Goal: Task Accomplishment & Management: Complete application form

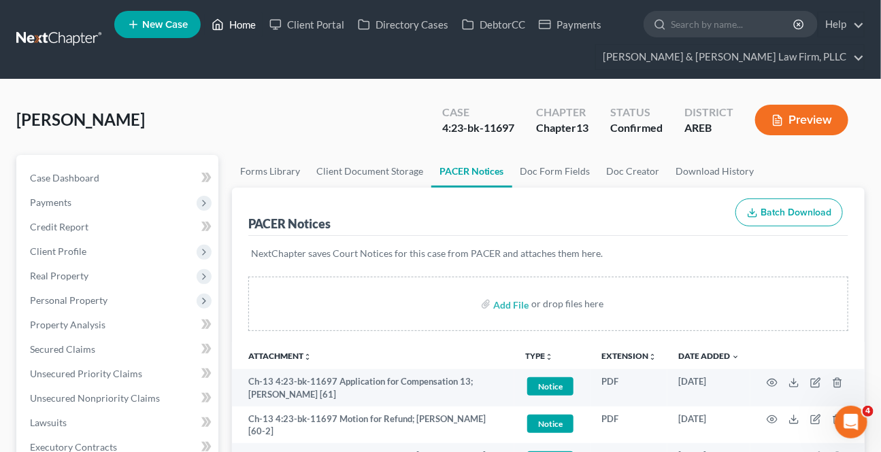
drag, startPoint x: 241, startPoint y: 11, endPoint x: 231, endPoint y: 31, distance: 21.9
click at [240, 12] on ul "New Case Home Client Portal Directory Cases DebtorCC Payments - No Result - See…" at bounding box center [489, 39] width 751 height 65
click at [231, 31] on link "Home" at bounding box center [234, 24] width 58 height 24
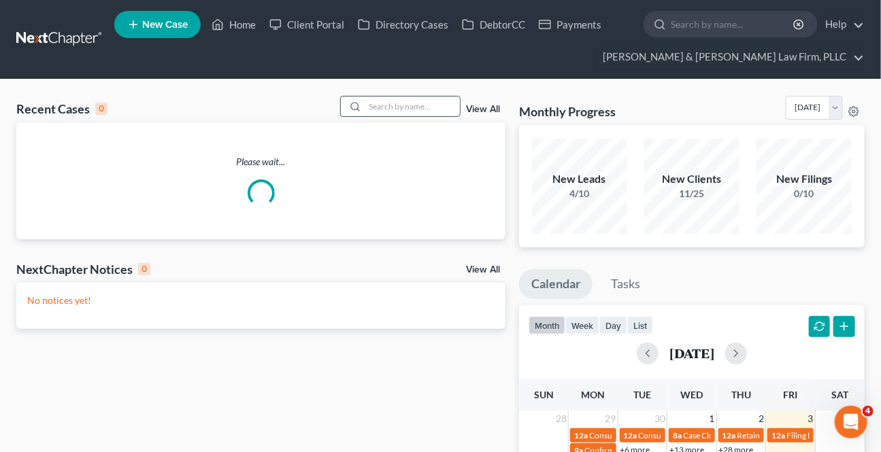
click at [444, 112] on input "search" at bounding box center [412, 107] width 95 height 20
type input "e"
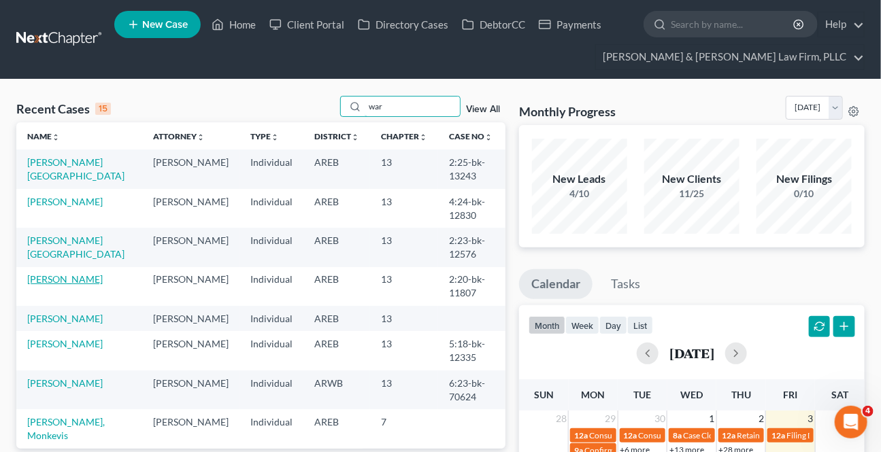
type input "war"
click at [38, 274] on link "[PERSON_NAME]" at bounding box center [65, 280] width 76 height 12
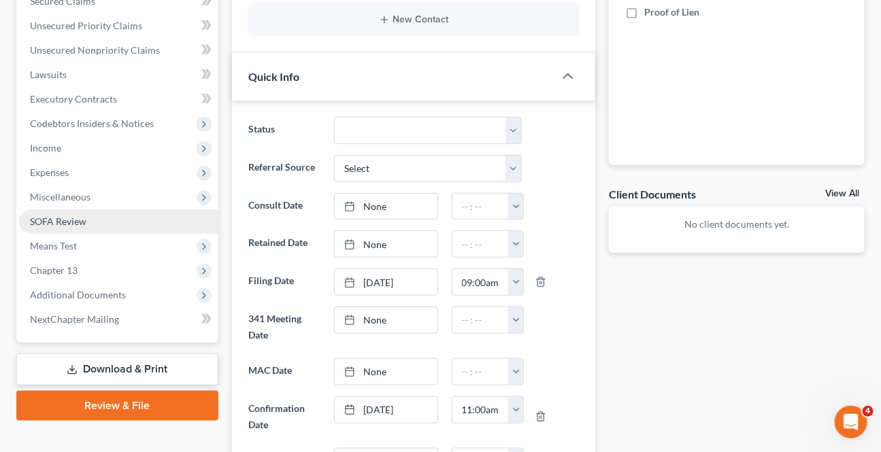
scroll to position [371, 0]
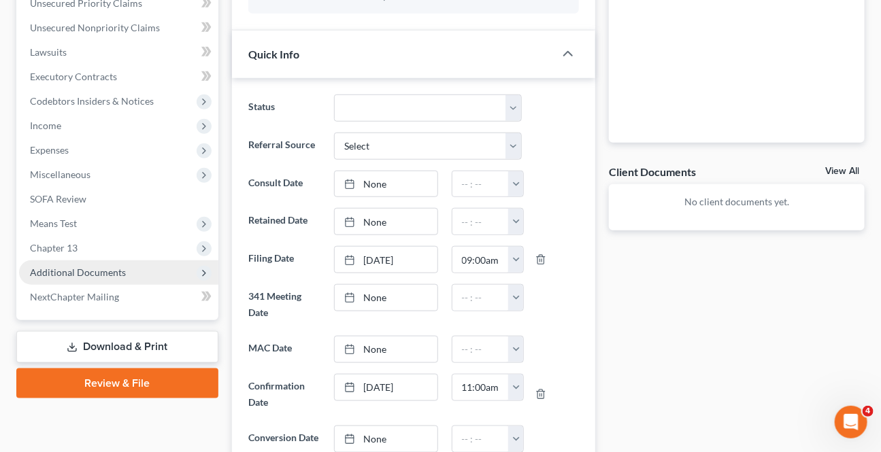
click at [71, 269] on span "Additional Documents" at bounding box center [78, 273] width 96 height 12
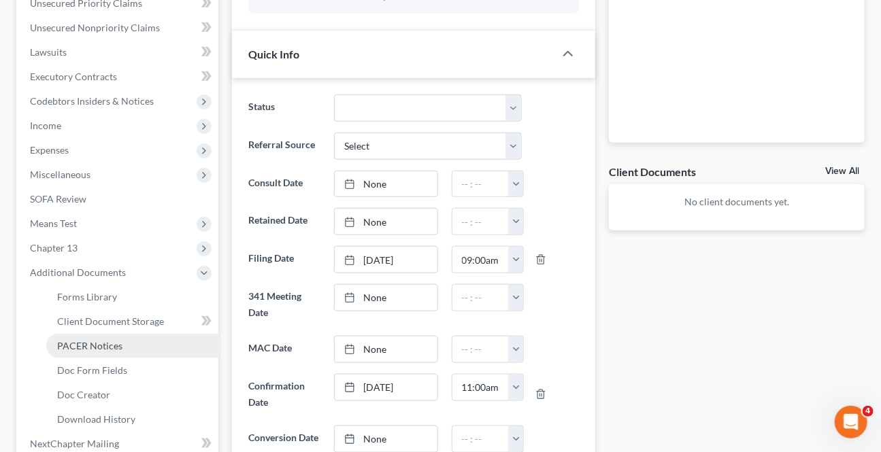
click at [70, 353] on link "PACER Notices" at bounding box center [132, 346] width 172 height 24
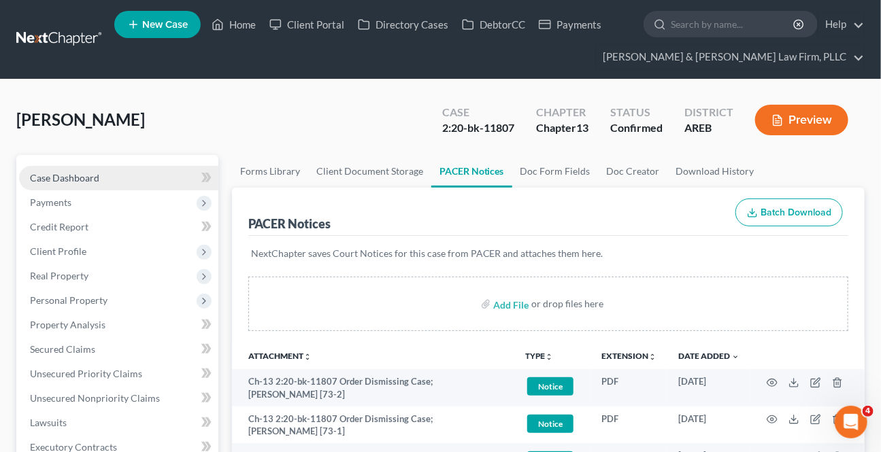
click at [112, 180] on link "Case Dashboard" at bounding box center [118, 178] width 199 height 24
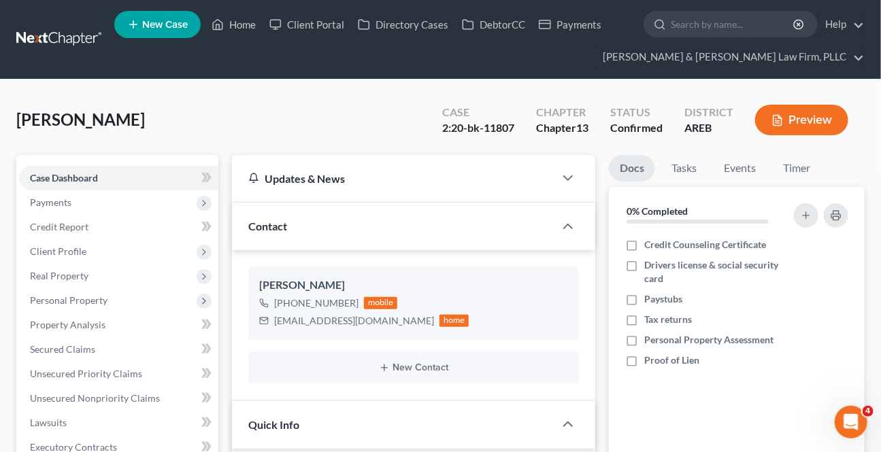
scroll to position [185, 0]
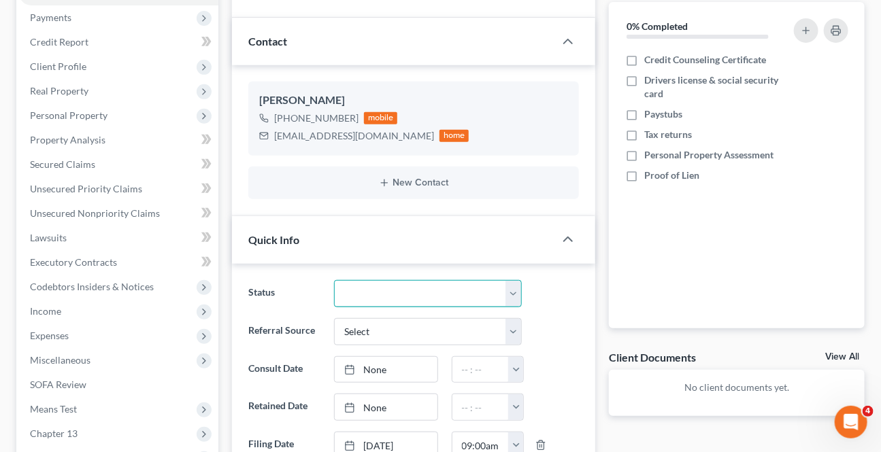
click at [392, 287] on select "Awaiting 341 Chapter 7 - Attended Meeting Confirmed Discharged Dismissed New Co…" at bounding box center [427, 293] width 187 height 27
click at [510, 289] on select "Awaiting 341 Chapter 7 - Attended Meeting Confirmed Discharged Dismissed New Co…" at bounding box center [427, 293] width 187 height 27
select select "4"
click at [334, 280] on select "Awaiting 341 Chapter 7 - Attended Meeting Confirmed Discharged Dismissed New Co…" at bounding box center [427, 293] width 187 height 27
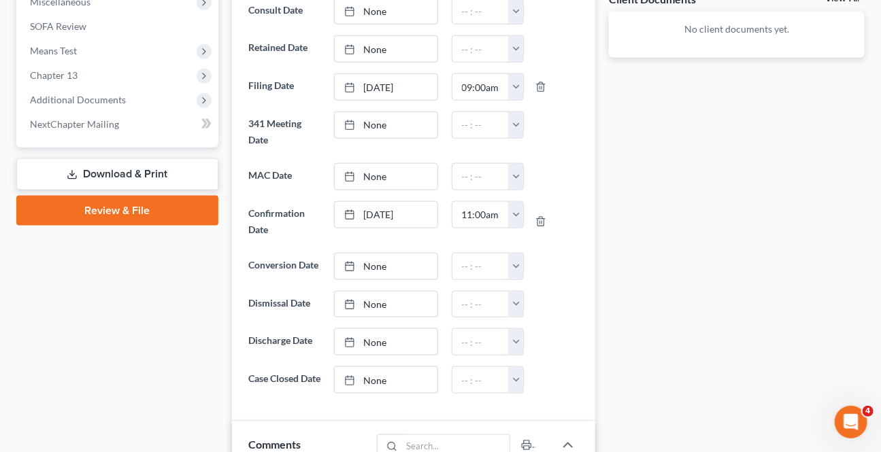
scroll to position [557, 0]
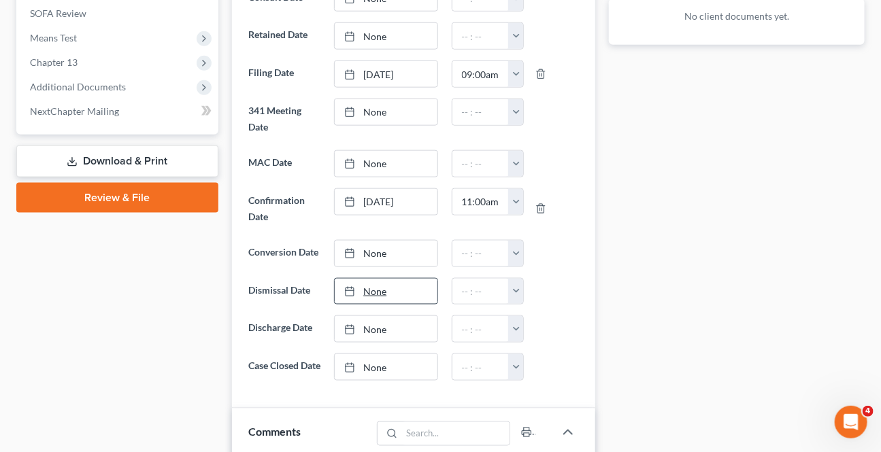
click at [376, 289] on link "None" at bounding box center [386, 292] width 102 height 26
type input "[DATE]"
click at [521, 289] on button "button" at bounding box center [515, 292] width 15 height 26
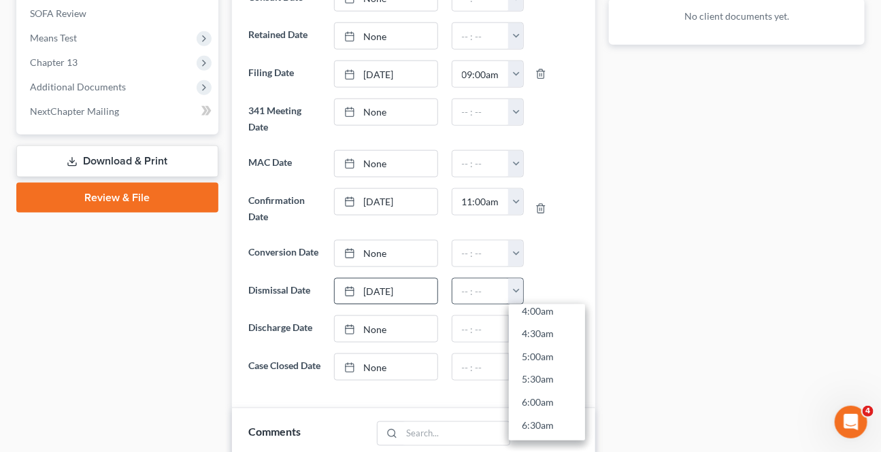
scroll to position [433, 0]
drag, startPoint x: 540, startPoint y: 387, endPoint x: 14, endPoint y: 431, distance: 527.8
click at [540, 385] on link "11:00am" at bounding box center [547, 391] width 76 height 23
type input "11:00am"
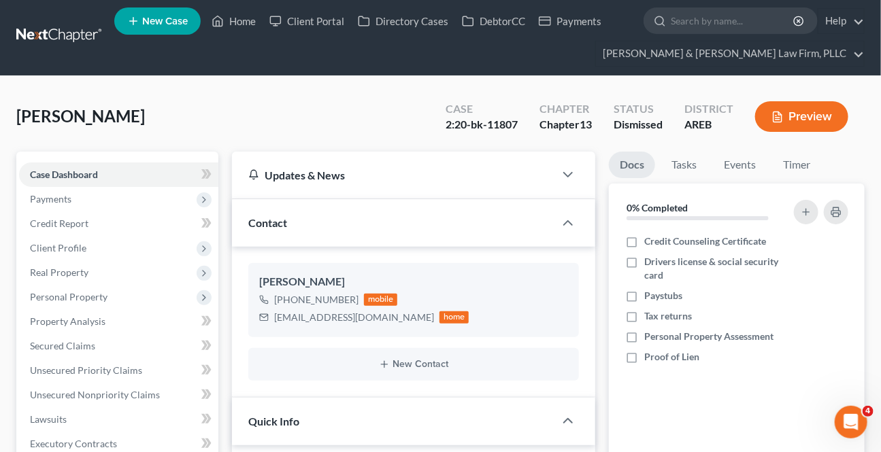
scroll to position [0, 0]
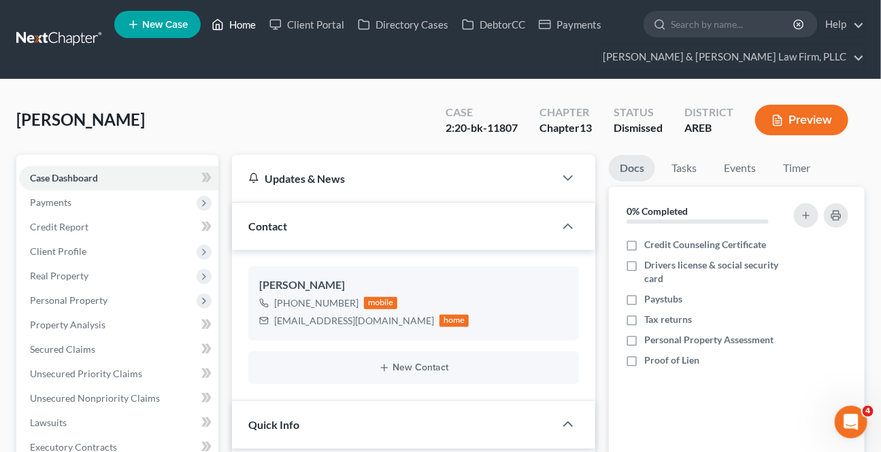
click at [214, 20] on icon at bounding box center [218, 24] width 12 height 16
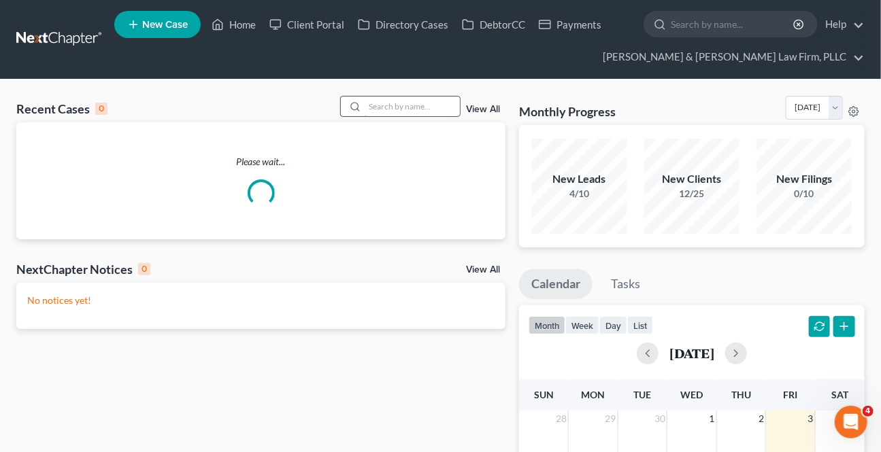
click at [427, 109] on input "search" at bounding box center [412, 107] width 95 height 20
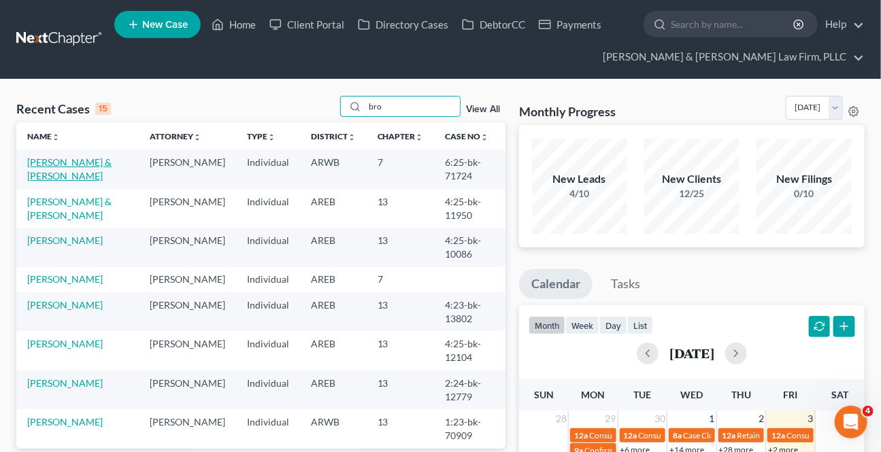
type input "bro"
click at [65, 161] on link "[PERSON_NAME] & [PERSON_NAME]" at bounding box center [69, 168] width 84 height 25
select select "4"
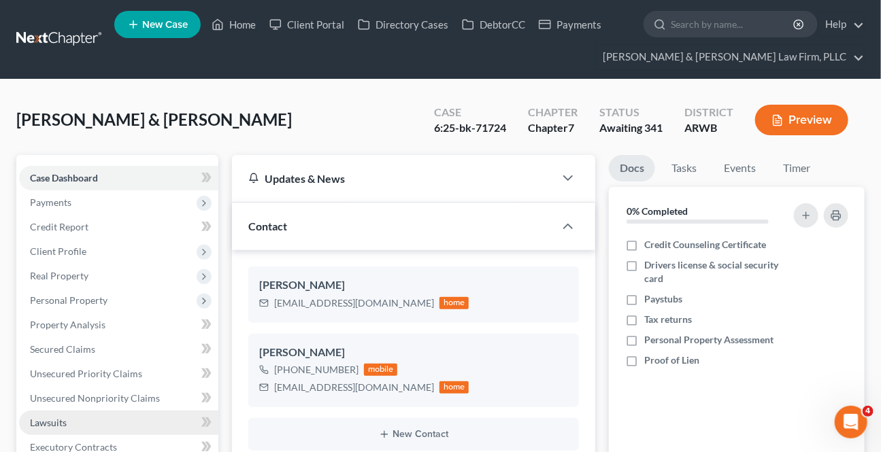
scroll to position [247, 0]
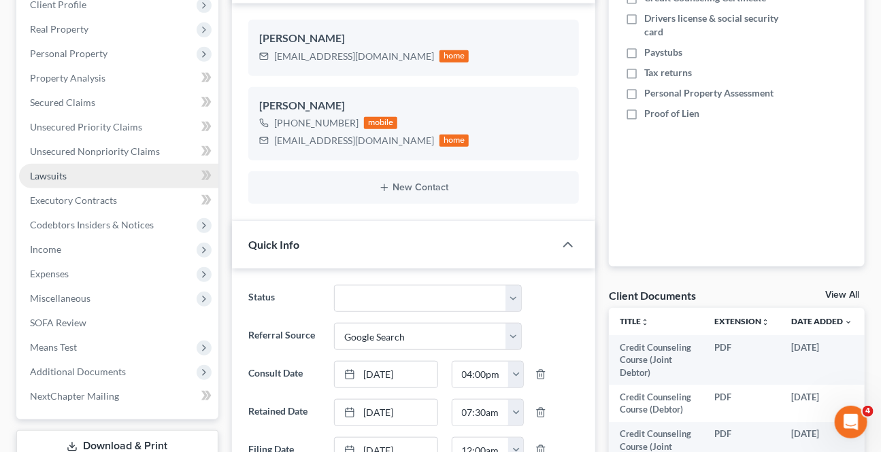
click at [67, 176] on link "Lawsuits" at bounding box center [118, 176] width 199 height 24
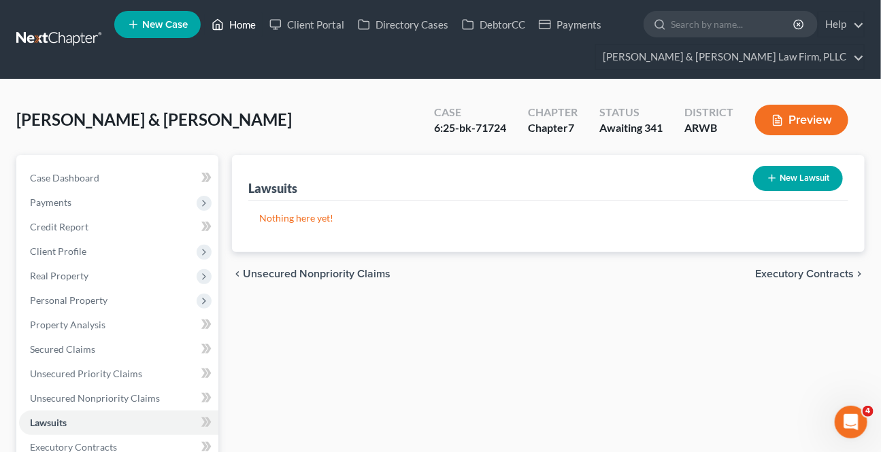
click at [223, 20] on icon at bounding box center [218, 24] width 12 height 16
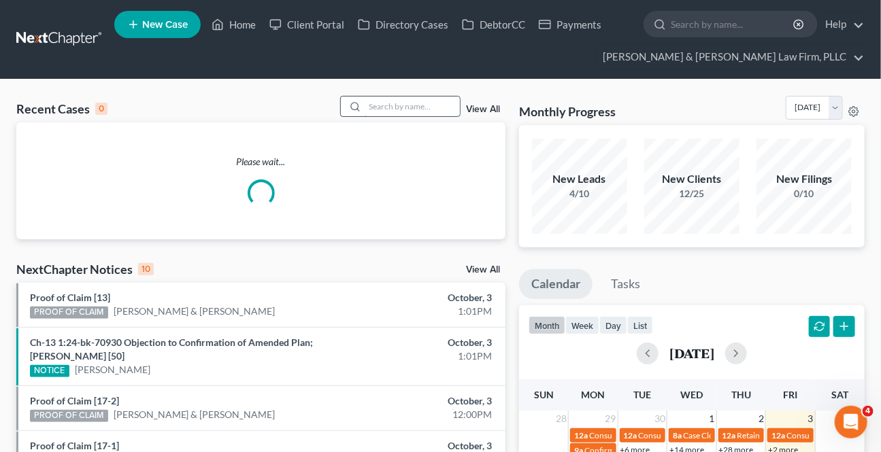
click at [411, 112] on input "search" at bounding box center [412, 107] width 95 height 20
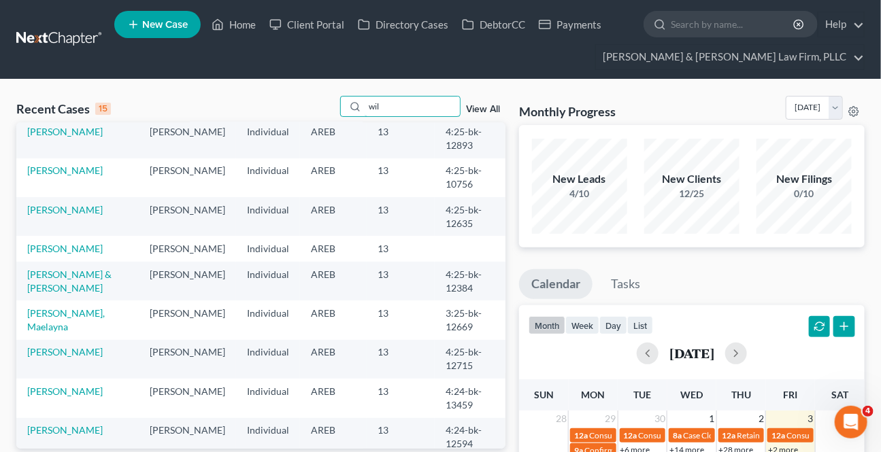
scroll to position [123, 0]
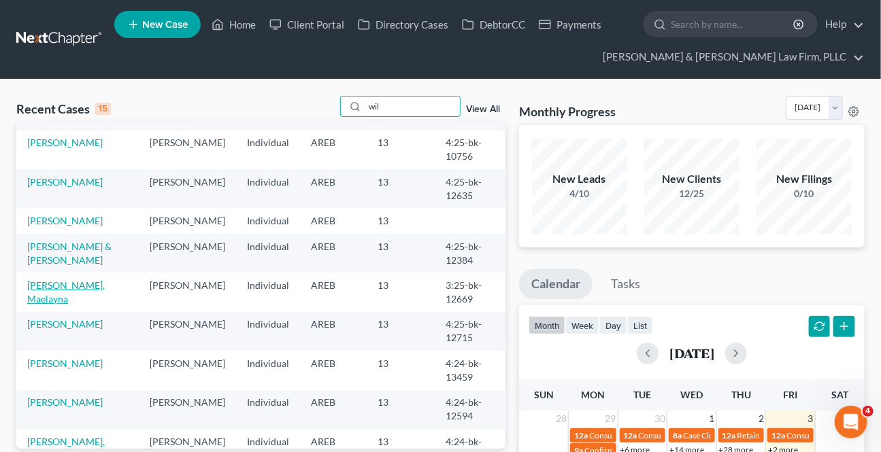
type input "wil"
click at [61, 292] on link "[PERSON_NAME], Maelayna" at bounding box center [66, 292] width 78 height 25
select select "1"
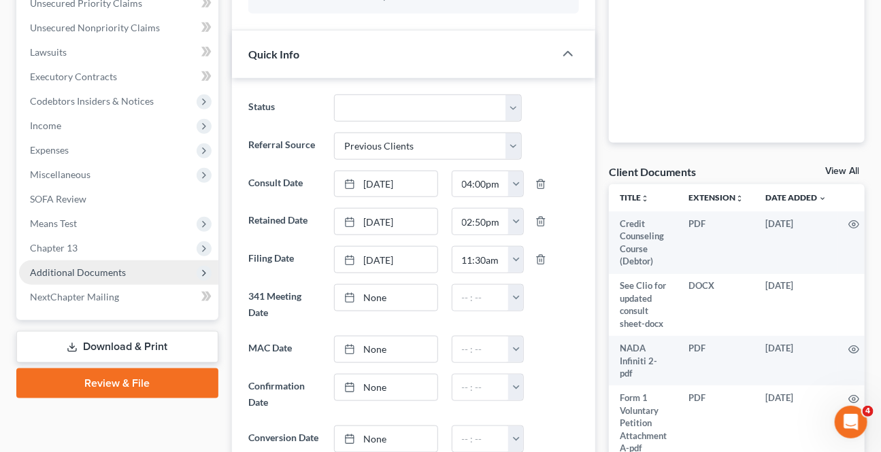
scroll to position [42, 0]
click at [97, 280] on span "Additional Documents" at bounding box center [118, 273] width 199 height 24
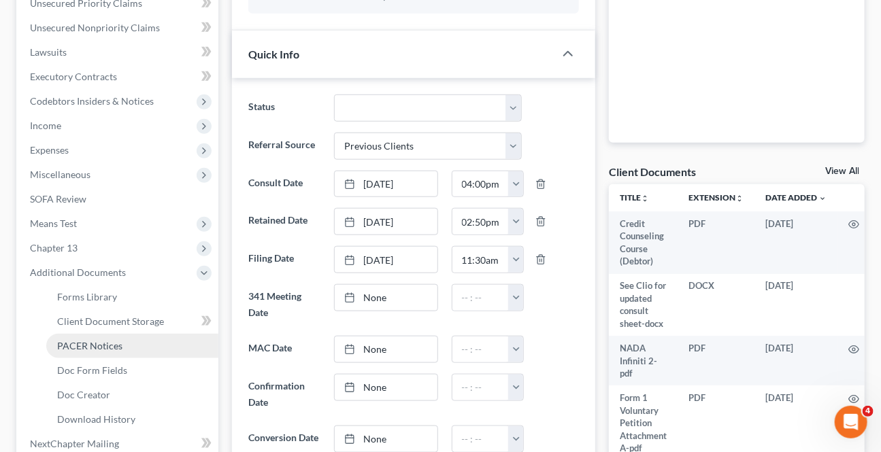
click at [102, 346] on span "PACER Notices" at bounding box center [89, 346] width 65 height 12
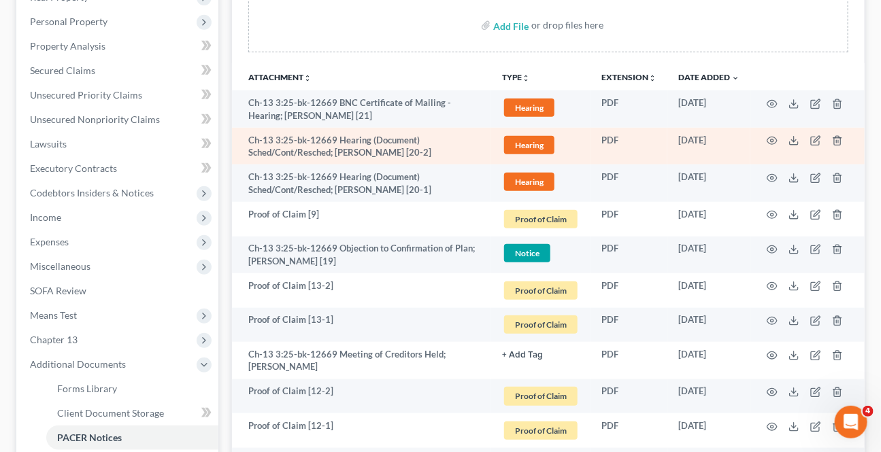
scroll to position [309, 0]
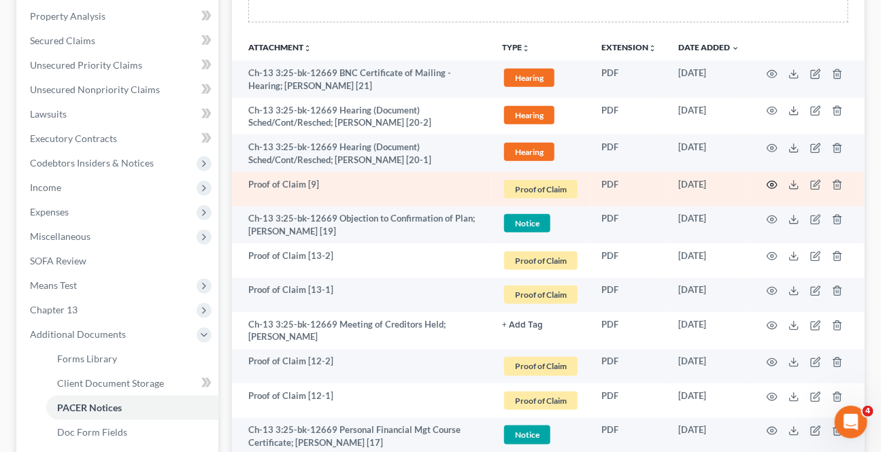
click at [775, 191] on icon "button" at bounding box center [772, 185] width 11 height 11
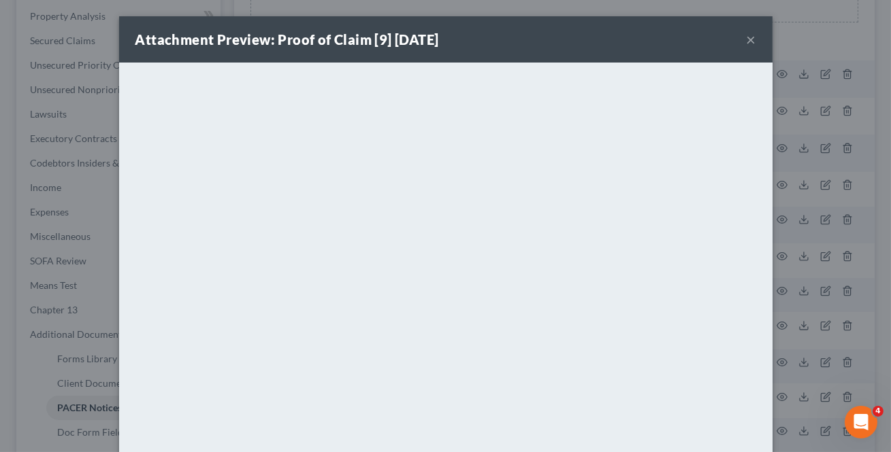
drag, startPoint x: 742, startPoint y: 42, endPoint x: 667, endPoint y: 58, distance: 75.9
click at [746, 41] on button "×" at bounding box center [751, 39] width 10 height 16
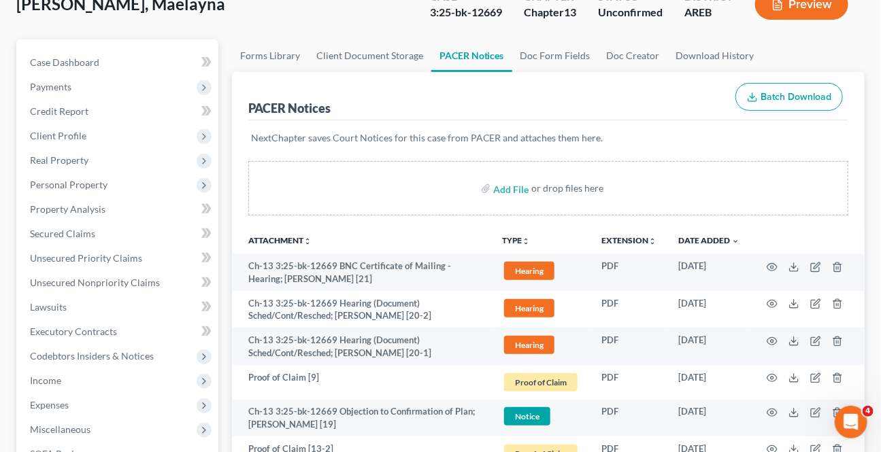
scroll to position [0, 0]
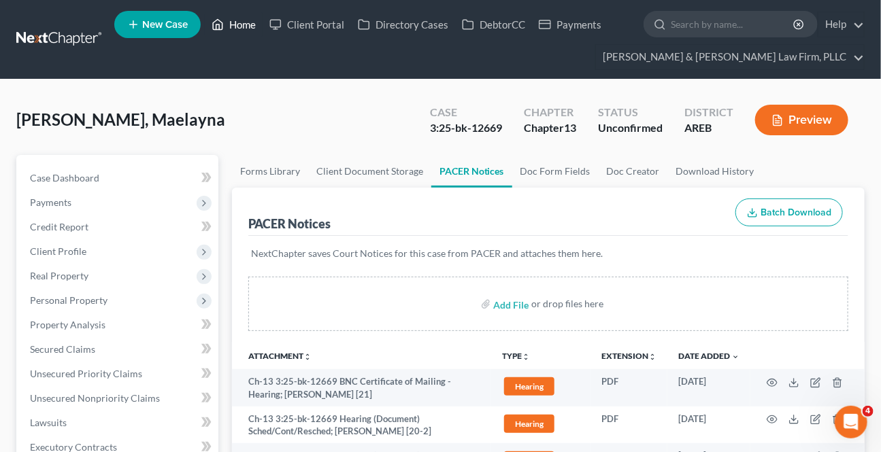
click at [245, 17] on link "Home" at bounding box center [234, 24] width 58 height 24
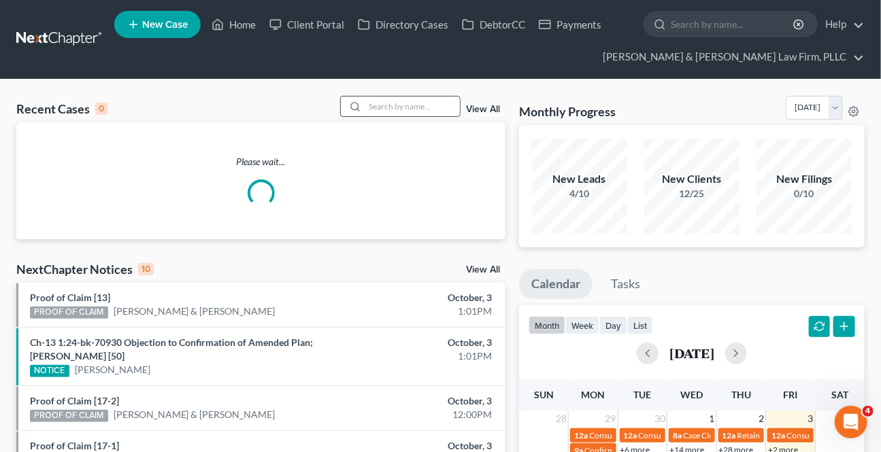
click at [391, 103] on input "search" at bounding box center [412, 107] width 95 height 20
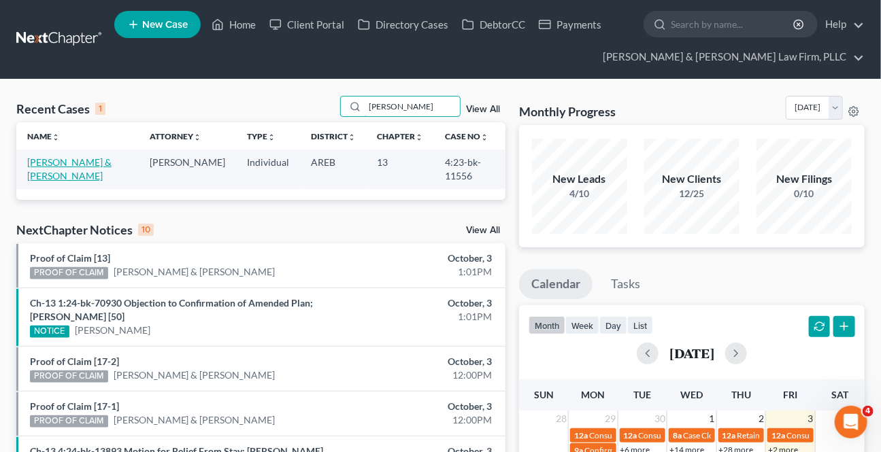
type input "[PERSON_NAME]"
click at [54, 165] on link "[PERSON_NAME] & [PERSON_NAME]" at bounding box center [69, 168] width 84 height 25
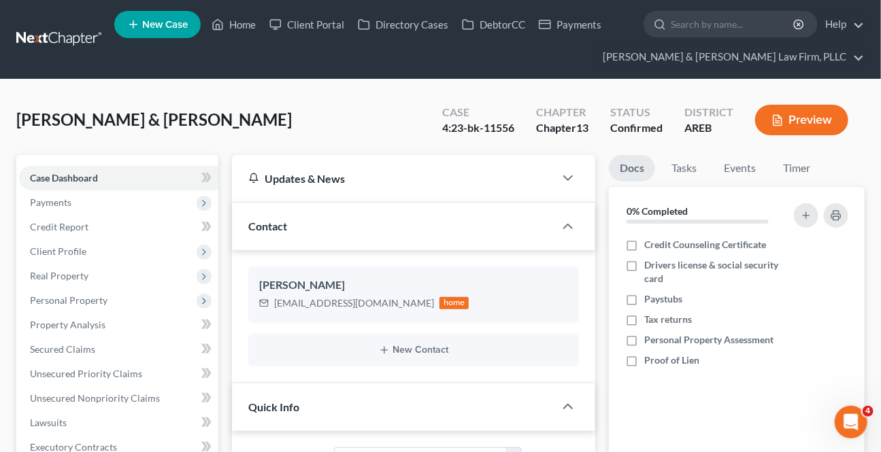
scroll to position [371, 0]
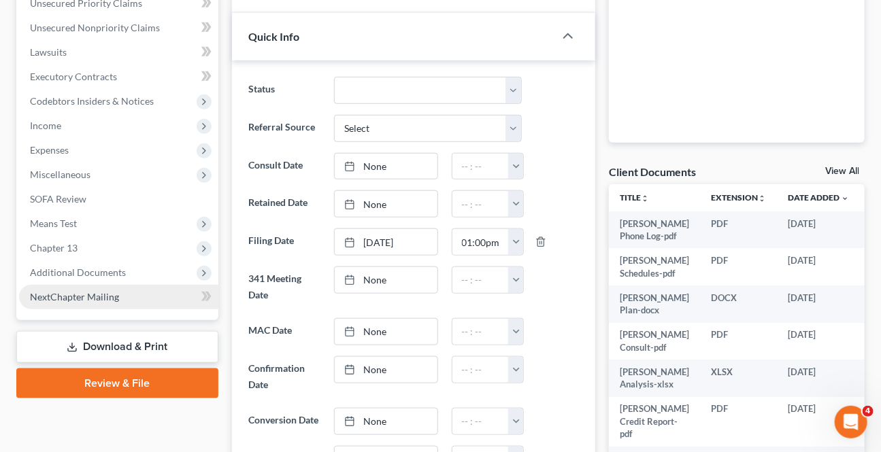
drag, startPoint x: 68, startPoint y: 276, endPoint x: 78, endPoint y: 295, distance: 20.7
click at [68, 276] on span "Additional Documents" at bounding box center [78, 273] width 96 height 12
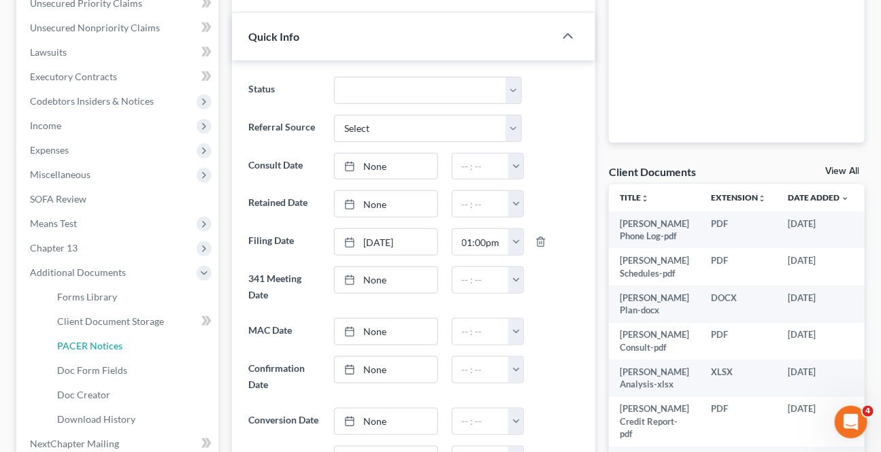
drag, startPoint x: 71, startPoint y: 337, endPoint x: 834, endPoint y: 147, distance: 786.8
click at [70, 337] on link "PACER Notices" at bounding box center [132, 346] width 172 height 24
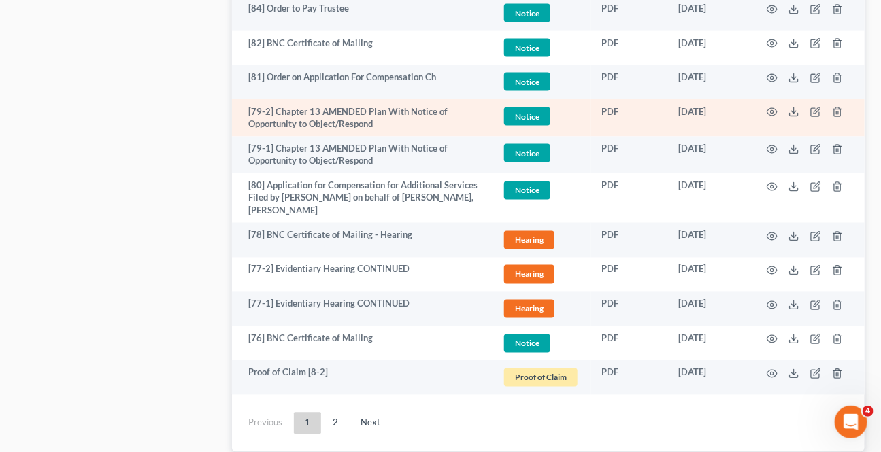
scroll to position [2783, 0]
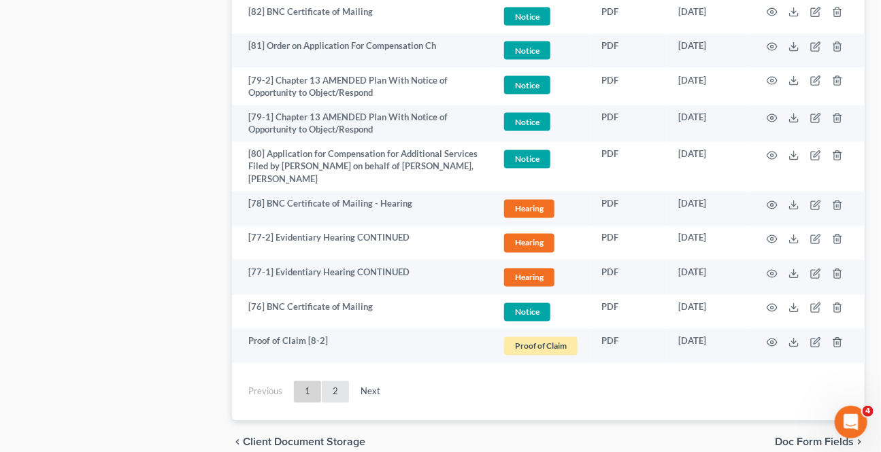
click at [332, 382] on link "2" at bounding box center [335, 393] width 27 height 22
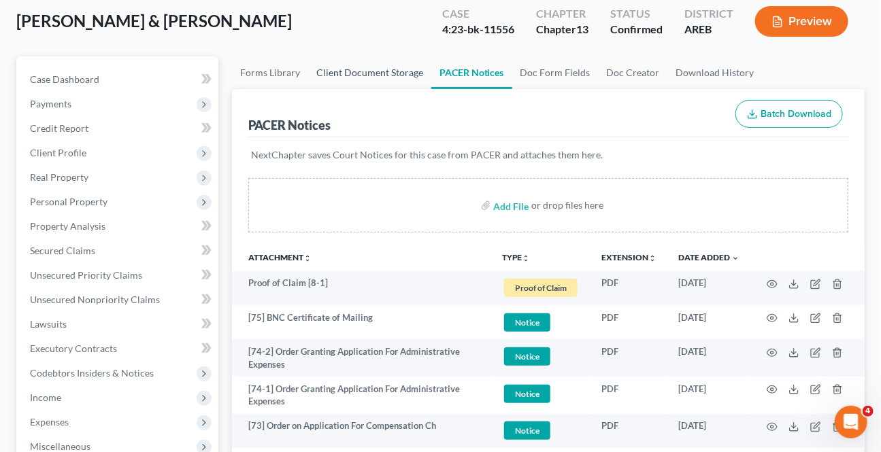
scroll to position [0, 0]
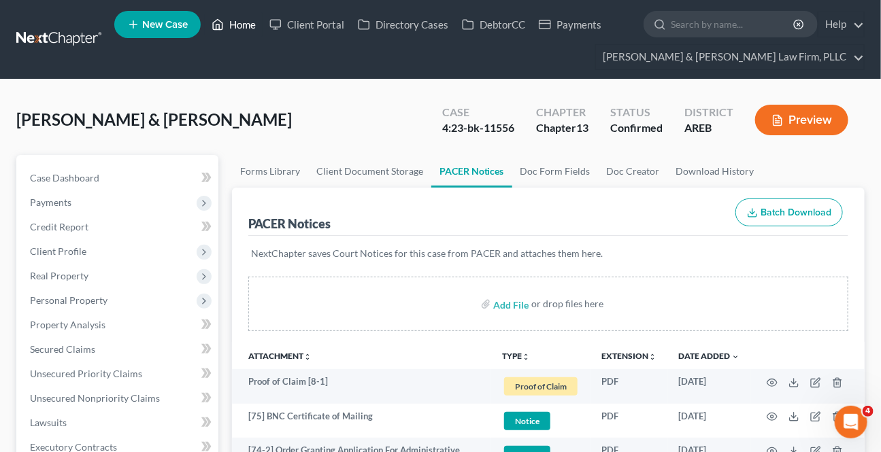
drag, startPoint x: 253, startPoint y: 21, endPoint x: 297, endPoint y: 99, distance: 89.0
click at [253, 21] on link "Home" at bounding box center [234, 24] width 58 height 24
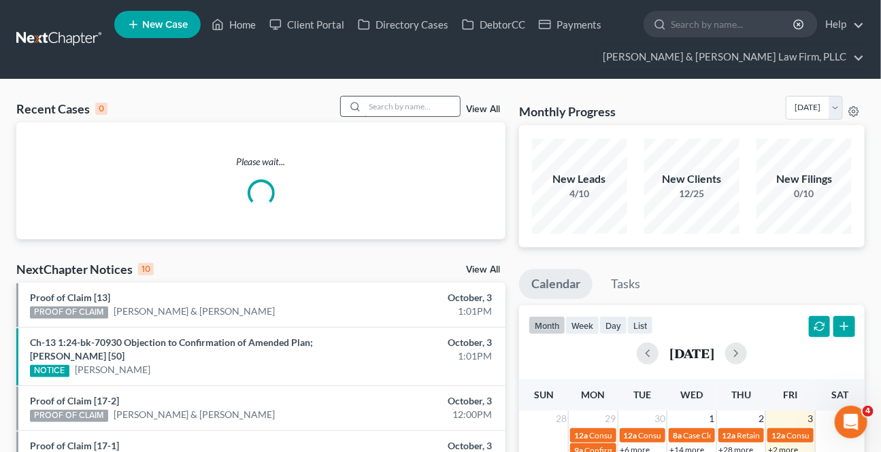
click at [425, 105] on input "search" at bounding box center [412, 107] width 95 height 20
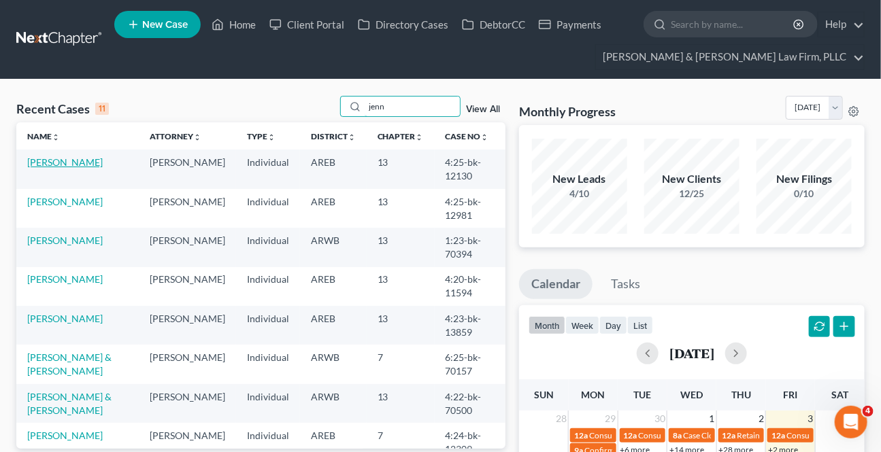
type input "jenn"
click at [49, 162] on link "[PERSON_NAME]" at bounding box center [65, 162] width 76 height 12
select select "2"
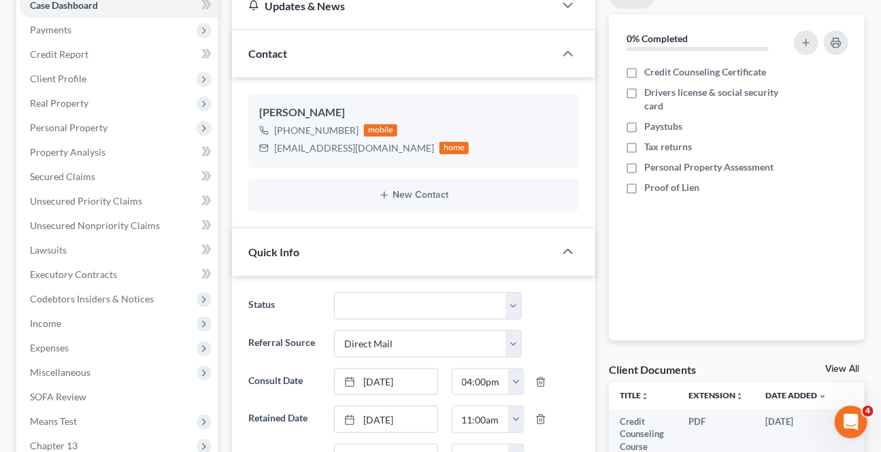
scroll to position [42, 0]
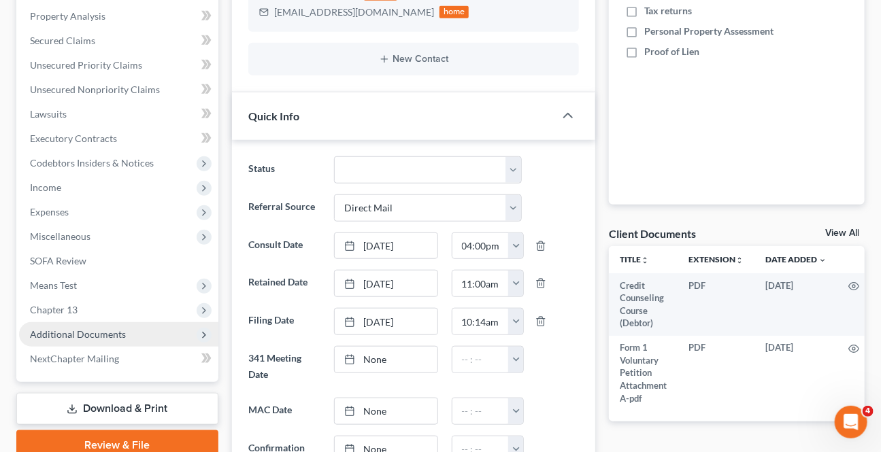
click at [93, 339] on span "Additional Documents" at bounding box center [118, 335] width 199 height 24
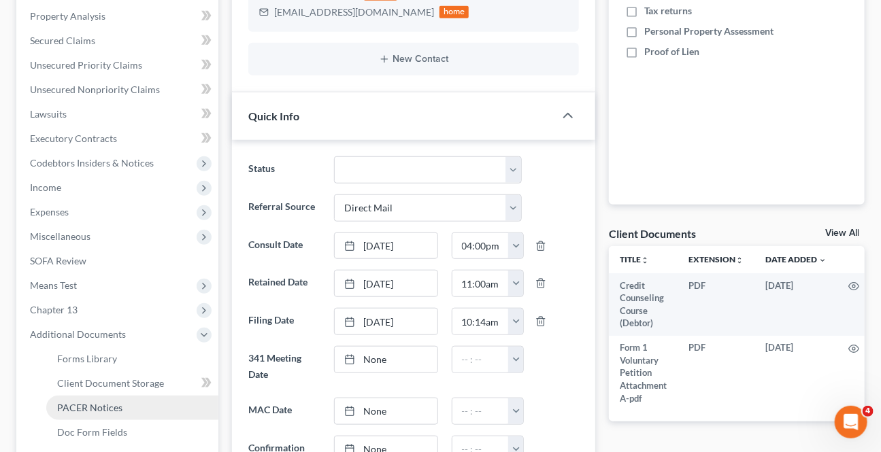
click at [150, 402] on link "PACER Notices" at bounding box center [132, 408] width 172 height 24
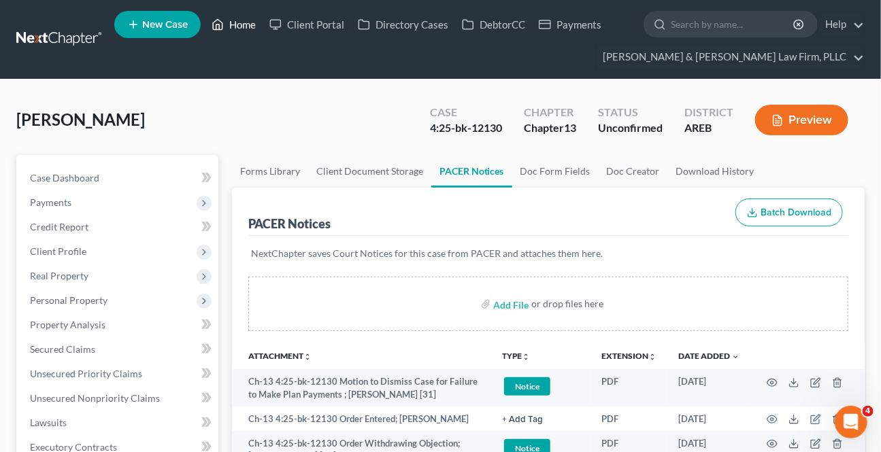
click at [244, 23] on link "Home" at bounding box center [234, 24] width 58 height 24
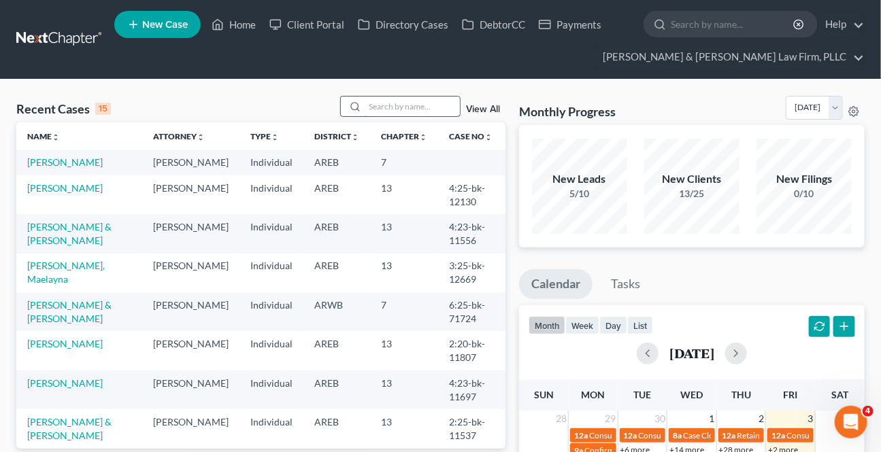
click at [449, 102] on input "search" at bounding box center [412, 107] width 95 height 20
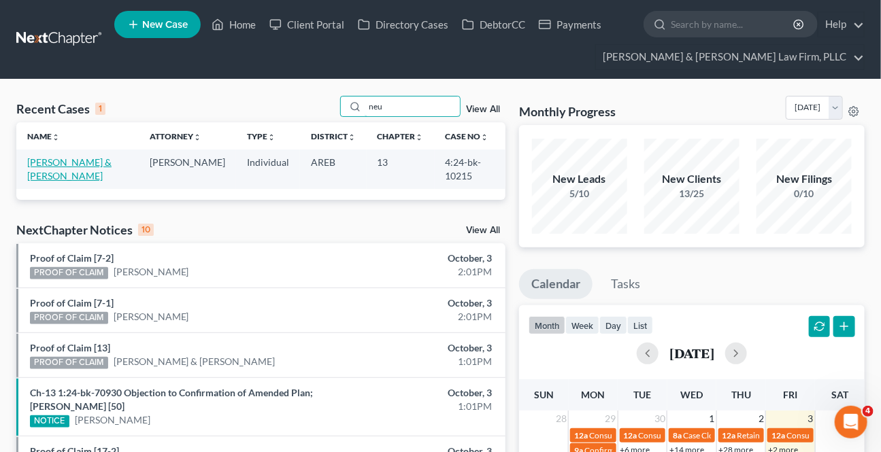
type input "neu"
click at [54, 165] on link "[PERSON_NAME] & [PERSON_NAME]" at bounding box center [69, 168] width 84 height 25
select select "2"
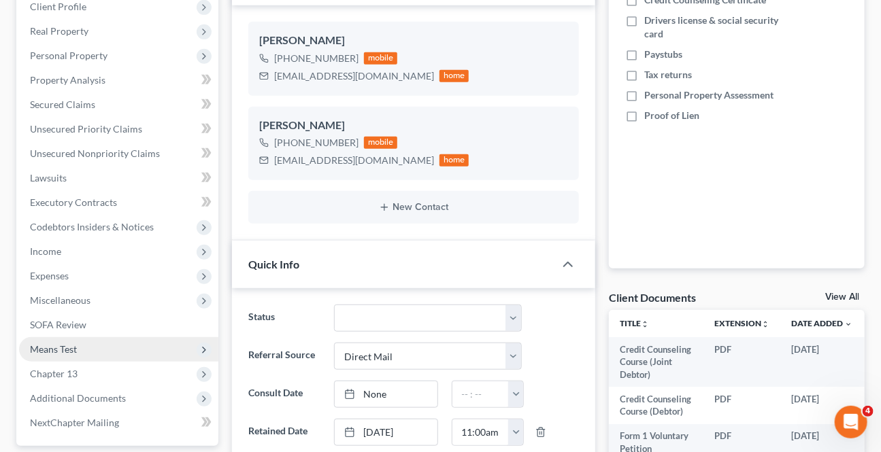
scroll to position [309, 0]
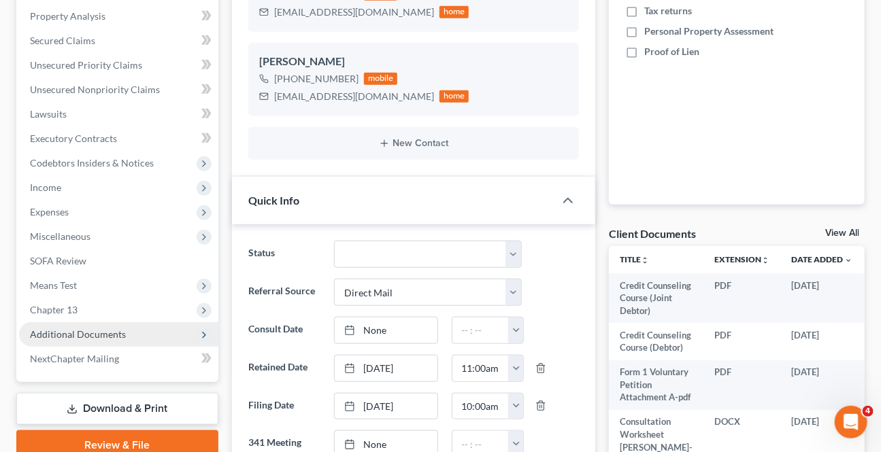
drag, startPoint x: 73, startPoint y: 329, endPoint x: 88, endPoint y: 343, distance: 19.7
click at [79, 325] on span "Additional Documents" at bounding box center [118, 335] width 199 height 24
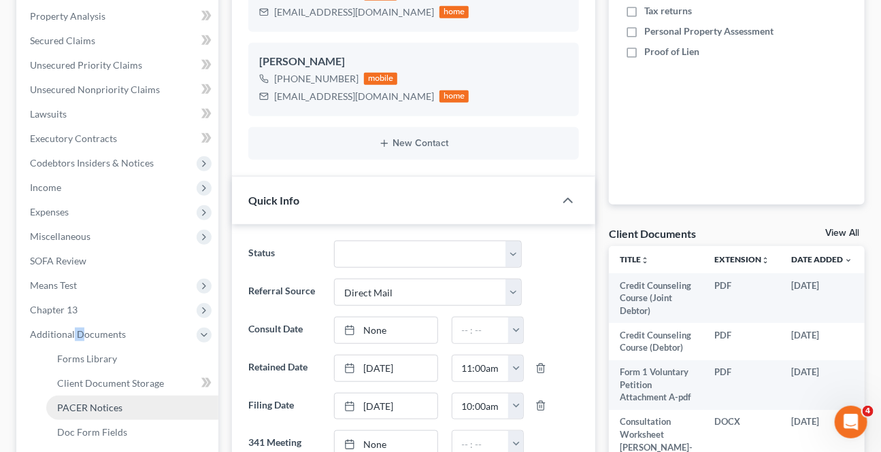
click at [86, 406] on span "PACER Notices" at bounding box center [89, 408] width 65 height 12
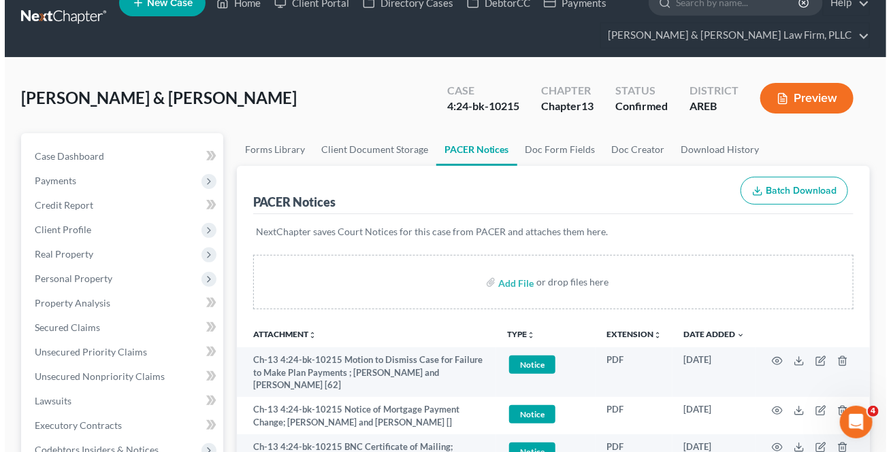
scroll to position [61, 0]
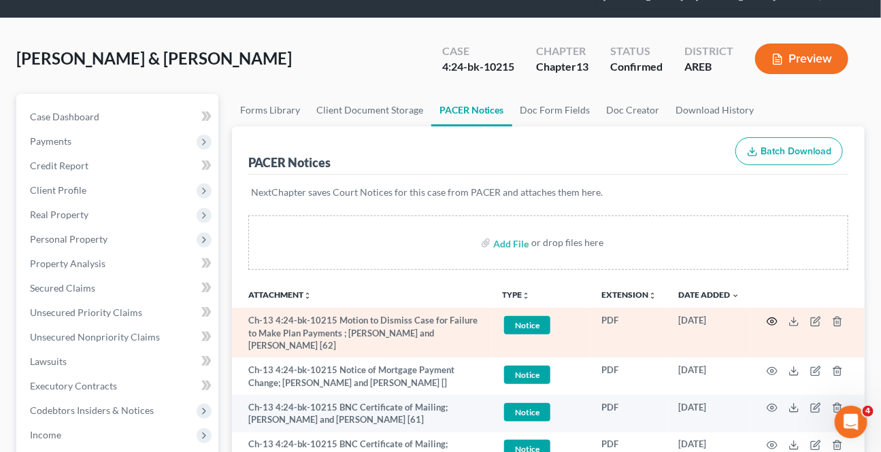
click at [775, 316] on icon "button" at bounding box center [772, 321] width 11 height 11
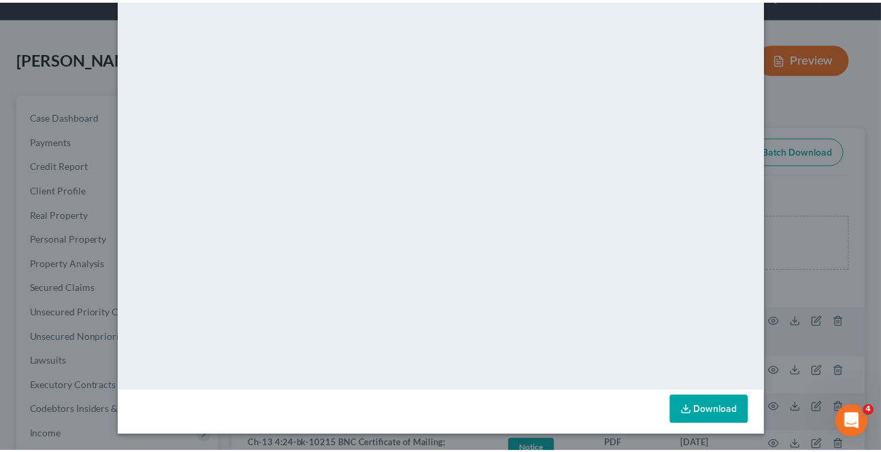
scroll to position [0, 0]
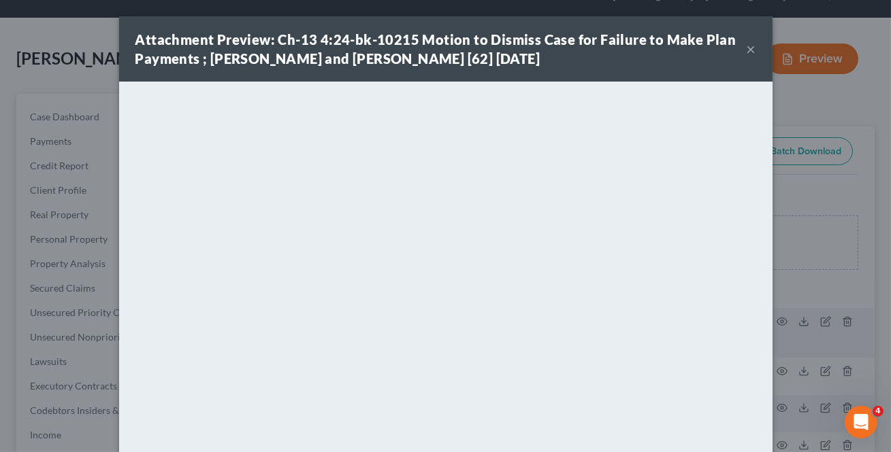
click at [746, 48] on button "×" at bounding box center [751, 49] width 10 height 16
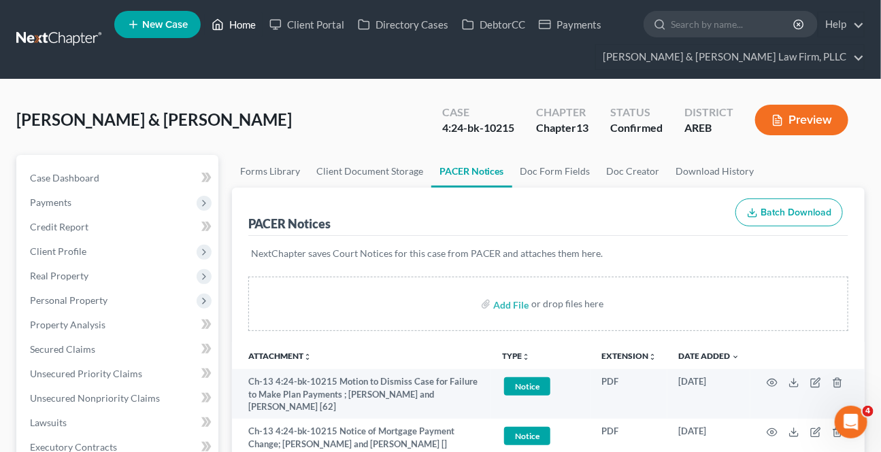
click at [228, 29] on link "Home" at bounding box center [234, 24] width 58 height 24
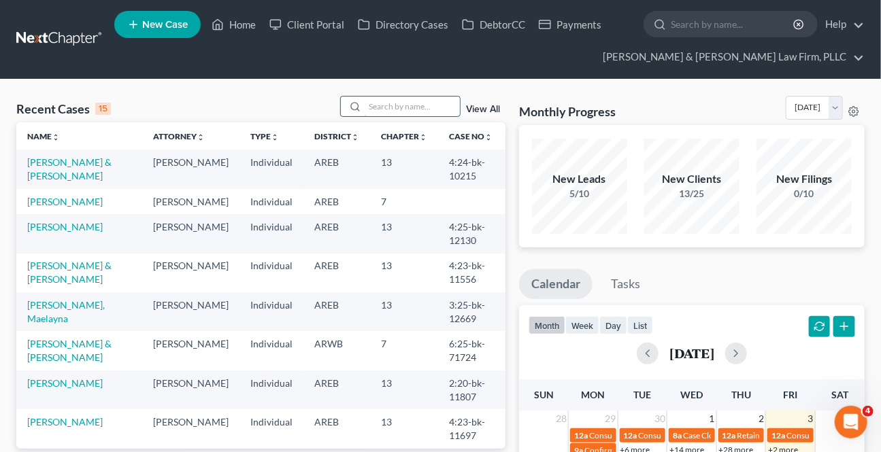
click at [422, 105] on input "search" at bounding box center [412, 107] width 95 height 20
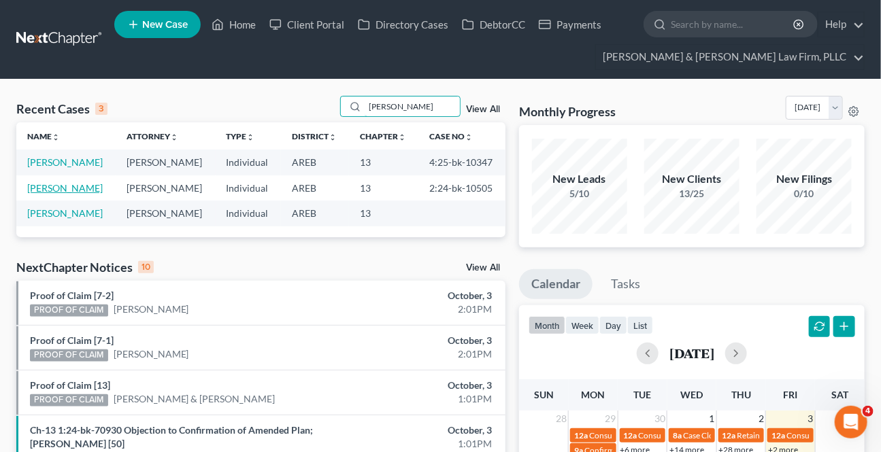
type input "[PERSON_NAME]"
click at [66, 191] on link "[PERSON_NAME]" at bounding box center [65, 188] width 76 height 12
select select "1"
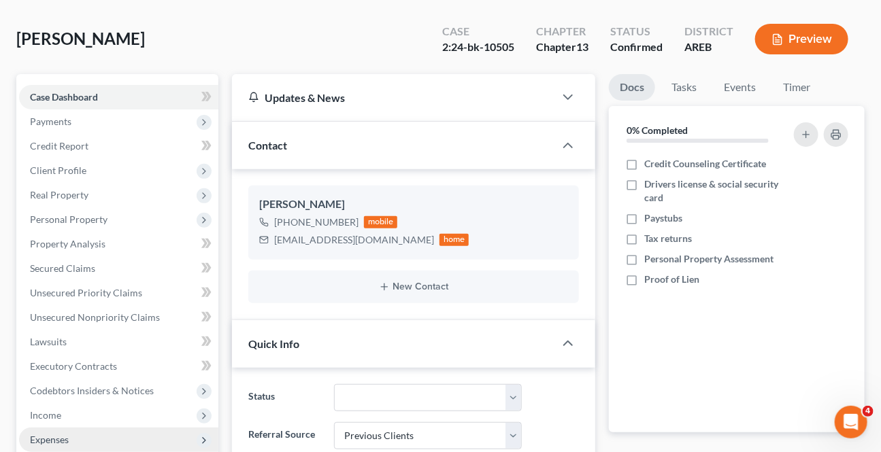
scroll to position [309, 0]
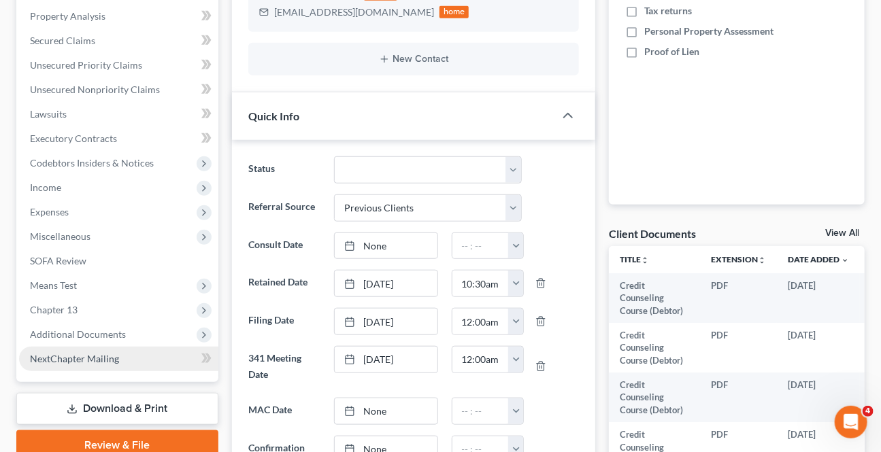
drag, startPoint x: 78, startPoint y: 331, endPoint x: 129, endPoint y: 365, distance: 60.8
click at [78, 330] on span "Additional Documents" at bounding box center [78, 335] width 96 height 12
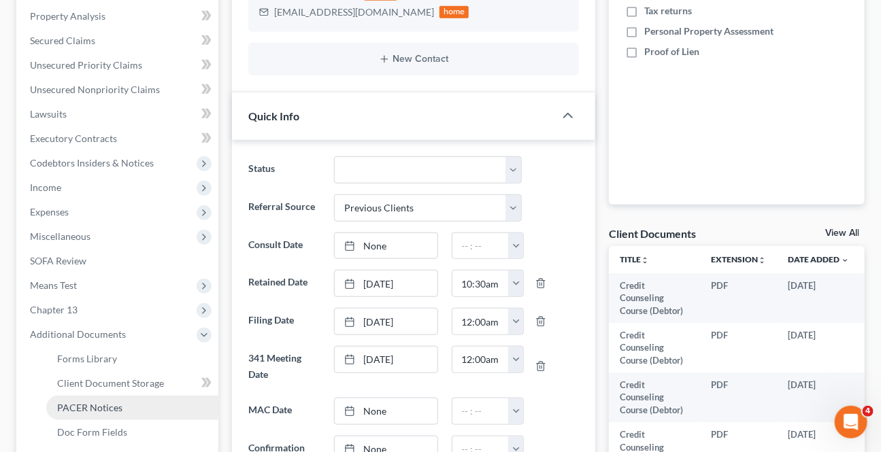
click at [101, 404] on span "PACER Notices" at bounding box center [89, 408] width 65 height 12
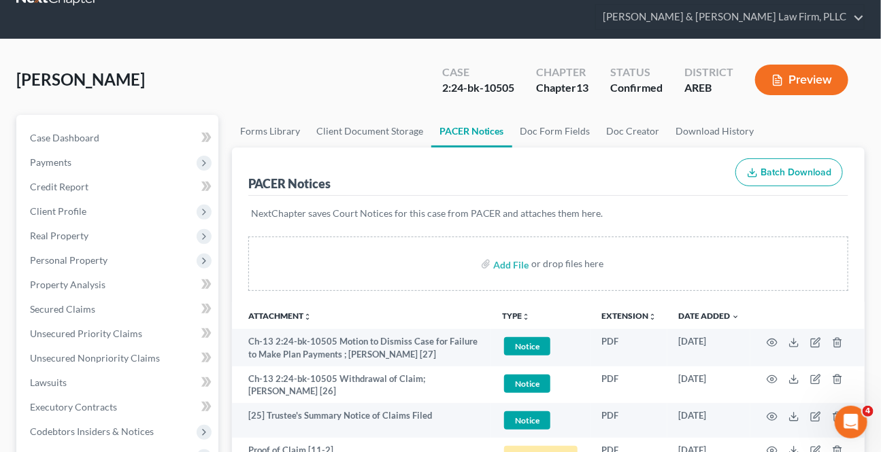
scroll to position [61, 0]
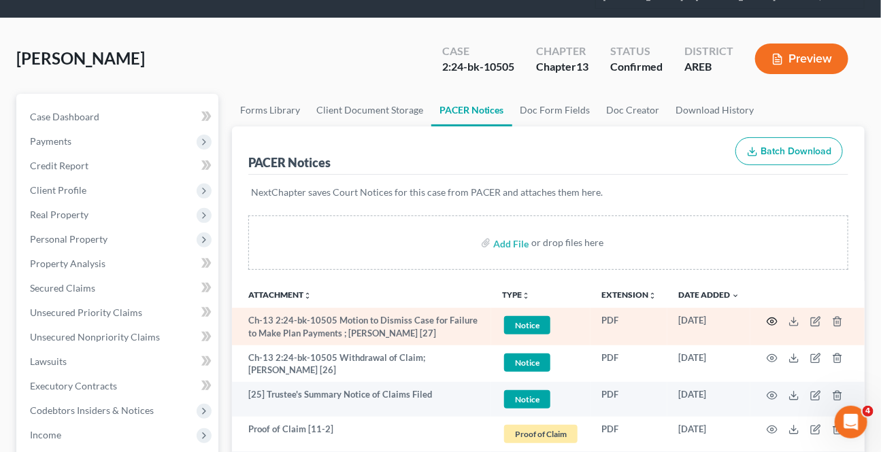
click at [771, 320] on circle "button" at bounding box center [772, 321] width 3 height 3
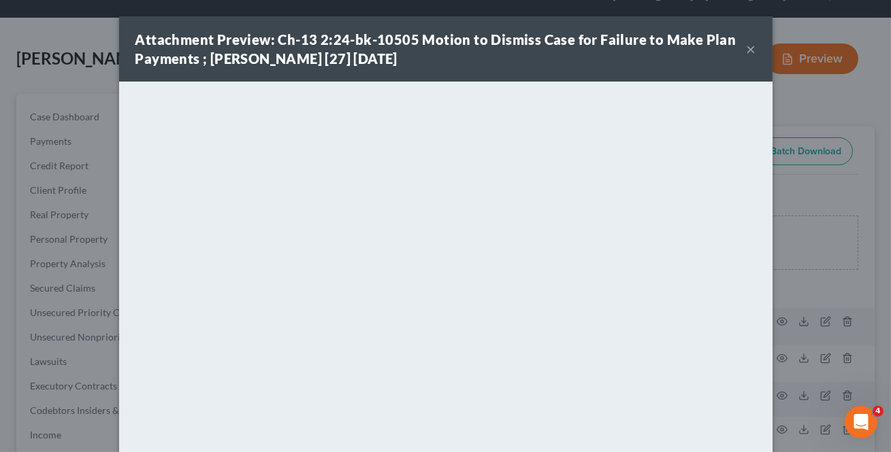
click at [746, 52] on button "×" at bounding box center [751, 49] width 10 height 16
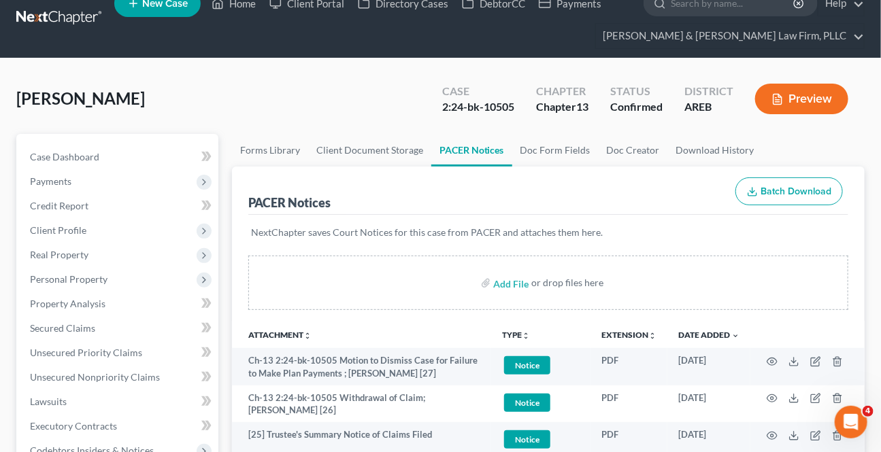
scroll to position [0, 0]
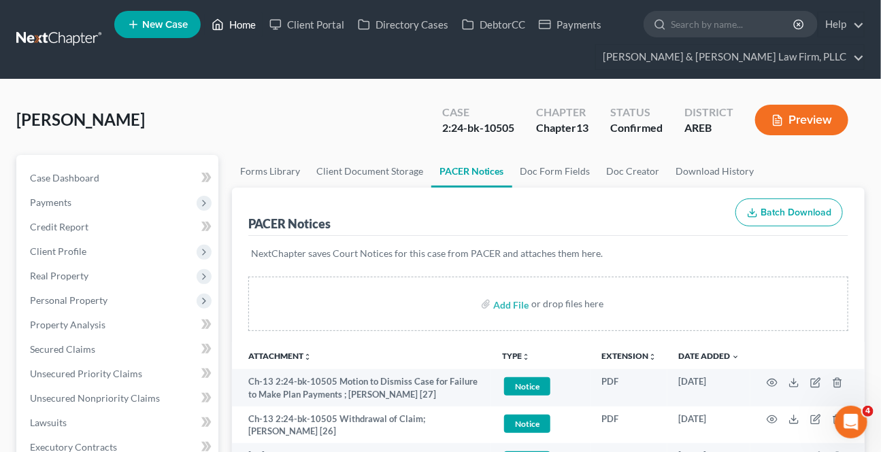
drag, startPoint x: 235, startPoint y: 21, endPoint x: 37, endPoint y: 126, distance: 223.4
click at [235, 20] on link "Home" at bounding box center [234, 24] width 58 height 24
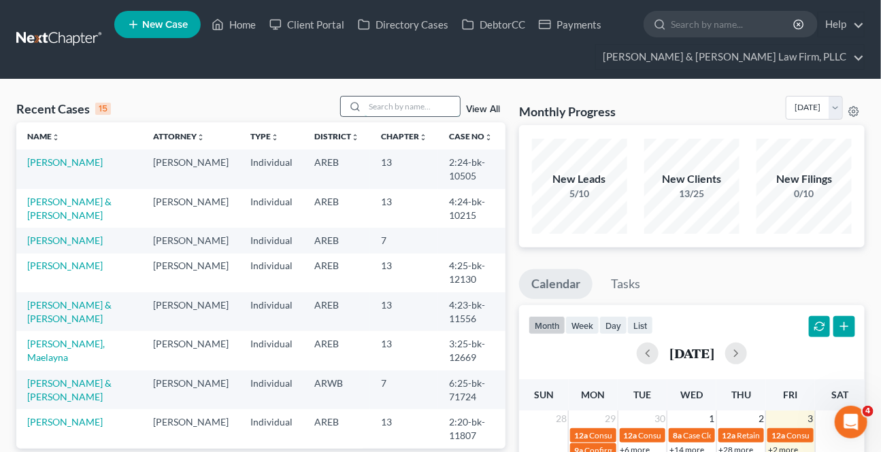
click at [396, 103] on input "search" at bounding box center [412, 107] width 95 height 20
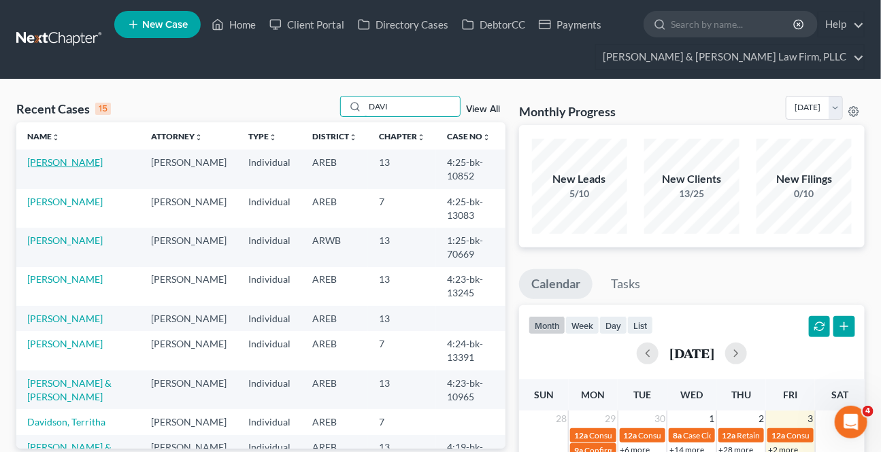
type input "DAVI"
click at [70, 163] on link "[PERSON_NAME]" at bounding box center [65, 162] width 76 height 12
select select "1"
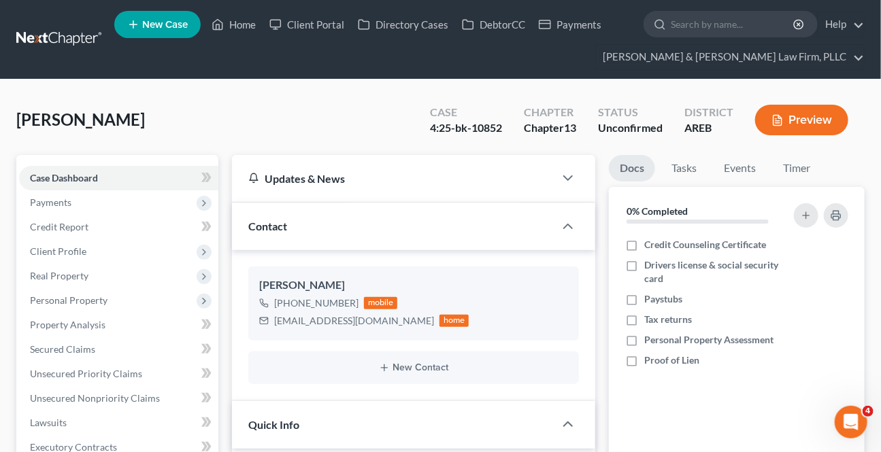
scroll to position [309, 0]
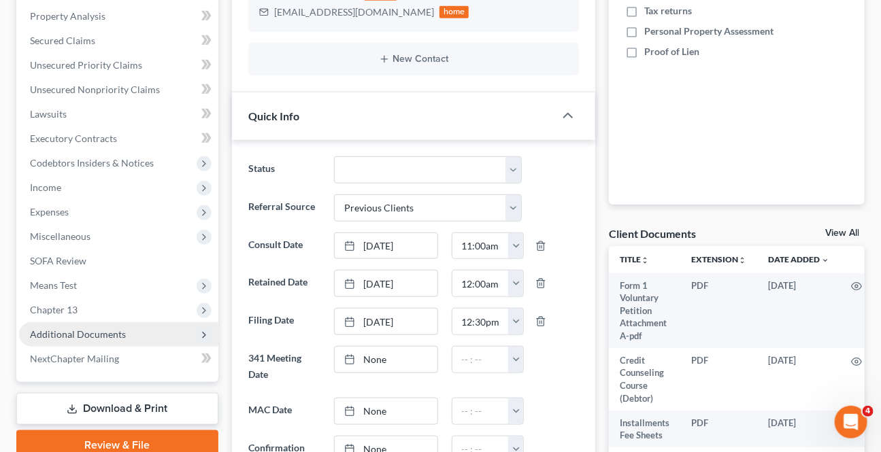
click at [79, 329] on span "Additional Documents" at bounding box center [78, 335] width 96 height 12
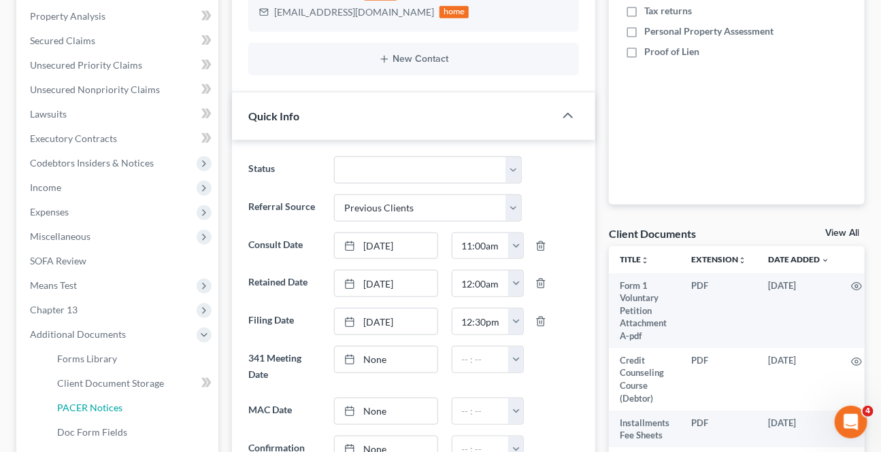
drag, startPoint x: 87, startPoint y: 401, endPoint x: 880, endPoint y: 265, distance: 804.3
click at [88, 399] on link "PACER Notices" at bounding box center [132, 408] width 172 height 24
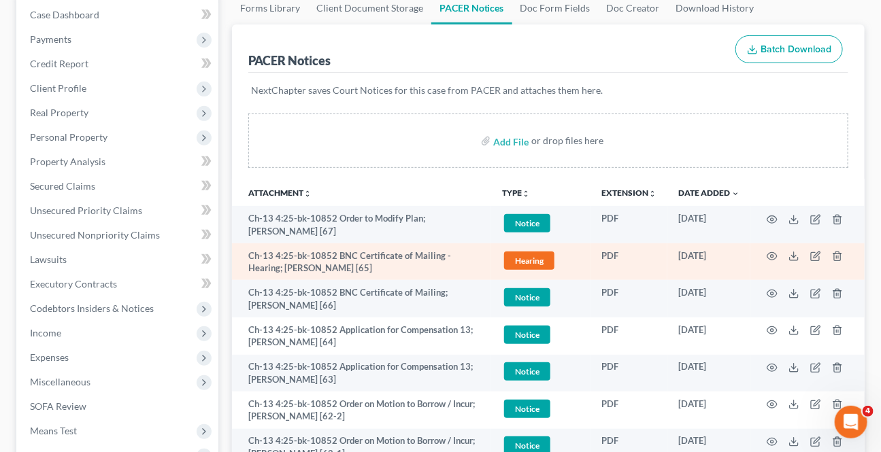
scroll to position [185, 0]
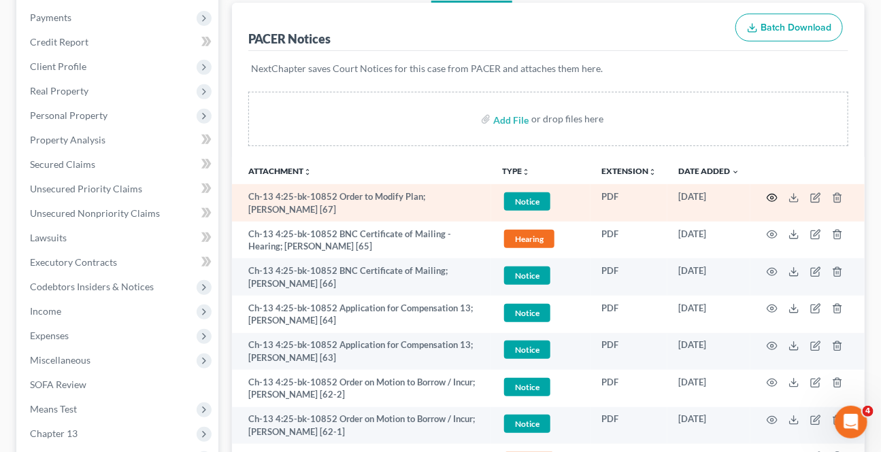
click at [771, 193] on icon "button" at bounding box center [772, 198] width 11 height 11
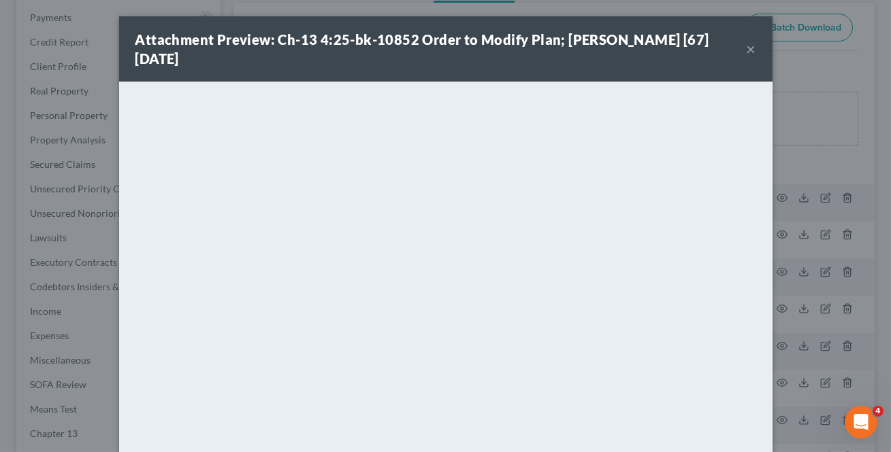
click at [749, 44] on button "×" at bounding box center [751, 49] width 10 height 16
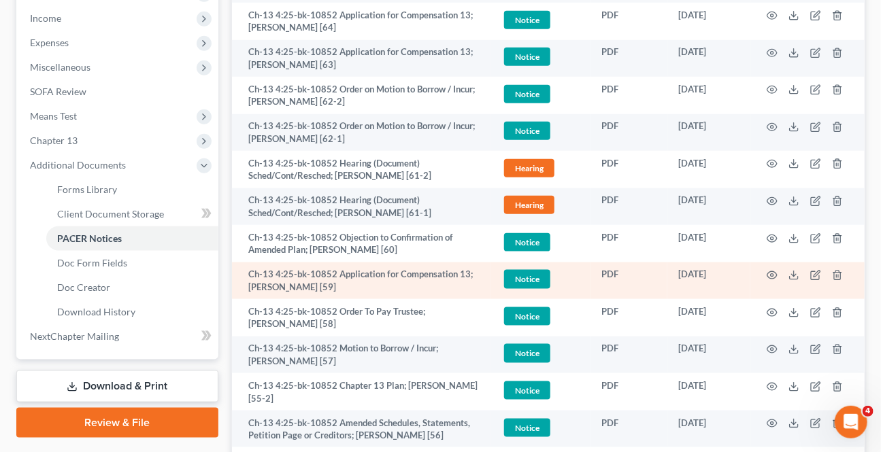
scroll to position [495, 0]
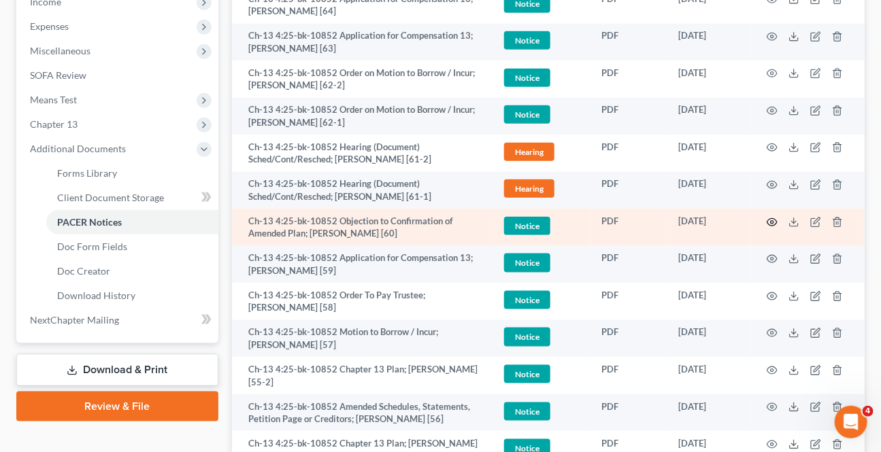
click at [776, 220] on icon "button" at bounding box center [773, 221] width 10 height 7
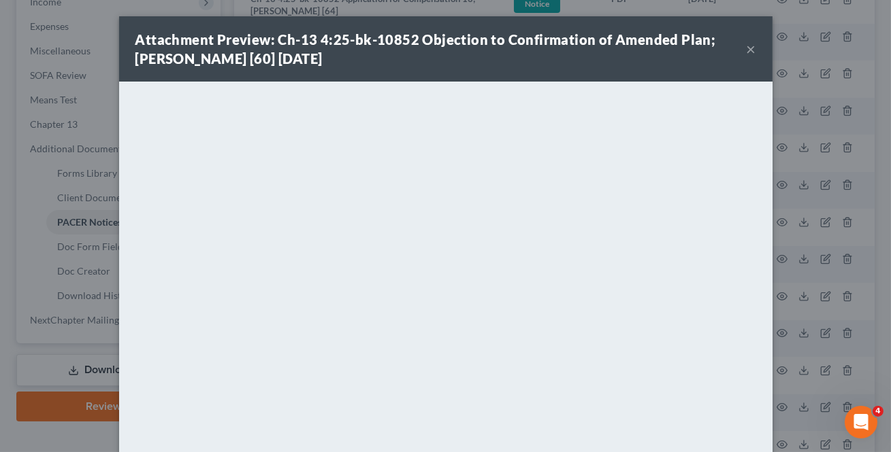
click at [746, 50] on button "×" at bounding box center [751, 49] width 10 height 16
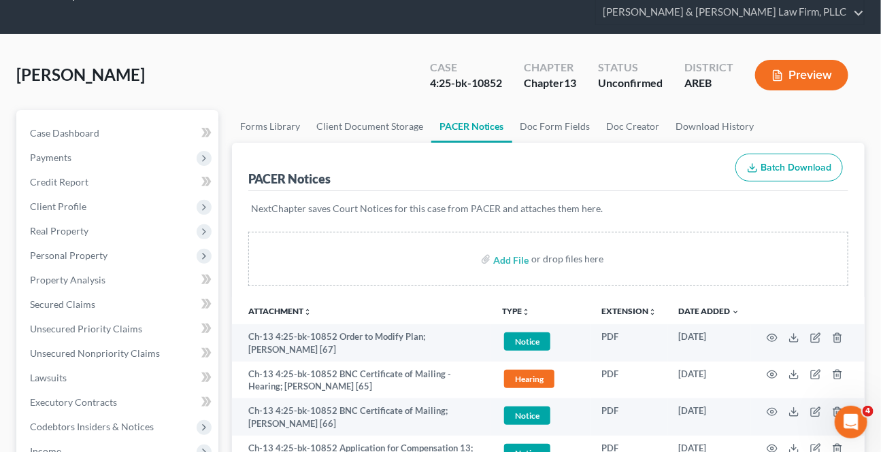
scroll to position [0, 0]
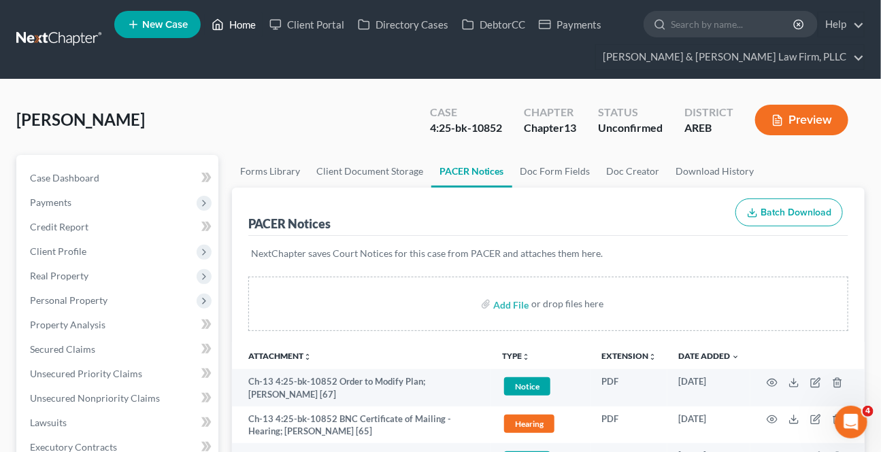
click at [254, 22] on link "Home" at bounding box center [234, 24] width 58 height 24
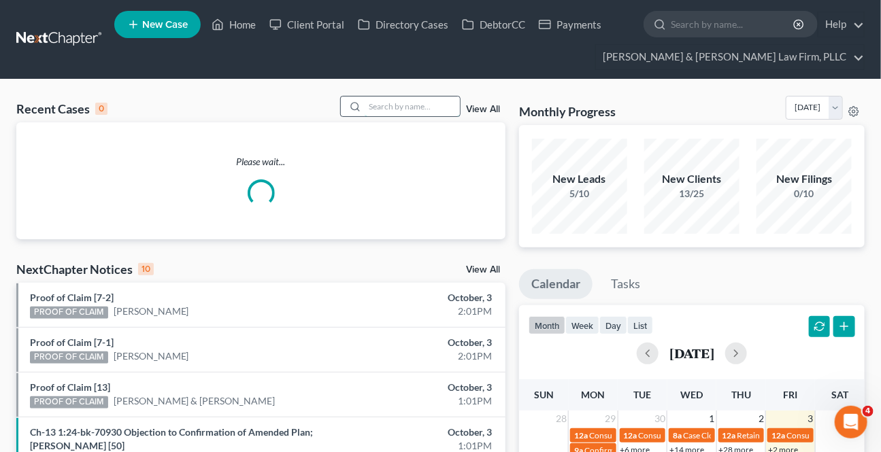
click at [413, 104] on input "search" at bounding box center [412, 107] width 95 height 20
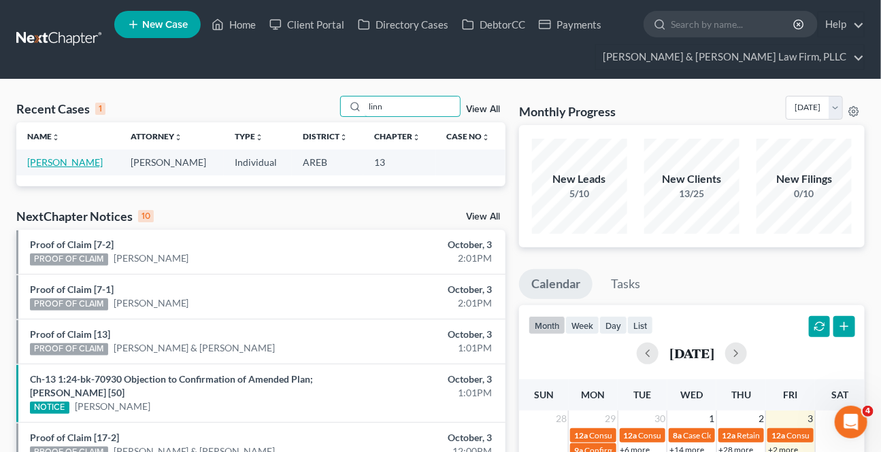
type input "linn"
click at [54, 167] on link "[PERSON_NAME]" at bounding box center [65, 162] width 76 height 12
select select "3"
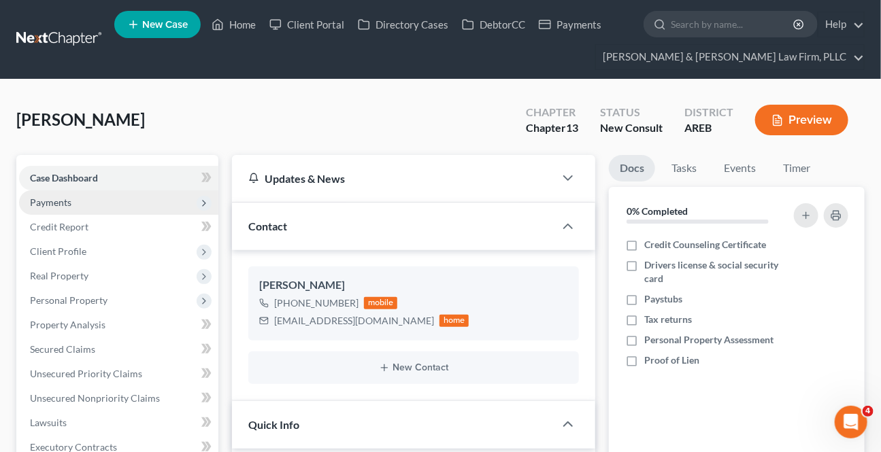
click at [76, 207] on span "Payments" at bounding box center [118, 203] width 199 height 24
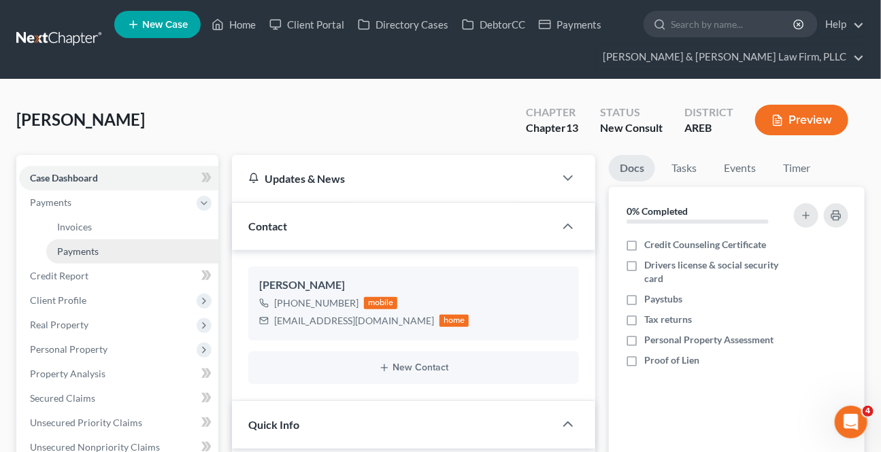
click at [65, 248] on span "Payments" at bounding box center [78, 252] width 42 height 12
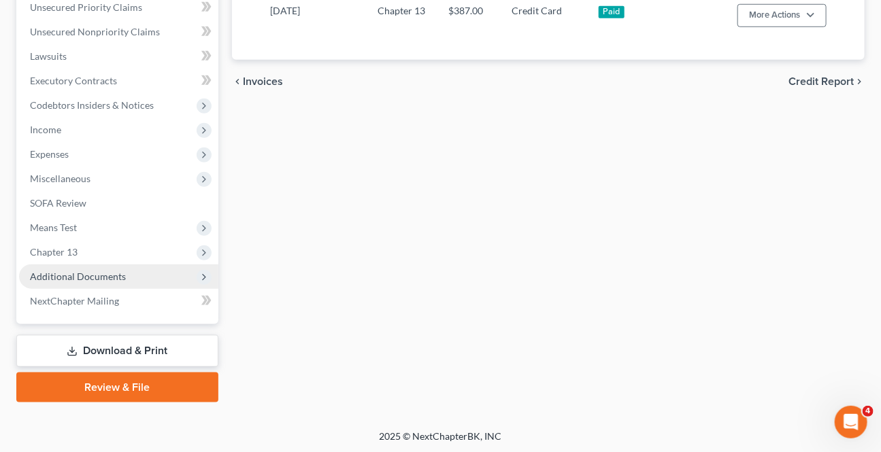
click at [101, 275] on span "Additional Documents" at bounding box center [78, 277] width 96 height 12
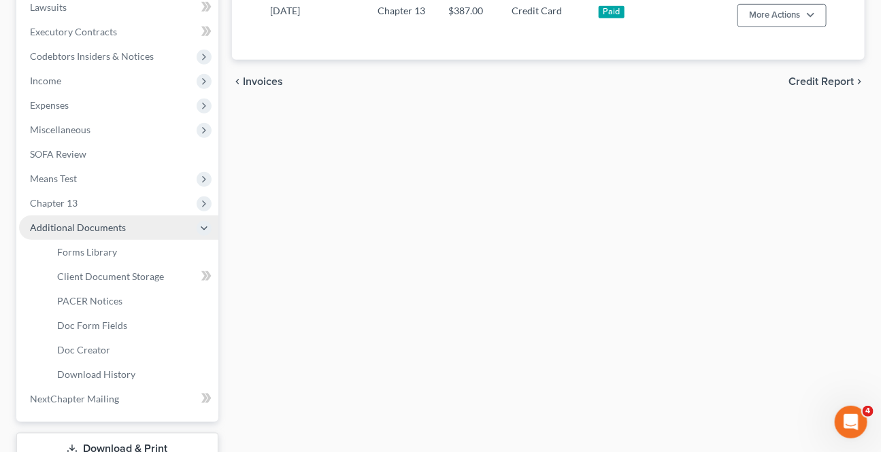
scroll to position [367, 0]
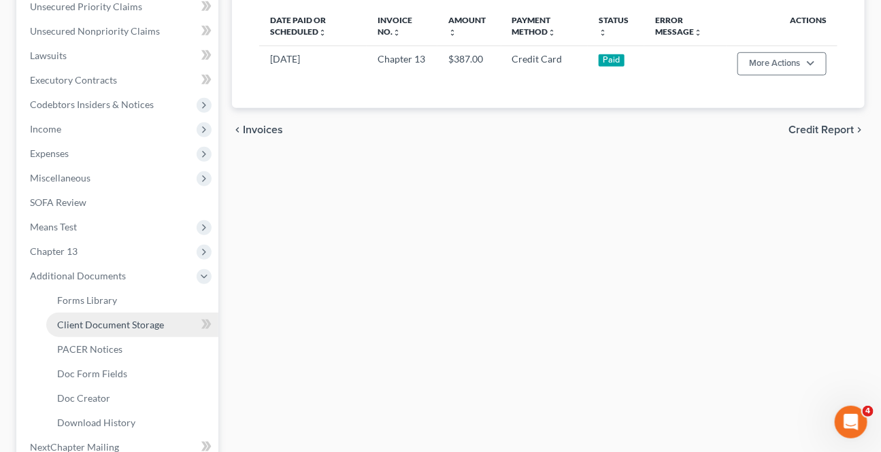
click at [95, 325] on span "Client Document Storage" at bounding box center [110, 325] width 107 height 12
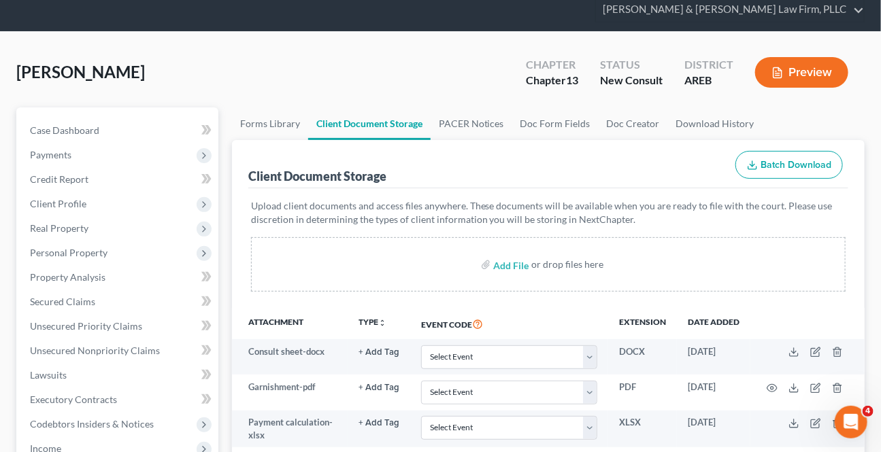
scroll to position [123, 0]
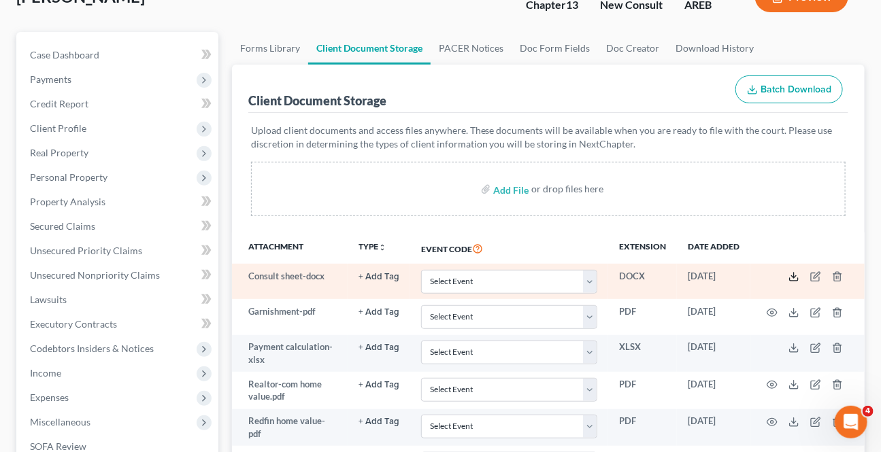
click at [793, 276] on polyline at bounding box center [794, 277] width 5 height 2
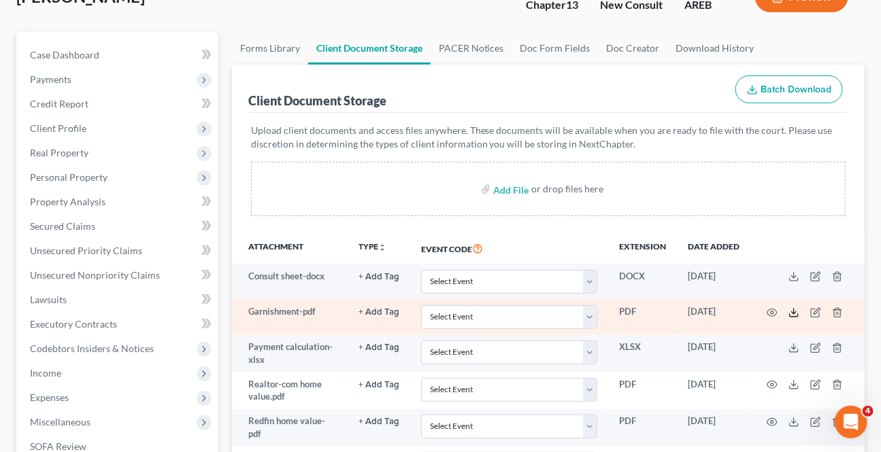
click at [796, 312] on icon at bounding box center [794, 313] width 11 height 11
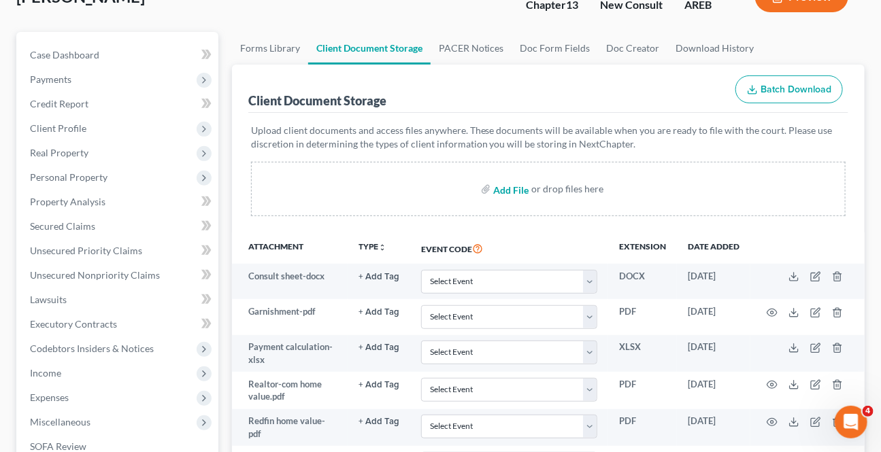
click at [505, 189] on input "file" at bounding box center [509, 189] width 33 height 24
type input "C:\fakepath\Form 1 Voluntary Petition Attachment A.pdf"
drag, startPoint x: 118, startPoint y: 78, endPoint x: 90, endPoint y: 107, distance: 39.9
click at [118, 78] on span "Payments" at bounding box center [118, 79] width 199 height 24
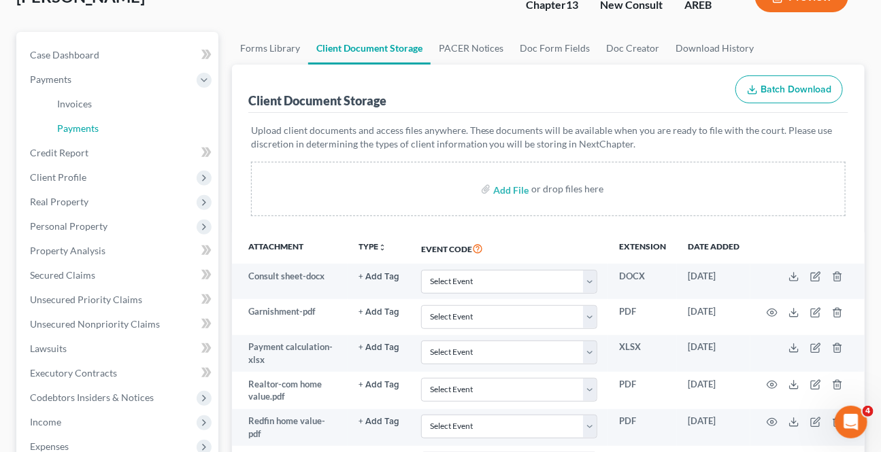
drag, startPoint x: 65, startPoint y: 125, endPoint x: 2, endPoint y: 167, distance: 75.5
click at [65, 124] on span "Payments" at bounding box center [78, 128] width 42 height 12
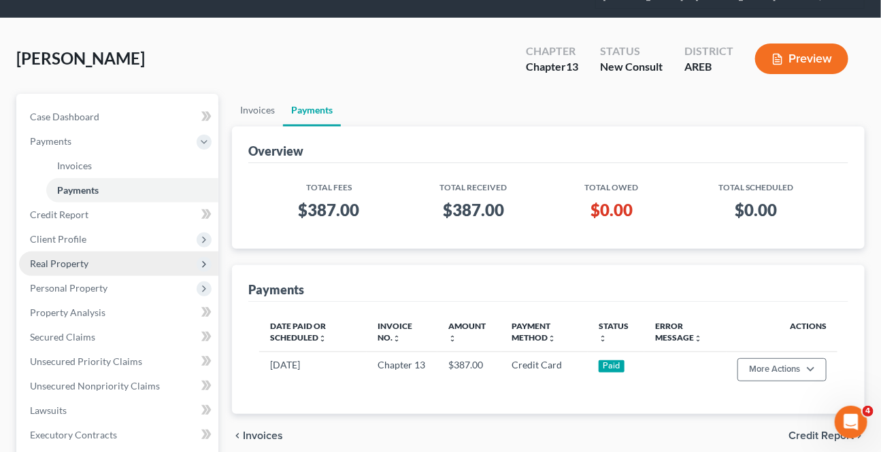
scroll to position [123, 0]
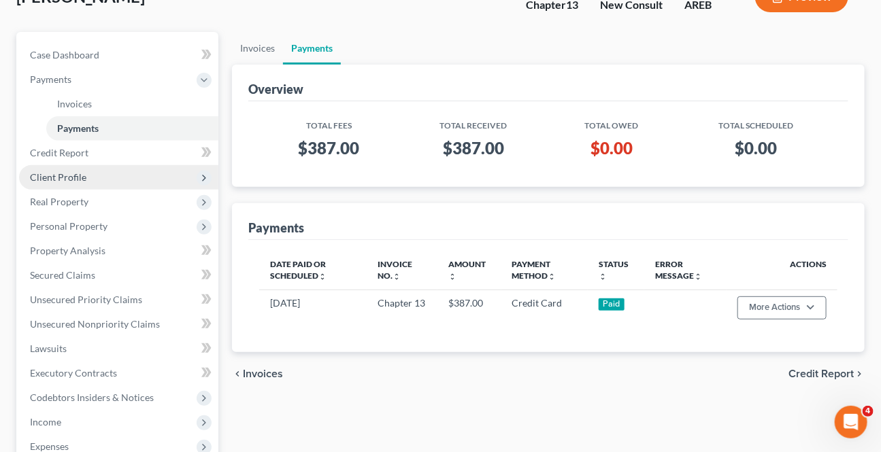
drag, startPoint x: 74, startPoint y: 172, endPoint x: 75, endPoint y: 180, distance: 8.2
click at [74, 172] on span "Client Profile" at bounding box center [58, 177] width 56 height 12
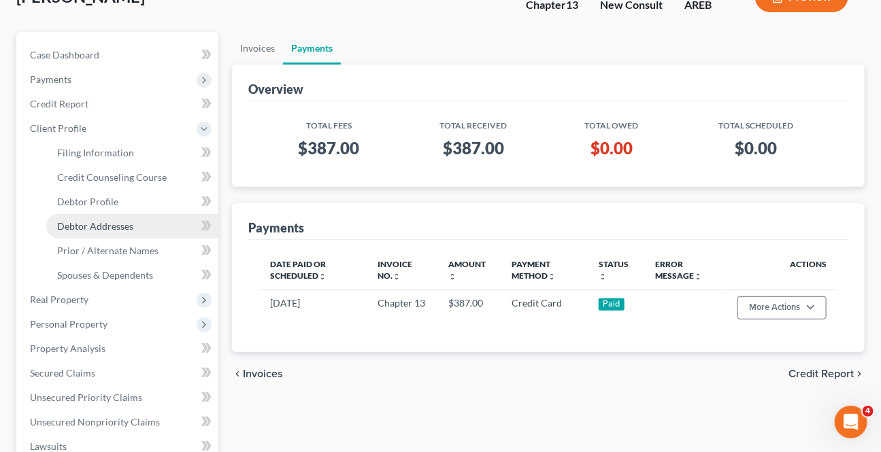
click at [88, 231] on link "Debtor Addresses" at bounding box center [132, 226] width 172 height 24
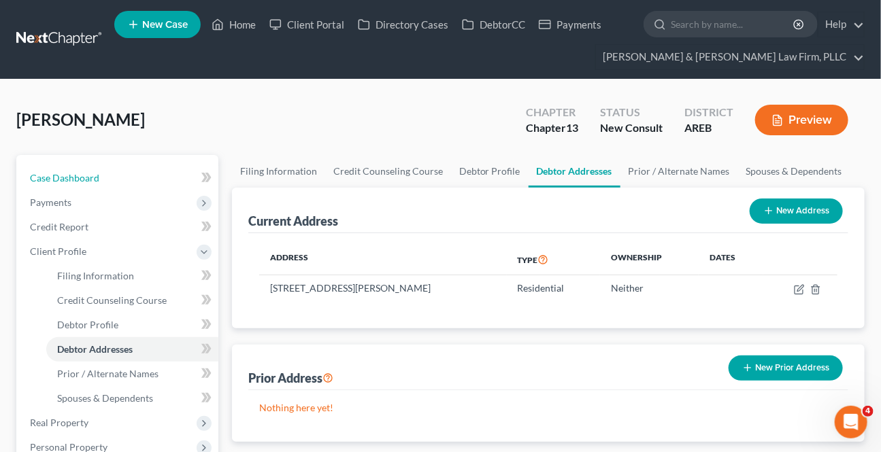
click at [81, 180] on span "Case Dashboard" at bounding box center [64, 178] width 69 height 12
select select "3"
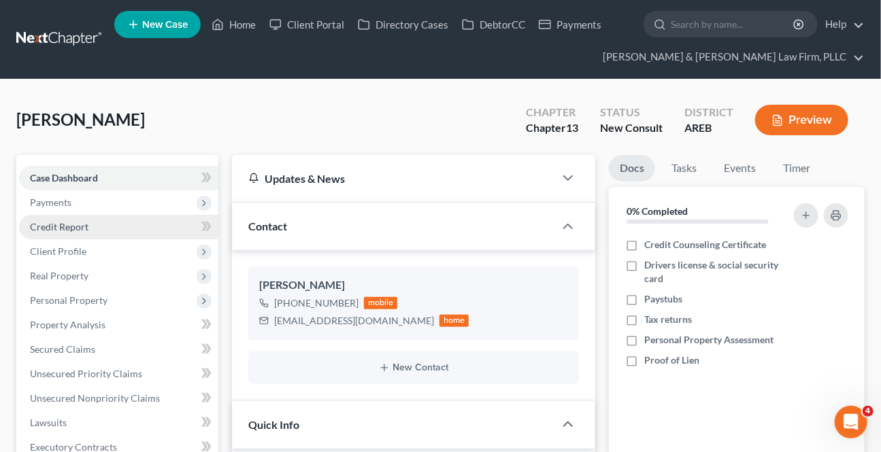
click at [76, 224] on span "Credit Report" at bounding box center [59, 227] width 59 height 12
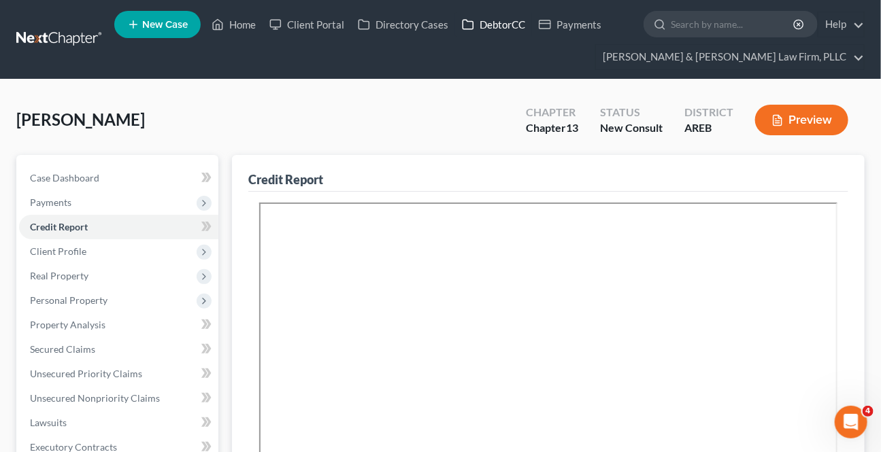
drag, startPoint x: 495, startPoint y: 18, endPoint x: 480, endPoint y: 22, distance: 16.2
click at [495, 18] on link "DebtorCC" at bounding box center [493, 24] width 77 height 24
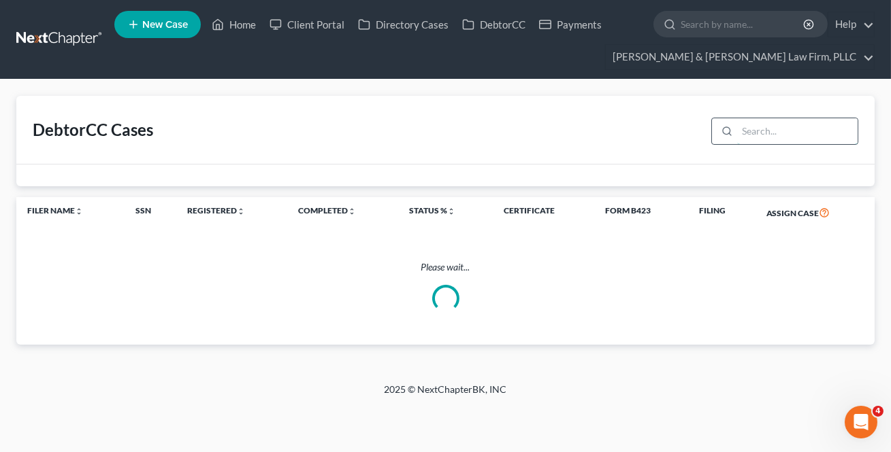
click at [765, 140] on input "search" at bounding box center [797, 131] width 120 height 26
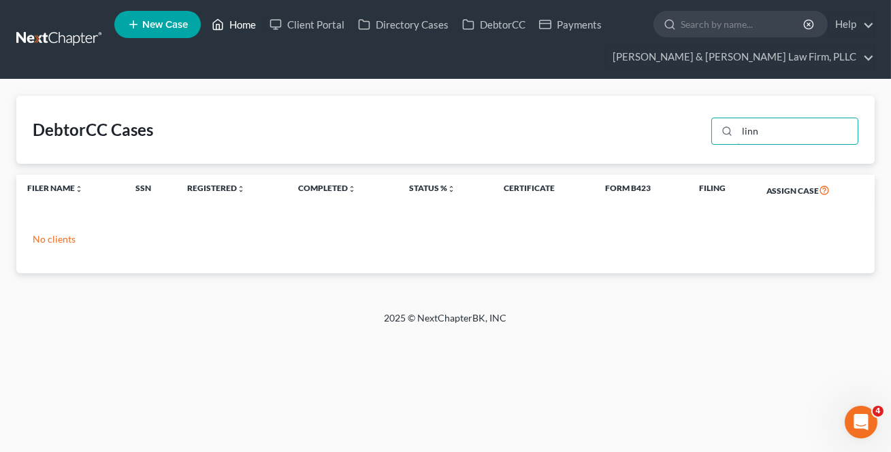
type input "linn"
click at [227, 24] on link "Home" at bounding box center [234, 24] width 58 height 24
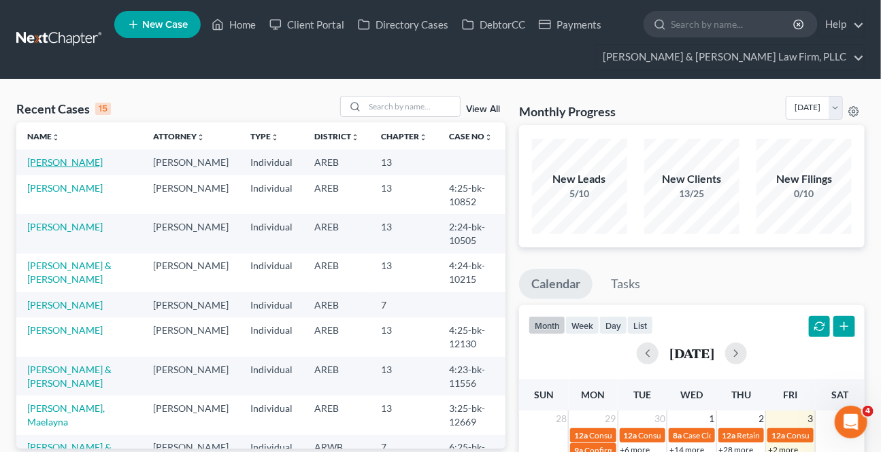
drag, startPoint x: 54, startPoint y: 158, endPoint x: 14, endPoint y: 191, distance: 52.3
click at [55, 158] on link "[PERSON_NAME]" at bounding box center [65, 162] width 76 height 12
select select "3"
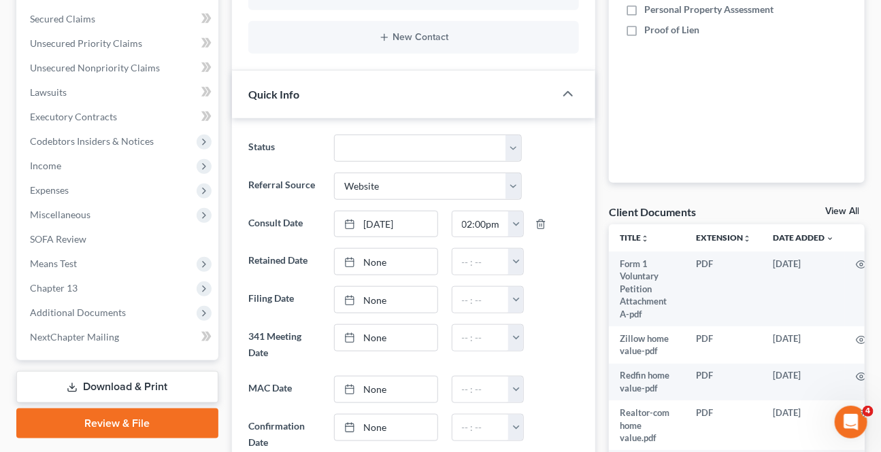
scroll to position [309, 0]
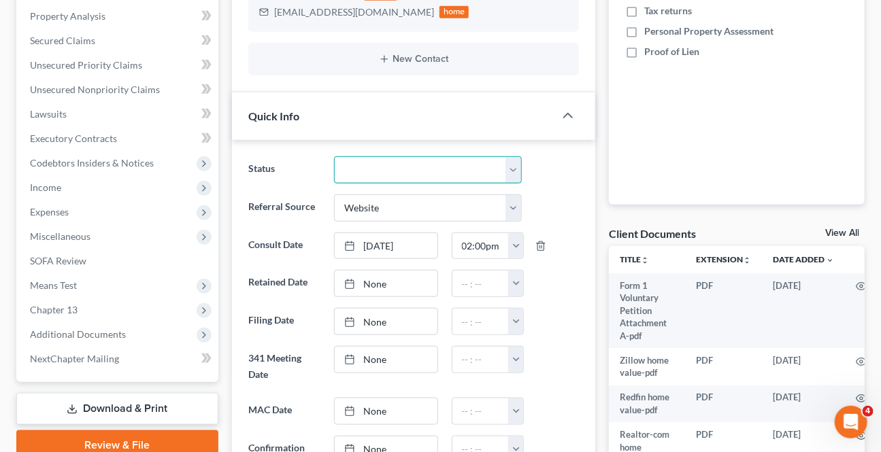
click at [401, 171] on select "Awaiting 341 Chapter 7 - Attended Meeting Confirmed Discharged Dismissed New Co…" at bounding box center [427, 169] width 187 height 27
select select "8"
click at [334, 156] on select "Awaiting 341 Chapter 7 - Attended Meeting Confirmed Discharged Dismissed New Co…" at bounding box center [427, 169] width 187 height 27
type input "[DATE]"
click at [403, 282] on link "[DATE]" at bounding box center [386, 284] width 102 height 26
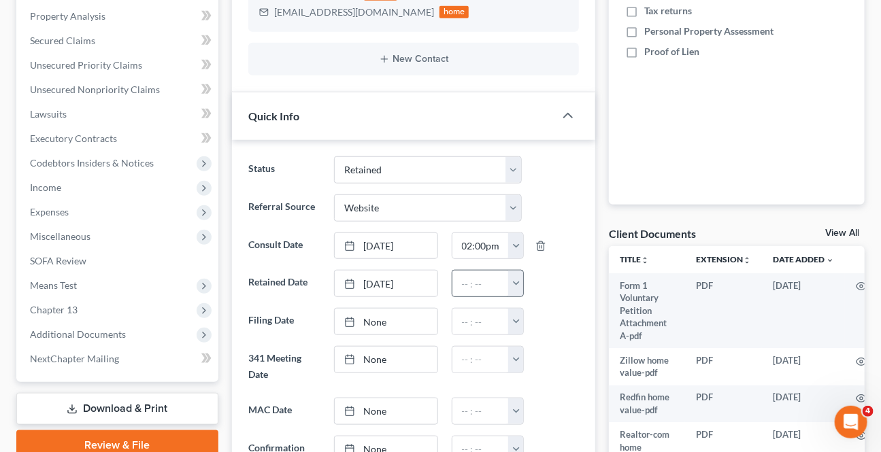
click at [512, 278] on button "button" at bounding box center [515, 284] width 15 height 26
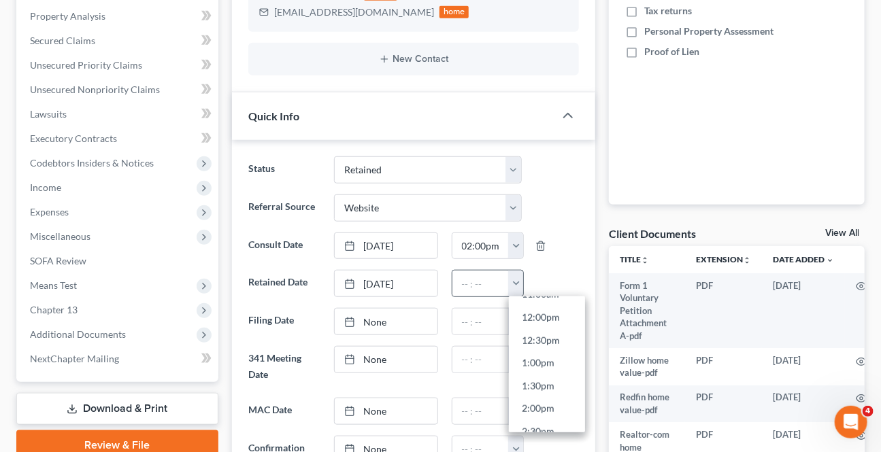
scroll to position [866, 0]
click at [541, 374] on link "8:30pm" at bounding box center [547, 385] width 76 height 23
type input "8:30pm"
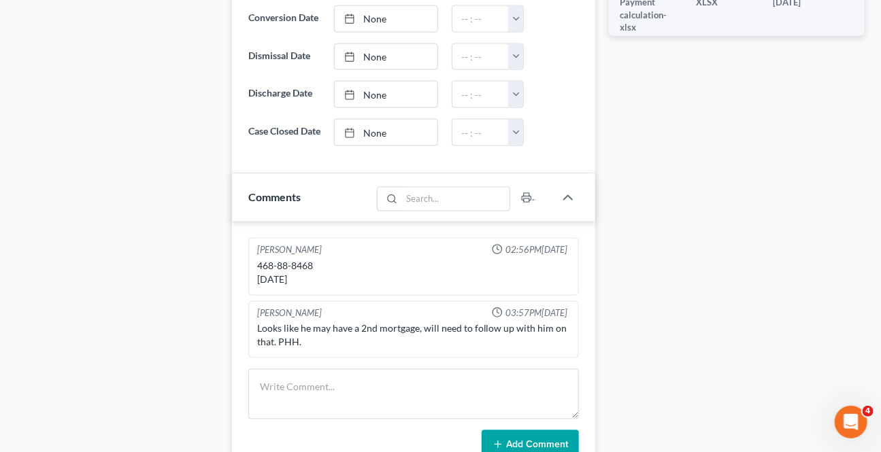
scroll to position [804, 0]
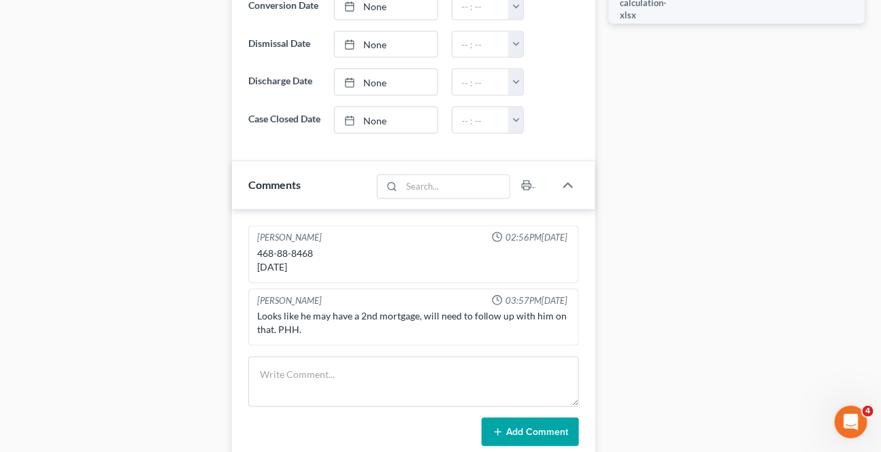
drag, startPoint x: 314, startPoint y: 277, endPoint x: 231, endPoint y: 280, distance: 83.1
click at [231, 280] on div "Updates & News × [US_STATE] Eastern District Notes: Take a look at NextChapter'…" at bounding box center [413, 4] width 377 height 1304
copy div "[DATE]"
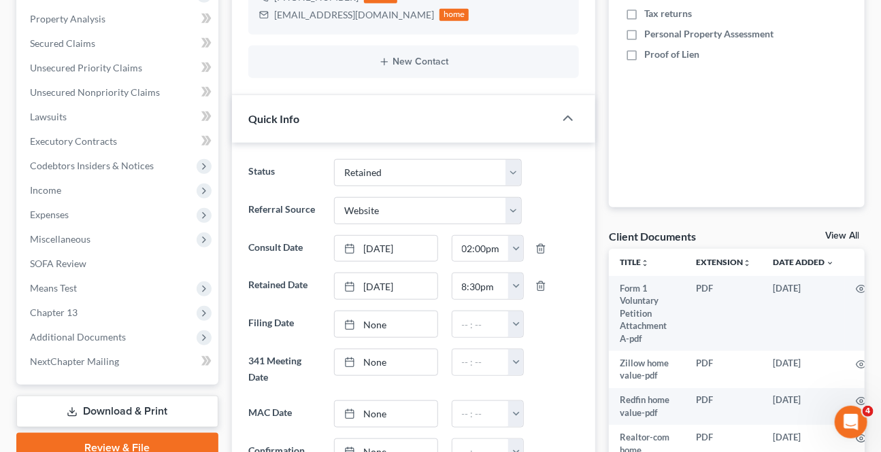
scroll to position [61, 0]
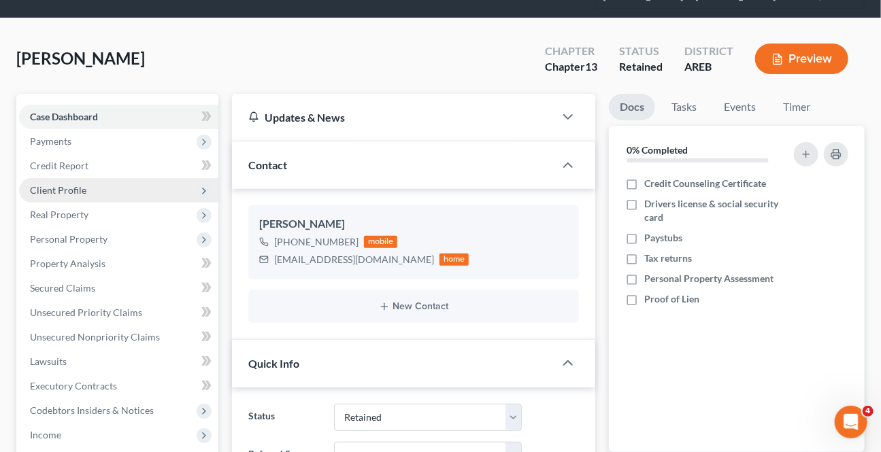
click at [59, 189] on span "Client Profile" at bounding box center [58, 190] width 56 height 12
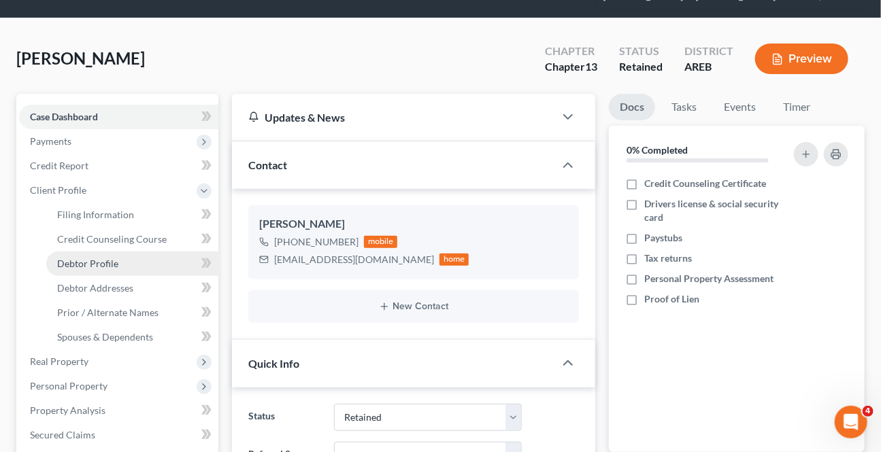
click at [115, 269] on link "Debtor Profile" at bounding box center [132, 264] width 172 height 24
select select "1"
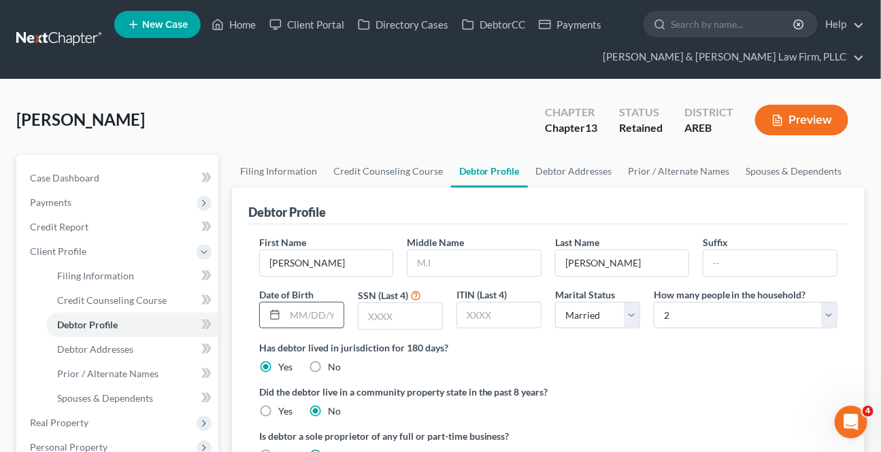
click at [306, 320] on input "text" at bounding box center [314, 316] width 59 height 26
paste input "[DATE]"
type input "[DATE]"
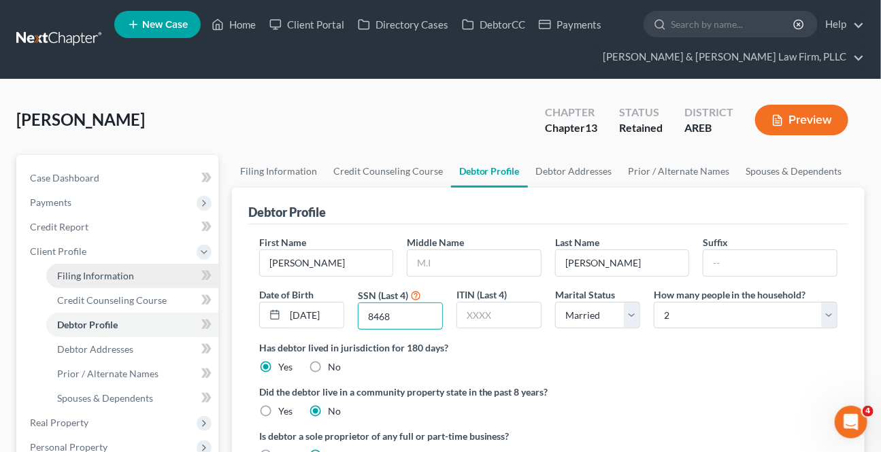
type input "8468"
drag, startPoint x: 95, startPoint y: 276, endPoint x: 106, endPoint y: 311, distance: 37.2
click at [95, 275] on span "Filing Information" at bounding box center [95, 276] width 77 height 12
select select "1"
select select "0"
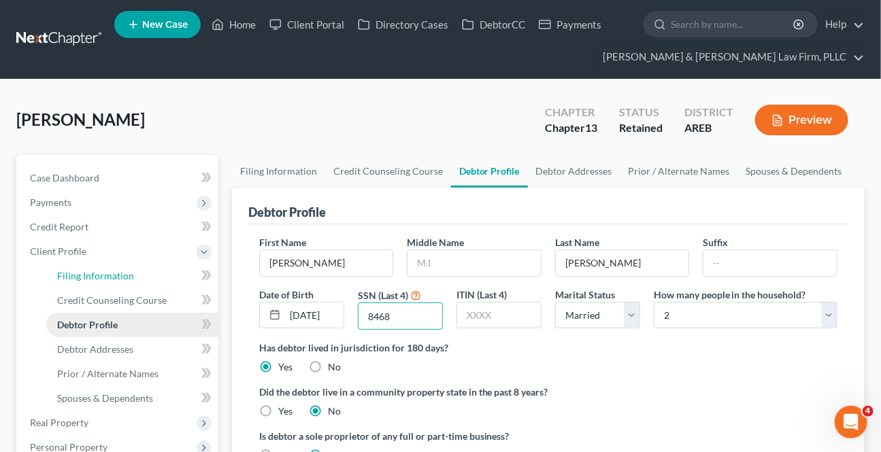
select select "3"
select select "5"
select select "2"
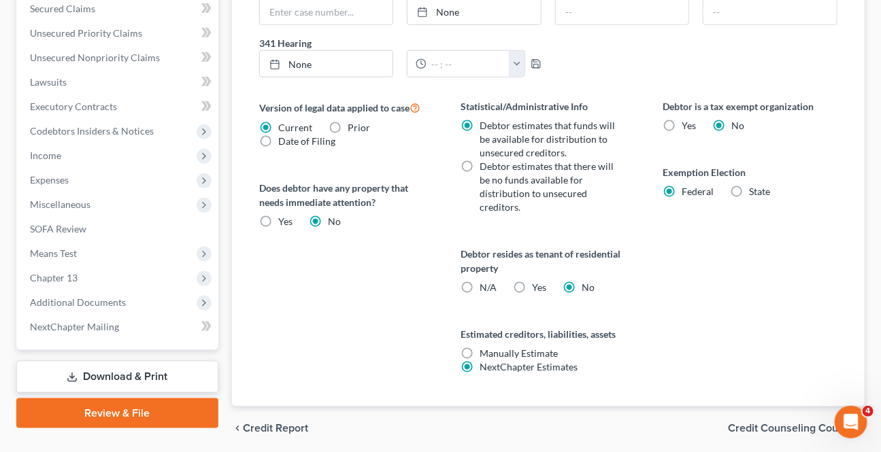
scroll to position [535, 0]
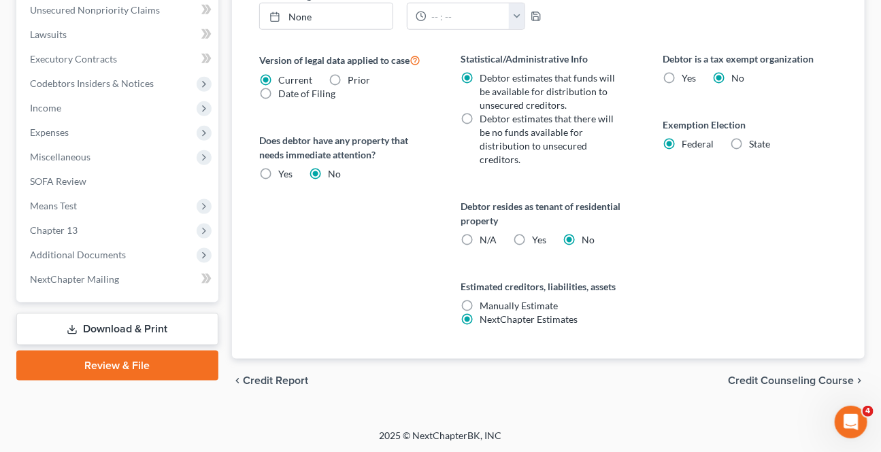
click at [774, 372] on div "chevron_left Credit Report Credit Counseling Course chevron_right" at bounding box center [548, 381] width 633 height 44
click at [736, 379] on span "Credit Counseling Course" at bounding box center [791, 381] width 126 height 11
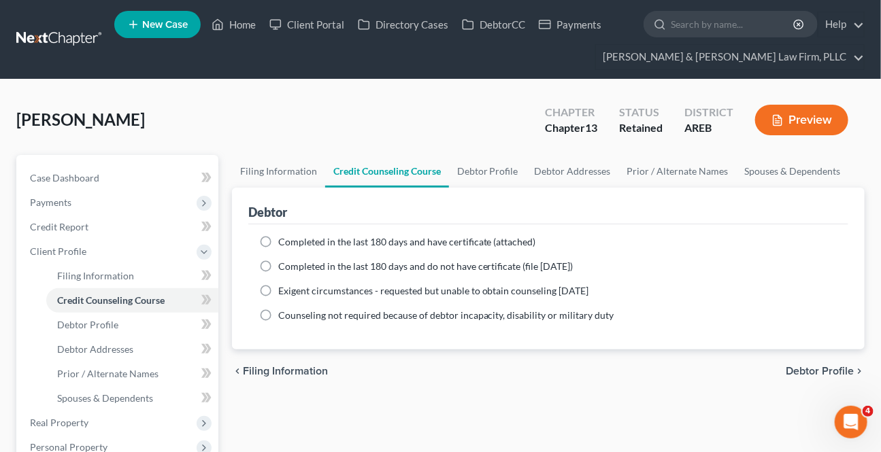
click at [791, 367] on span "Debtor Profile" at bounding box center [820, 371] width 68 height 11
select select "1"
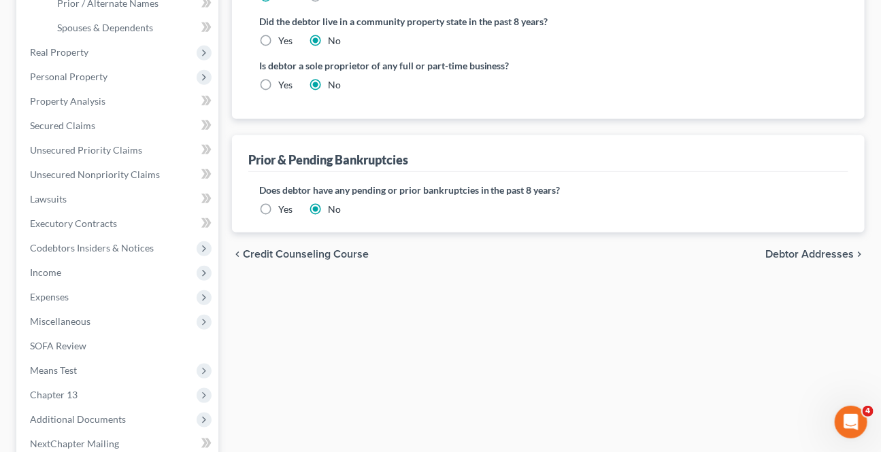
click at [805, 257] on span "Debtor Addresses" at bounding box center [809, 254] width 88 height 11
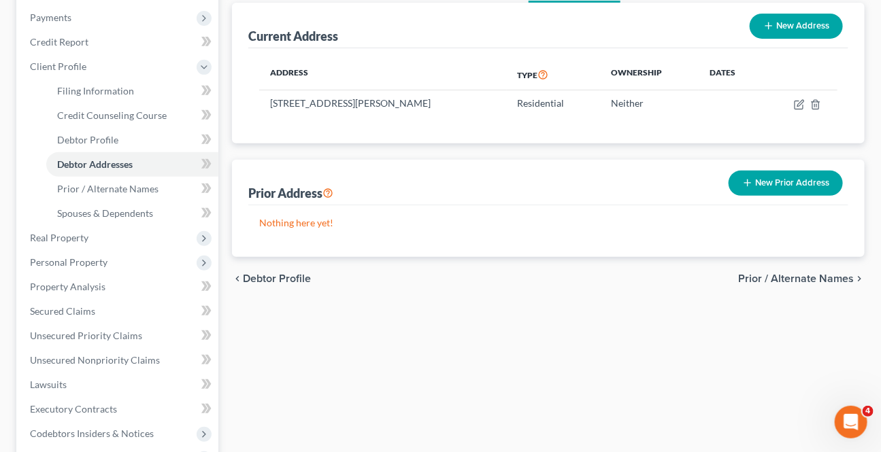
click at [813, 276] on span "Prior / Alternate Names" at bounding box center [796, 279] width 116 height 11
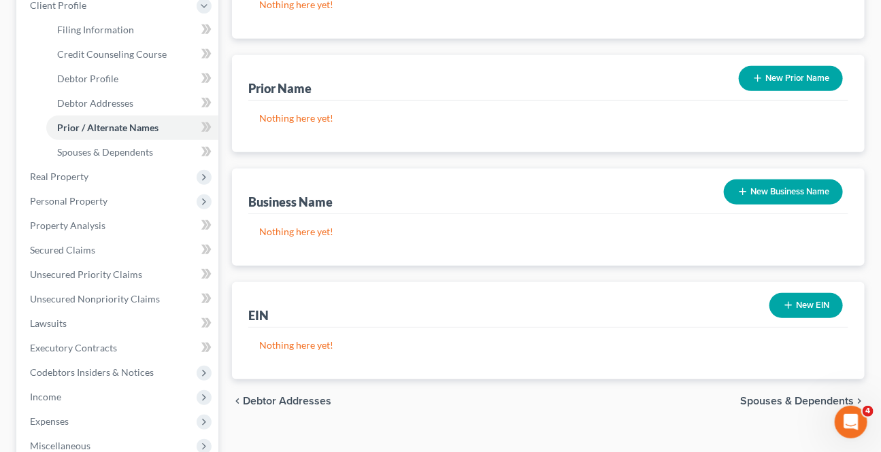
scroll to position [247, 0]
click at [773, 395] on span "Spouses & Dependents" at bounding box center [797, 400] width 114 height 11
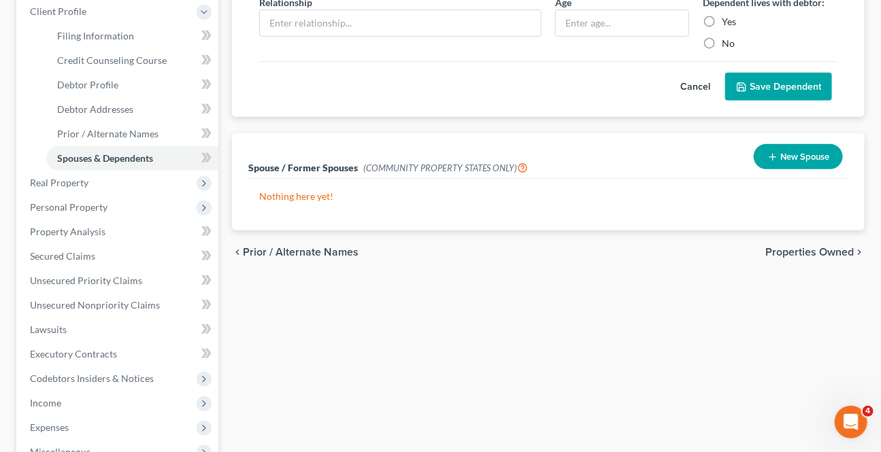
scroll to position [247, 0]
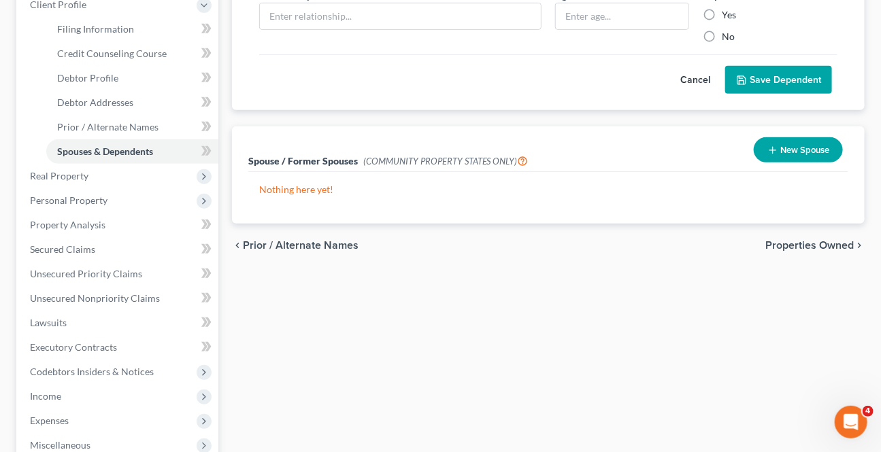
drag, startPoint x: 802, startPoint y: 245, endPoint x: 803, endPoint y: 265, distance: 19.7
click at [802, 245] on span "Properties Owned" at bounding box center [809, 245] width 88 height 11
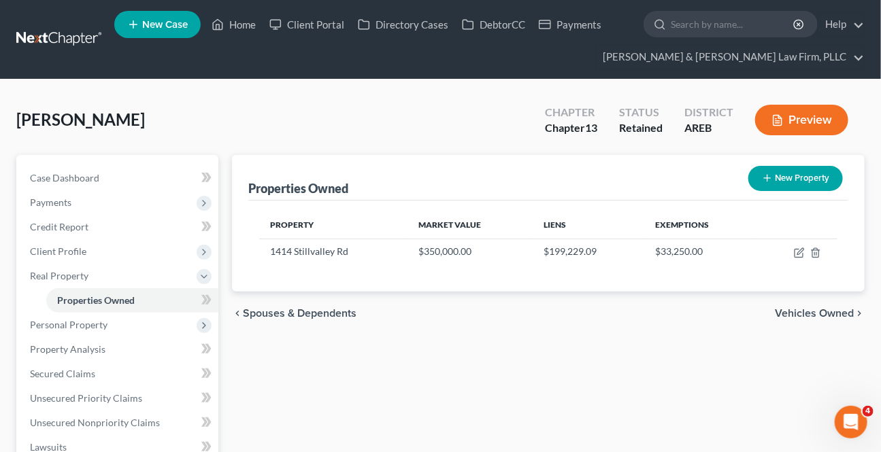
click at [799, 310] on span "Vehicles Owned" at bounding box center [814, 313] width 79 height 11
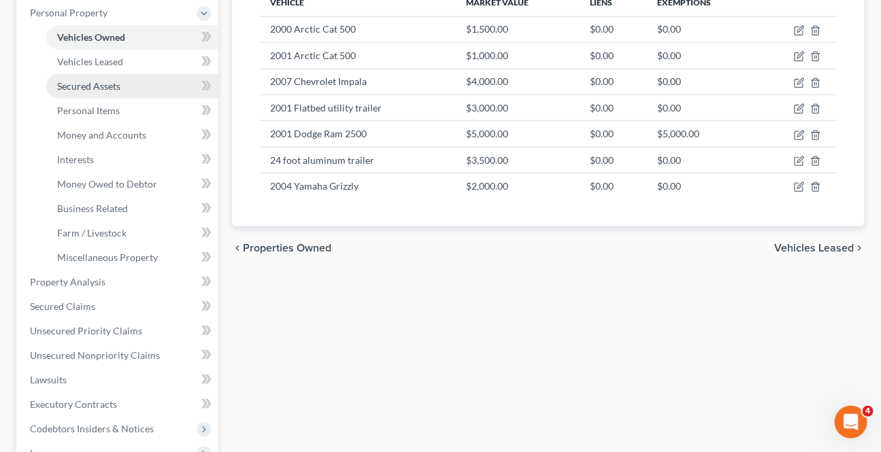
scroll to position [309, 0]
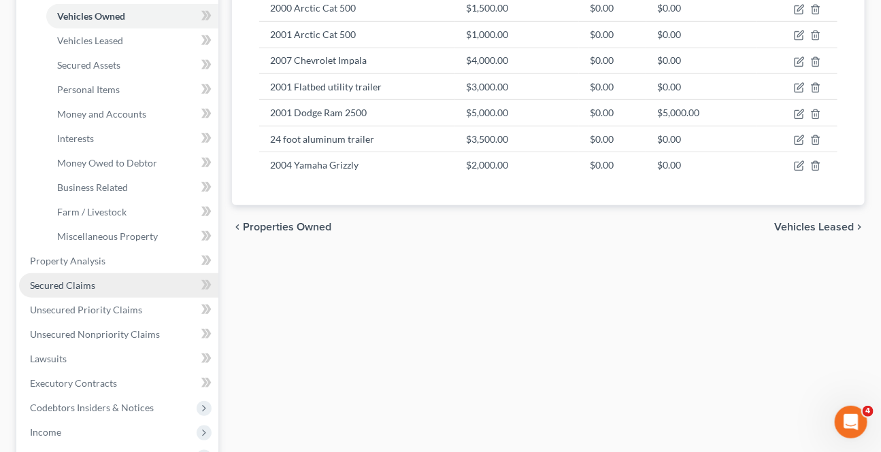
click at [66, 276] on link "Secured Claims" at bounding box center [118, 286] width 199 height 24
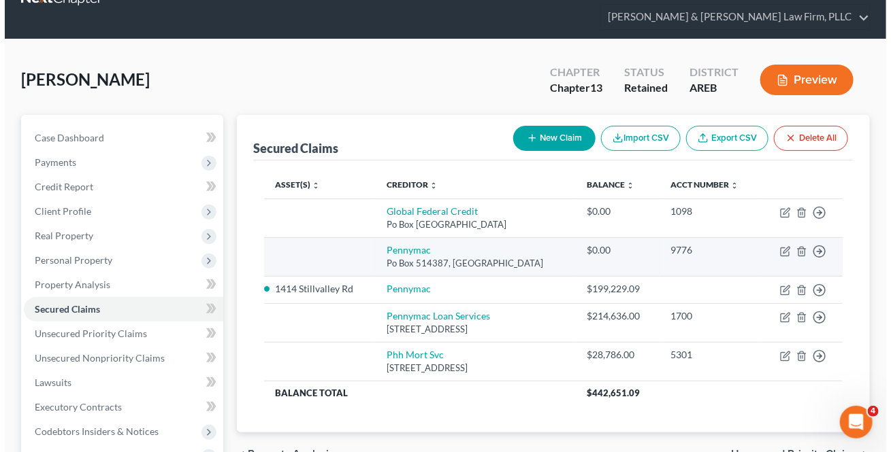
scroll to position [61, 0]
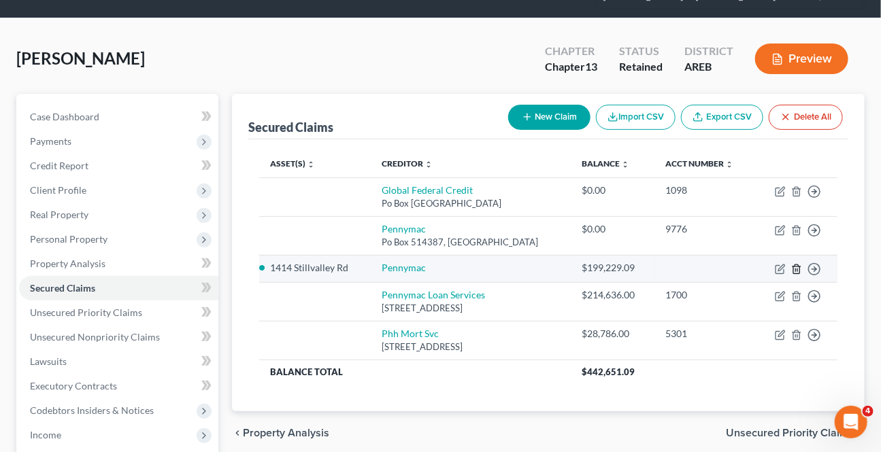
click at [795, 268] on icon "button" at bounding box center [796, 269] width 11 height 11
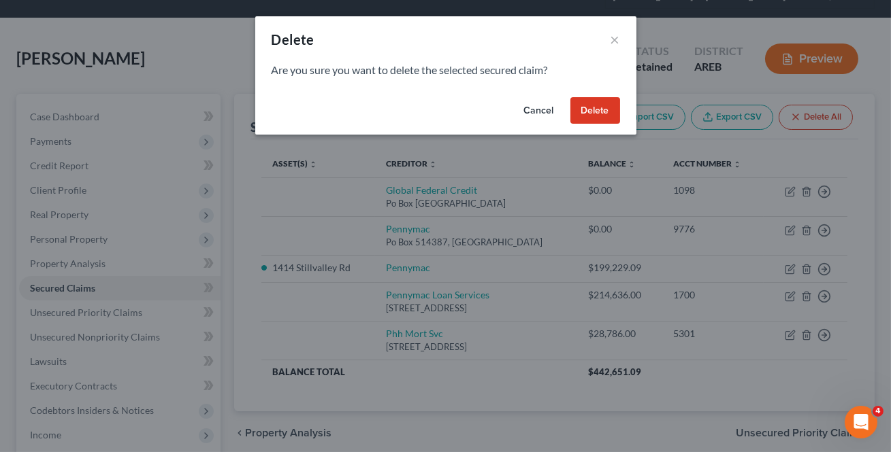
click at [594, 112] on button "Delete" at bounding box center [595, 110] width 50 height 27
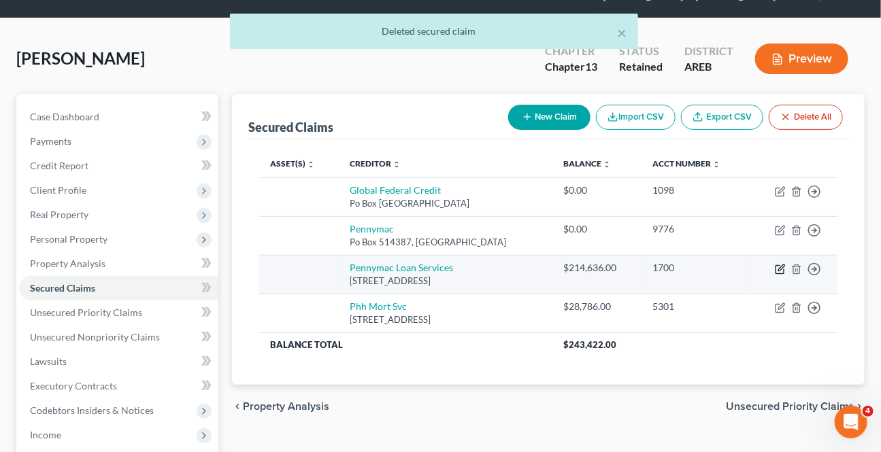
click at [780, 266] on icon "button" at bounding box center [781, 268] width 6 height 6
select select "4"
select select "0"
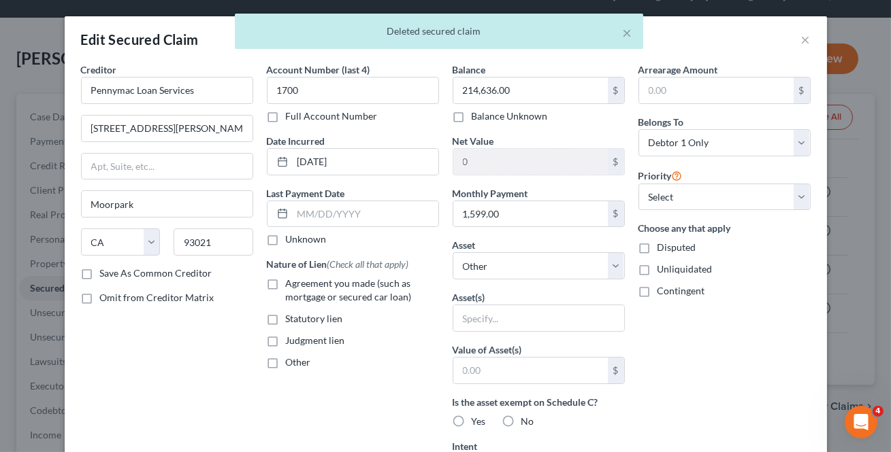
click at [286, 289] on label "Agreement you made (such as mortgage or secured car loan)" at bounding box center [362, 290] width 153 height 27
click at [291, 286] on input "Agreement you made (such as mortgage or secured car loan)" at bounding box center [295, 281] width 9 height 9
checkbox input "true"
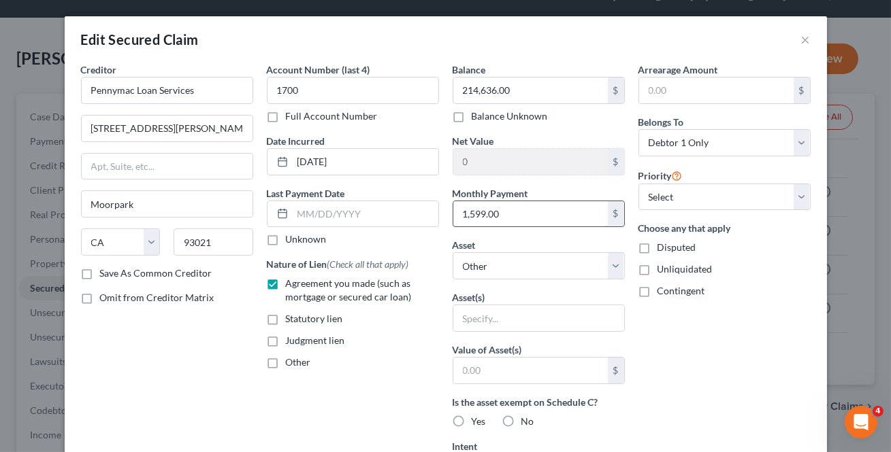
click at [505, 216] on input "1,599.00" at bounding box center [530, 214] width 154 height 26
click at [548, 272] on select "Select Other Multiple Assets 2000 Arctic Cat 500 - $1500.0 2001 Arctic Cat 500 …" at bounding box center [538, 265] width 172 height 27
select select "9"
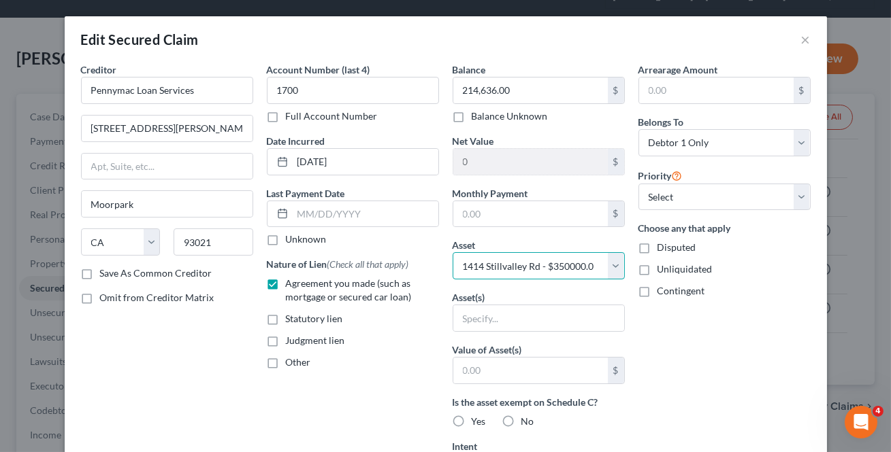
click at [452, 252] on select "Select Other Multiple Assets 2000 Arctic Cat 500 - $1500.0 2001 Arctic Cat 500 …" at bounding box center [538, 265] width 172 height 27
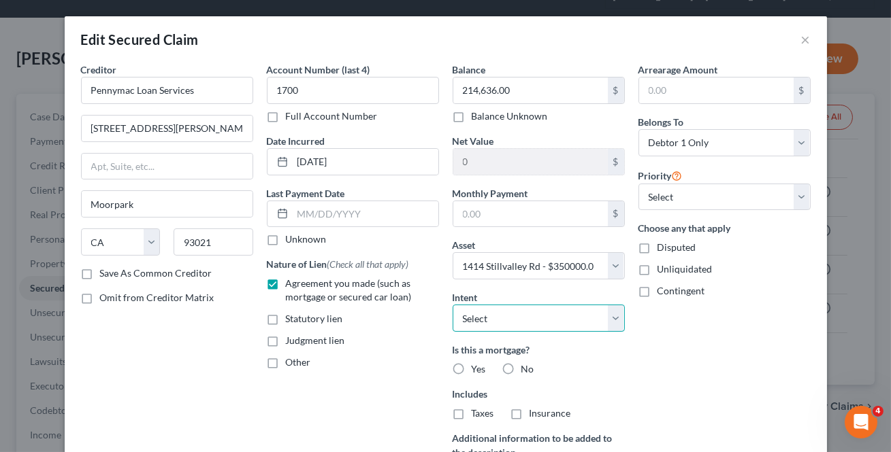
drag, startPoint x: 570, startPoint y: 318, endPoint x: 561, endPoint y: 327, distance: 13.0
click at [570, 318] on select "Select Surrender Redeem Reaffirm Avoid Other" at bounding box center [538, 318] width 172 height 27
select select "2"
click at [452, 305] on select "Select Surrender Redeem Reaffirm Avoid Other" at bounding box center [538, 318] width 172 height 27
click at [472, 365] on label "Yes" at bounding box center [479, 370] width 14 height 14
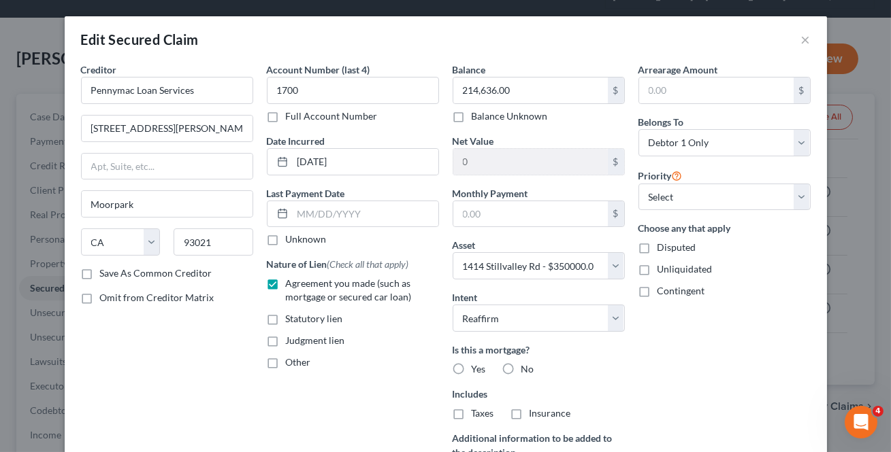
click at [477, 365] on input "Yes" at bounding box center [481, 367] width 9 height 9
radio input "true"
drag, startPoint x: 457, startPoint y: 412, endPoint x: 513, endPoint y: 410, distance: 56.5
click at [472, 412] on label "Taxes" at bounding box center [483, 414] width 22 height 14
click at [477, 412] on input "Taxes" at bounding box center [481, 411] width 9 height 9
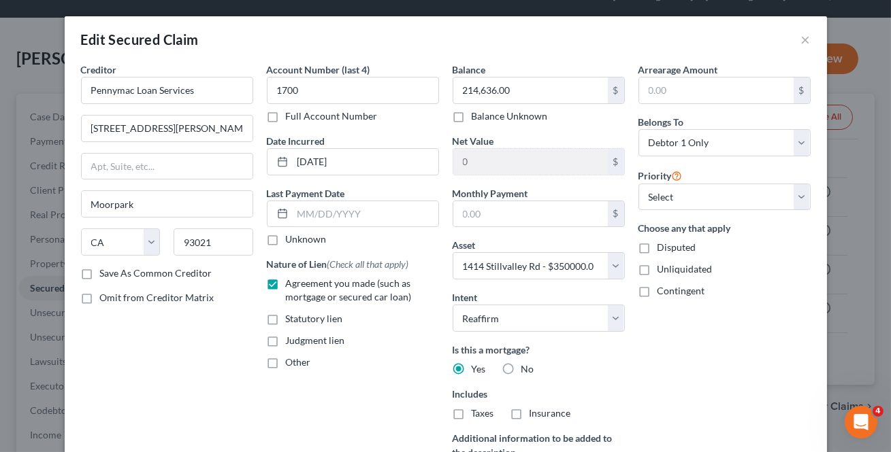
checkbox input "true"
click at [529, 410] on label "Insurance" at bounding box center [550, 414] width 42 height 14
click at [535, 410] on input "Insurance" at bounding box center [539, 411] width 9 height 9
checkbox input "true"
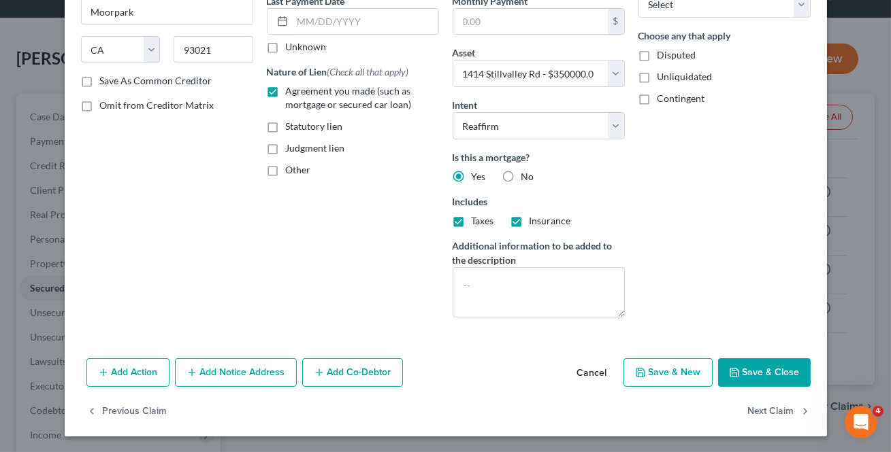
click at [730, 371] on icon "button" at bounding box center [734, 372] width 11 height 11
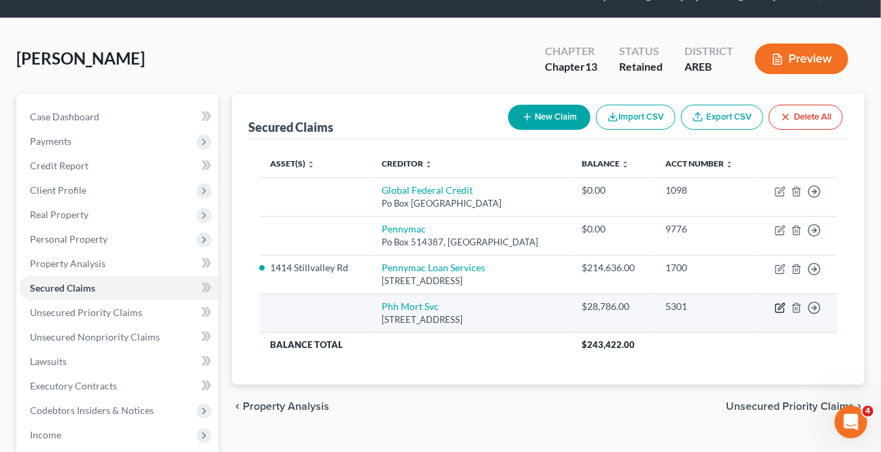
click at [775, 306] on icon "button" at bounding box center [780, 308] width 11 height 11
select select "33"
select select "0"
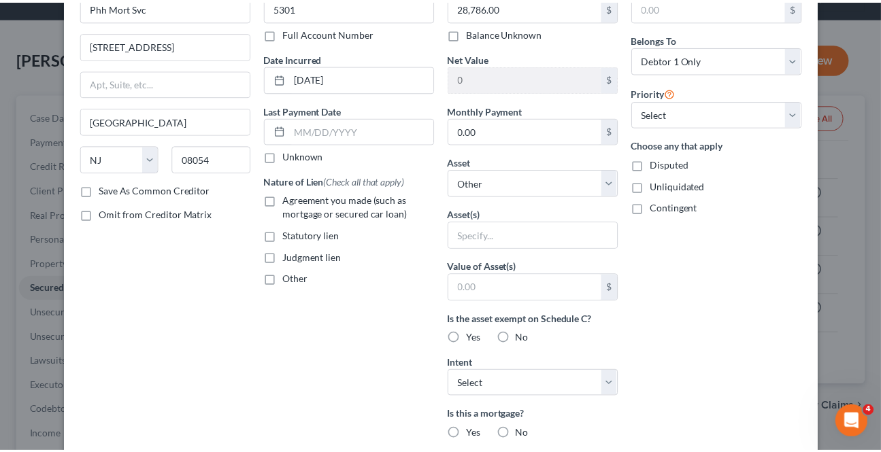
scroll to position [341, 0]
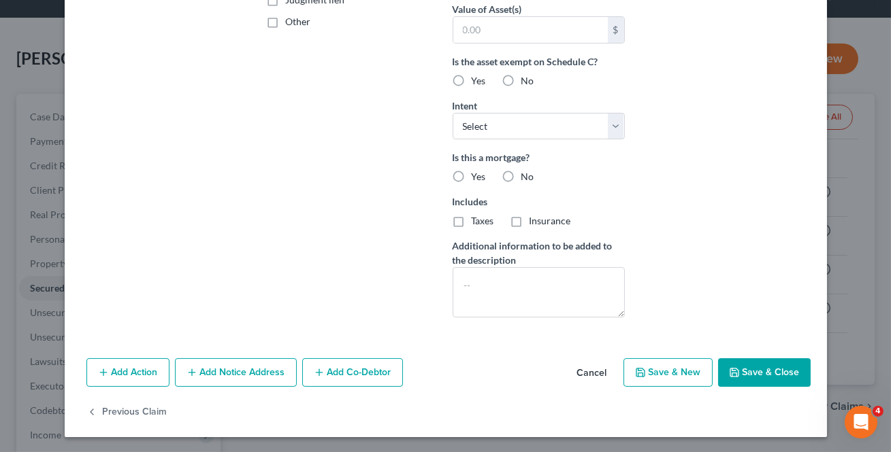
click at [595, 367] on button "Cancel" at bounding box center [592, 373] width 52 height 27
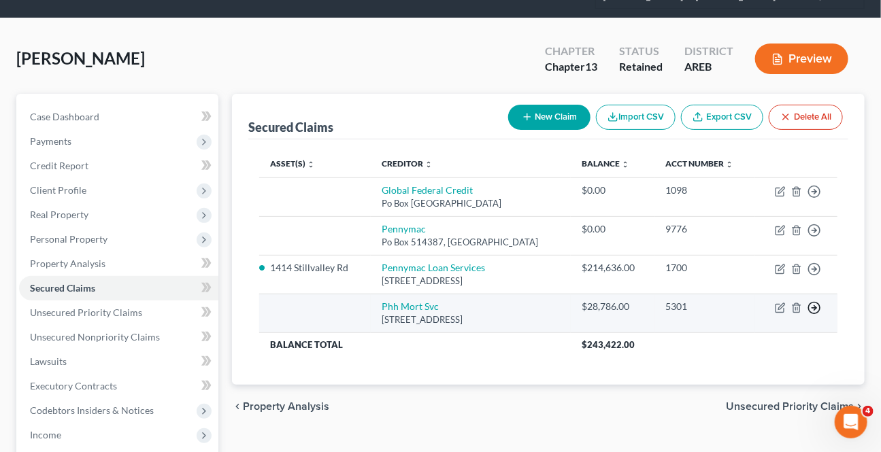
click at [809, 305] on circle "button" at bounding box center [815, 308] width 12 height 12
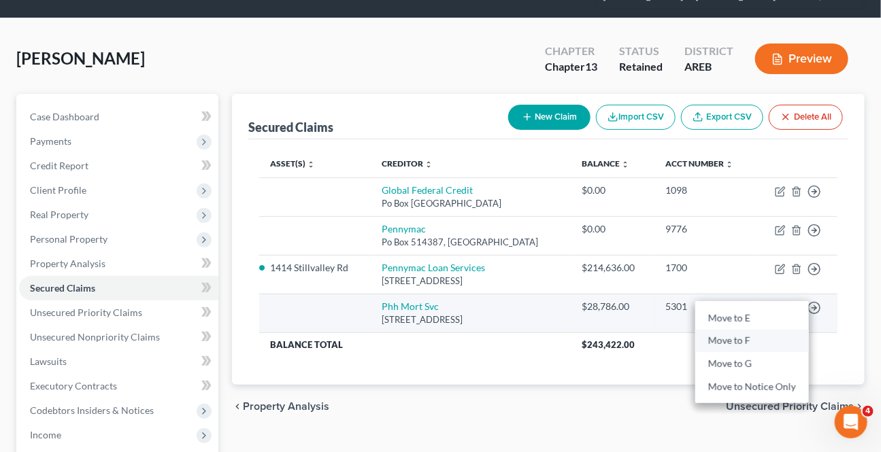
click at [733, 335] on link "Move to F" at bounding box center [752, 341] width 114 height 23
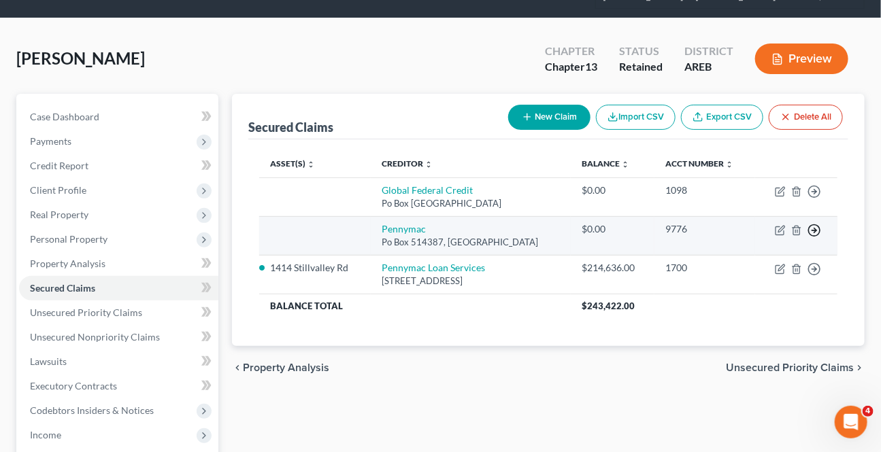
click at [818, 227] on icon "button" at bounding box center [815, 231] width 14 height 14
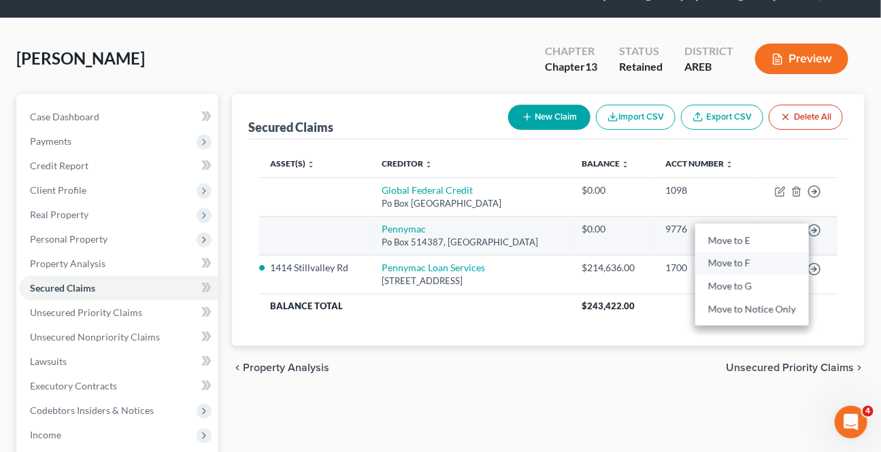
click at [751, 261] on link "Move to F" at bounding box center [752, 263] width 114 height 23
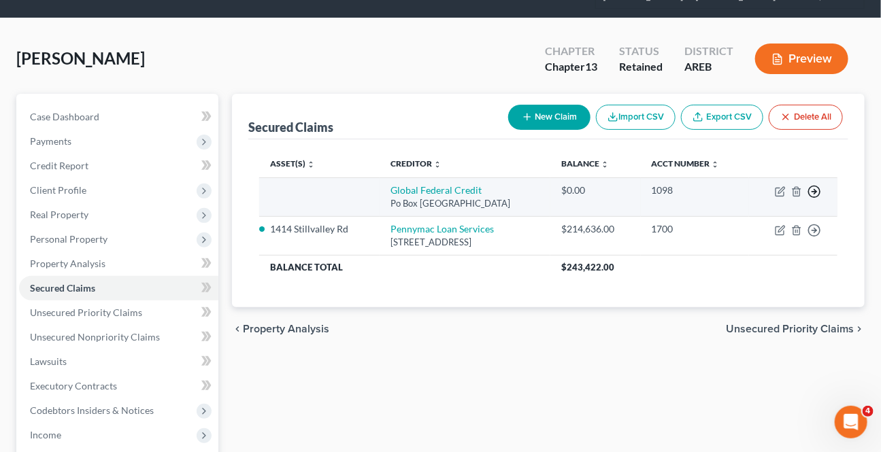
click at [814, 191] on icon "button" at bounding box center [815, 192] width 14 height 14
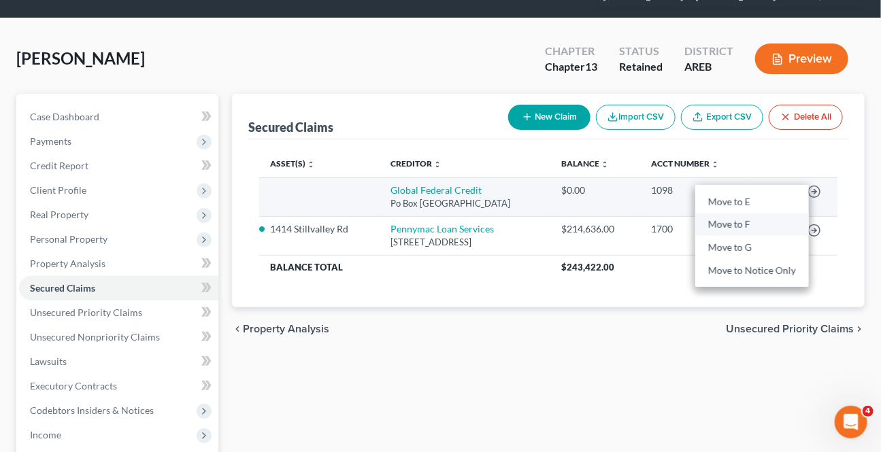
click at [746, 229] on link "Move to F" at bounding box center [752, 225] width 114 height 23
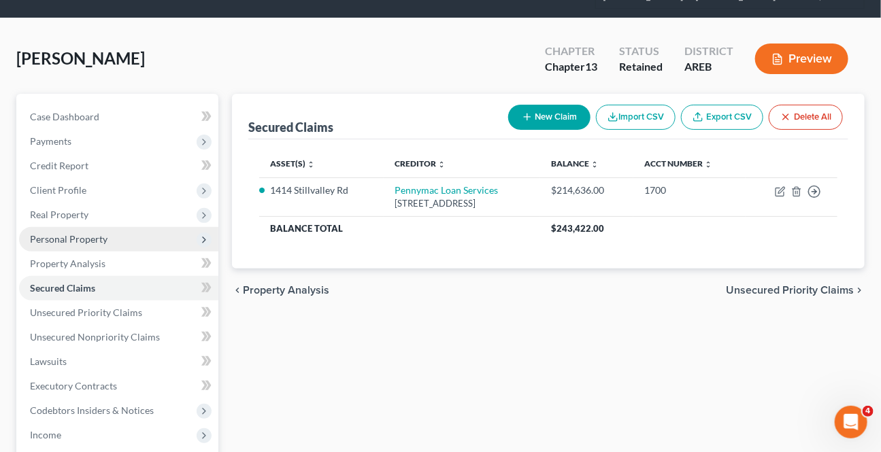
click at [88, 235] on span "Personal Property" at bounding box center [69, 239] width 78 height 12
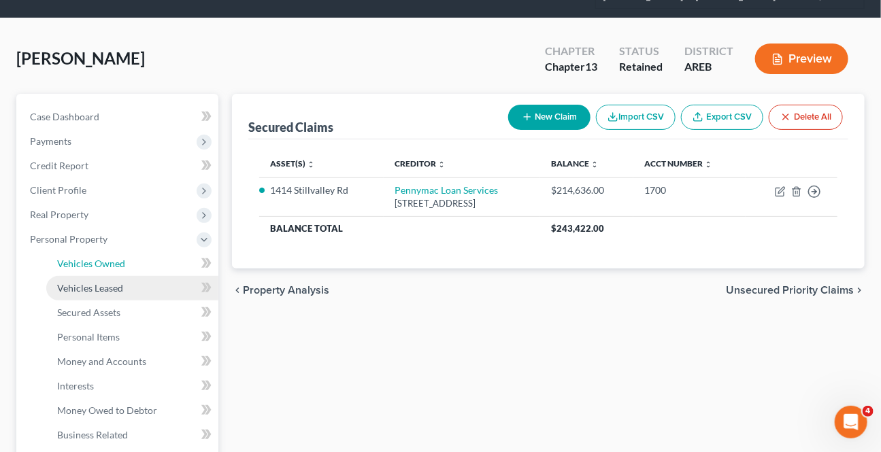
click at [125, 261] on link "Vehicles Owned" at bounding box center [132, 264] width 172 height 24
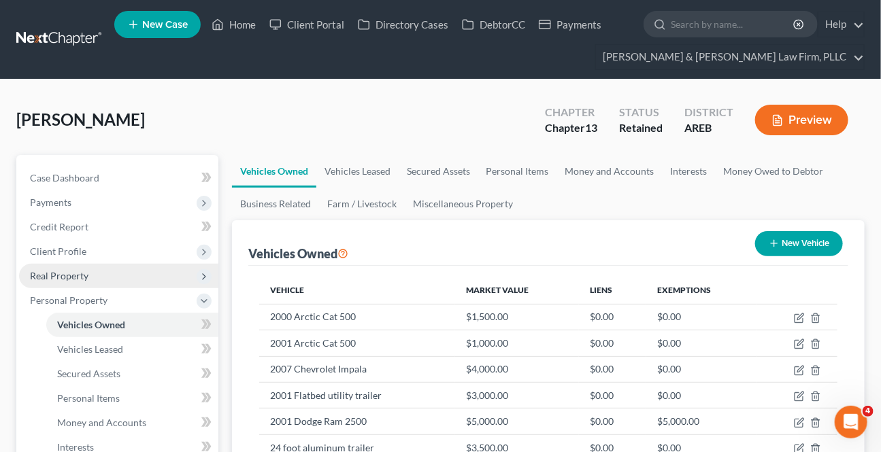
click at [101, 274] on span "Real Property" at bounding box center [118, 276] width 199 height 24
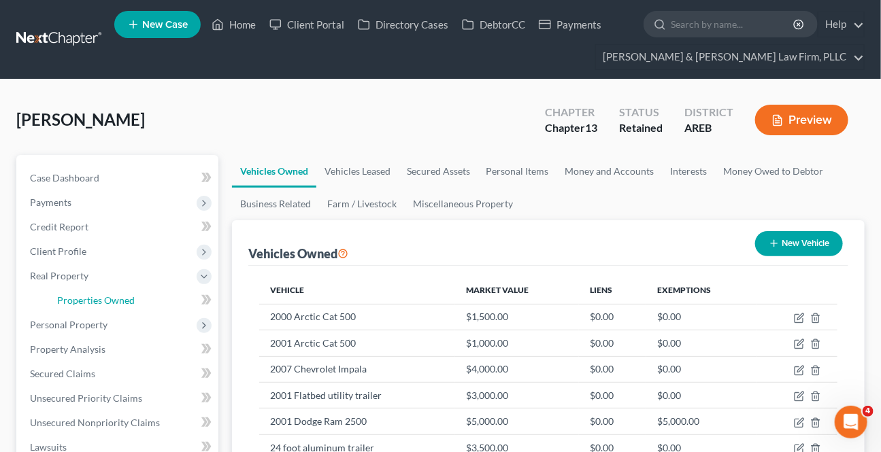
drag, startPoint x: 103, startPoint y: 302, endPoint x: 227, endPoint y: 278, distance: 126.2
click at [103, 301] on span "Properties Owned" at bounding box center [96, 301] width 78 height 12
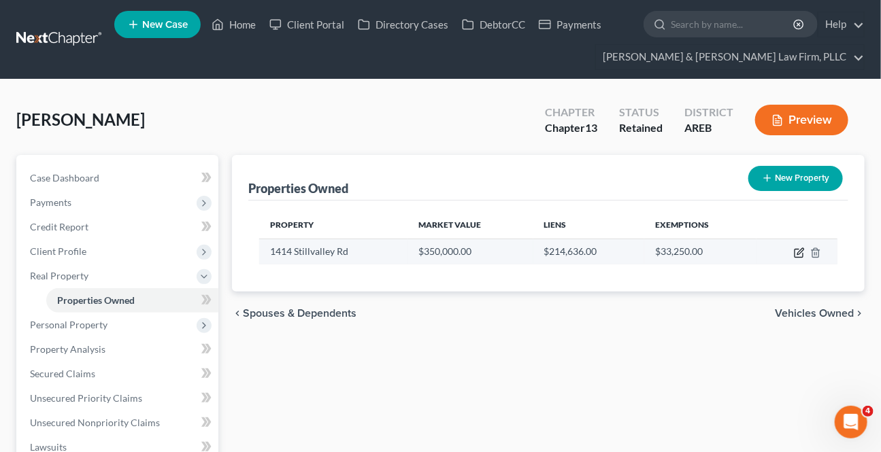
click at [796, 250] on icon "button" at bounding box center [799, 254] width 8 height 8
select select "1"
select select "3"
select select "0"
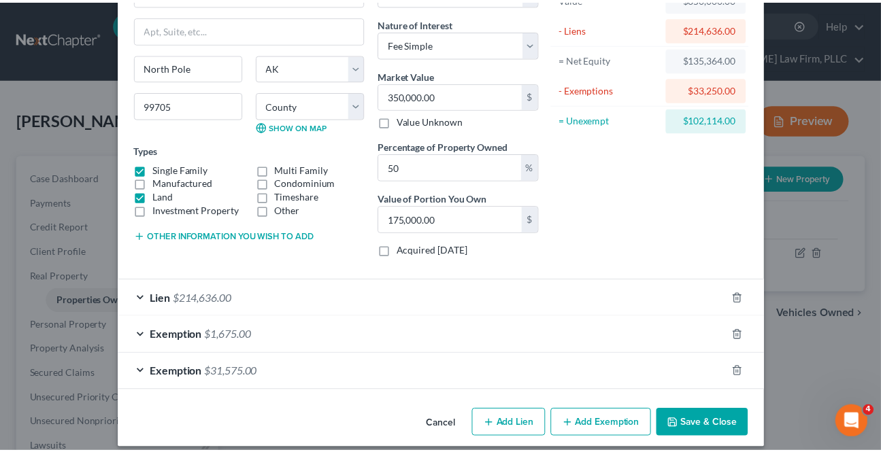
scroll to position [111, 0]
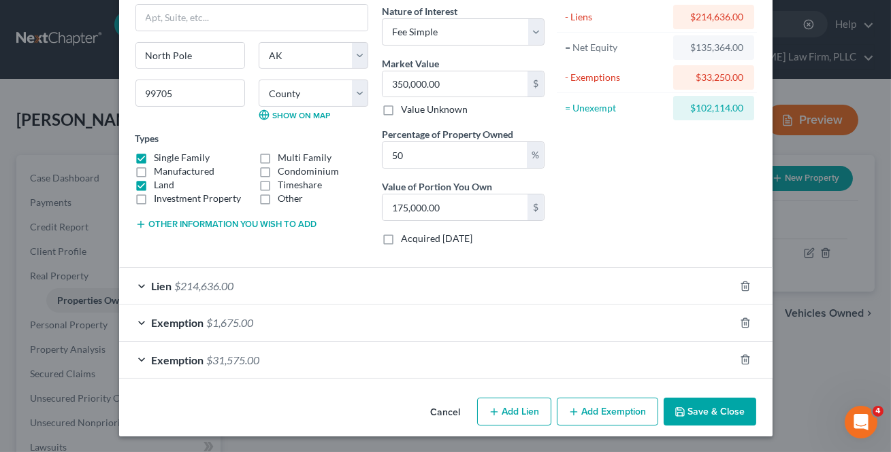
click at [714, 408] on button "Save & Close" at bounding box center [709, 412] width 93 height 29
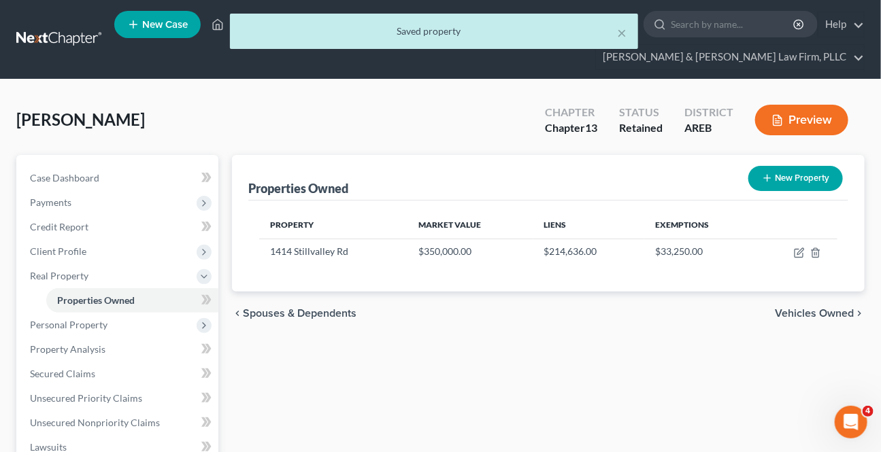
click at [821, 316] on span "Vehicles Owned" at bounding box center [814, 313] width 79 height 11
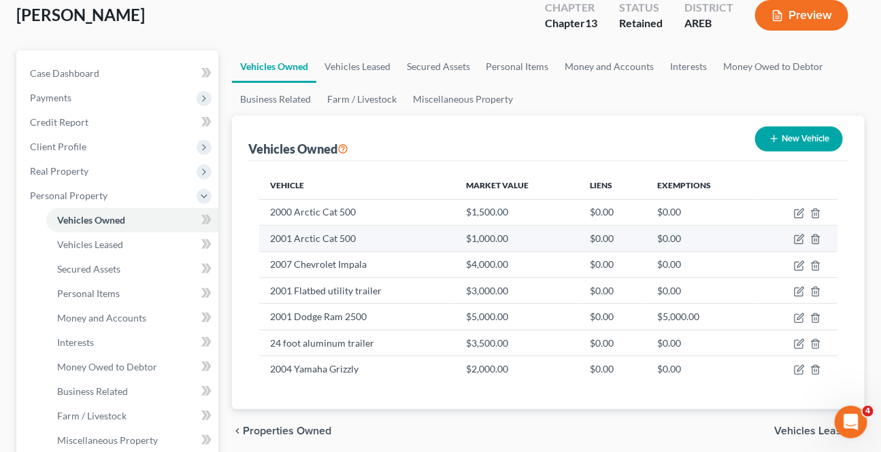
scroll to position [123, 0]
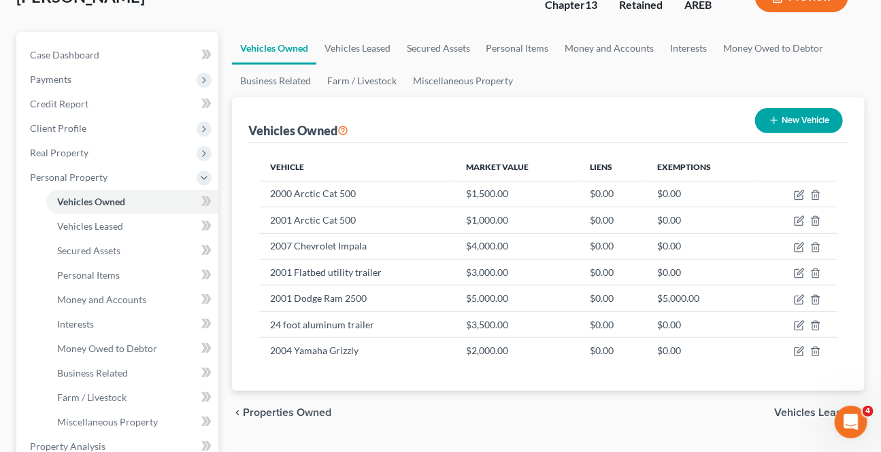
click at [796, 408] on span "Vehicles Leased" at bounding box center [814, 413] width 80 height 11
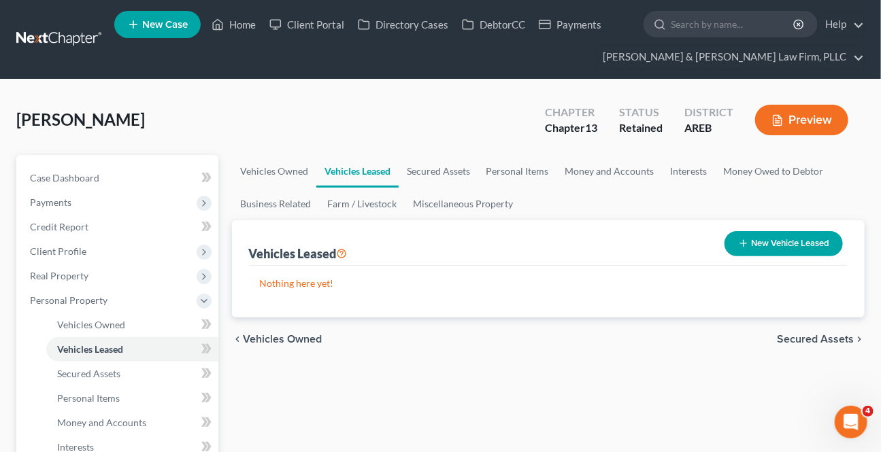
click at [821, 341] on span "Secured Assets" at bounding box center [815, 339] width 77 height 11
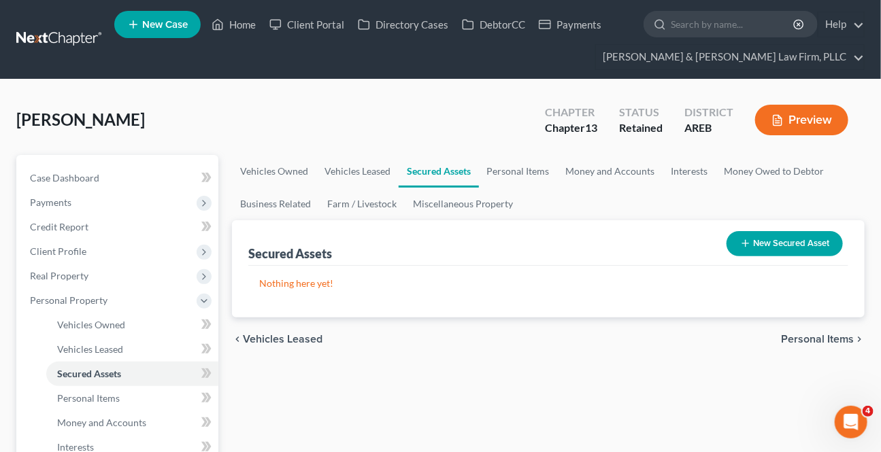
click at [821, 341] on span "Personal Items" at bounding box center [817, 339] width 73 height 11
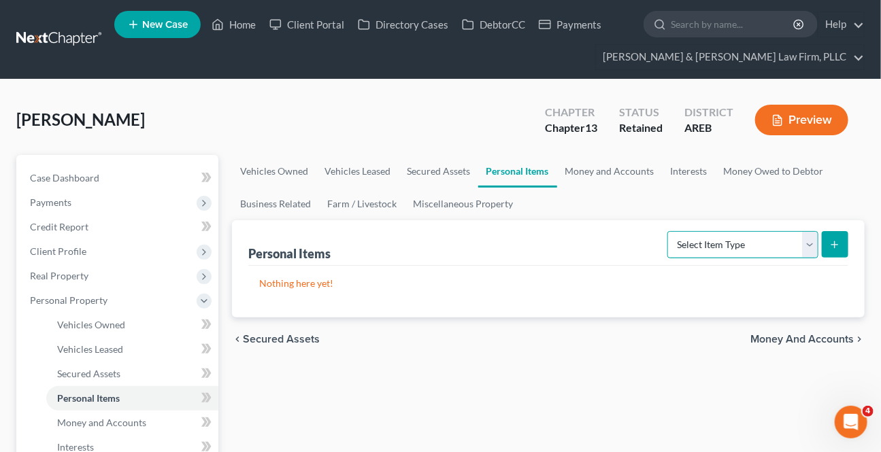
click at [805, 243] on select "Select Item Type Clothing Collectibles Of Value Electronics Firearms Household …" at bounding box center [742, 244] width 151 height 27
select select "clothing"
click at [670, 231] on select "Select Item Type Clothing Collectibles Of Value Electronics Firearms Household …" at bounding box center [742, 244] width 151 height 27
click at [830, 242] on icon "submit" at bounding box center [834, 245] width 11 height 11
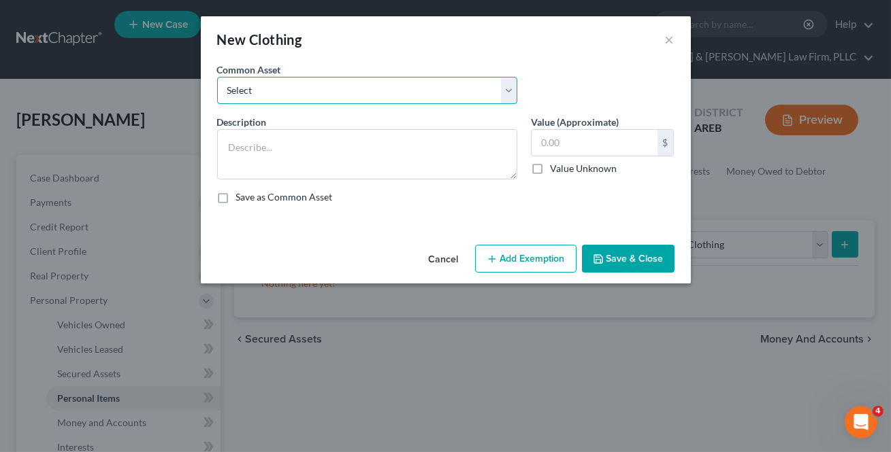
drag, startPoint x: 387, startPoint y: 88, endPoint x: 374, endPoint y: 103, distance: 19.7
click at [386, 88] on select "Select Clothing" at bounding box center [367, 90] width 300 height 27
select select "0"
click at [217, 77] on select "Select Clothing" at bounding box center [367, 90] width 300 height 27
type textarea "Clothing"
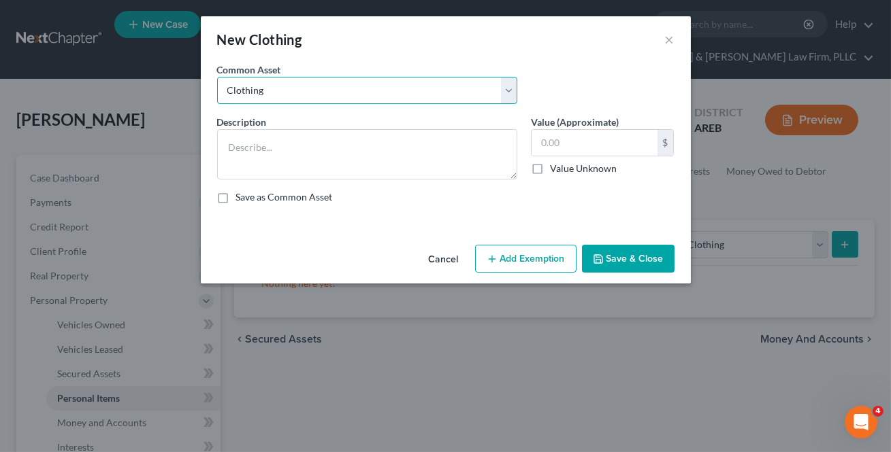
type input "0"
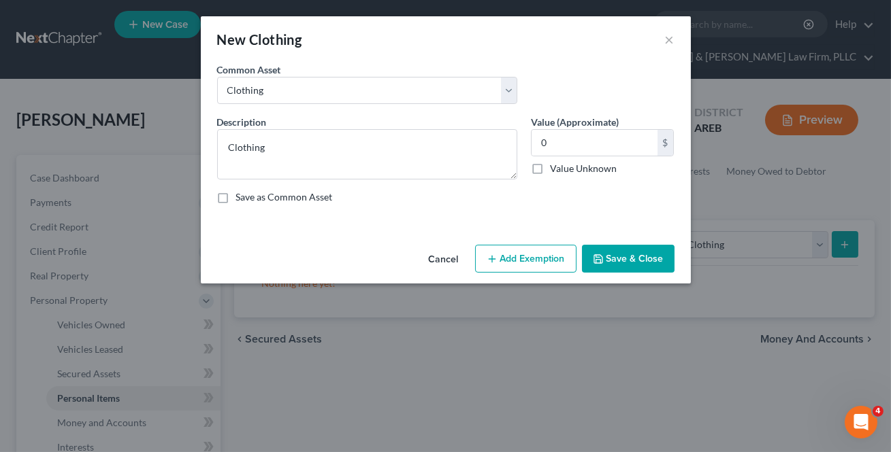
drag, startPoint x: 630, startPoint y: 248, endPoint x: 766, endPoint y: 274, distance: 138.4
click at [630, 248] on button "Save & Close" at bounding box center [628, 259] width 93 height 29
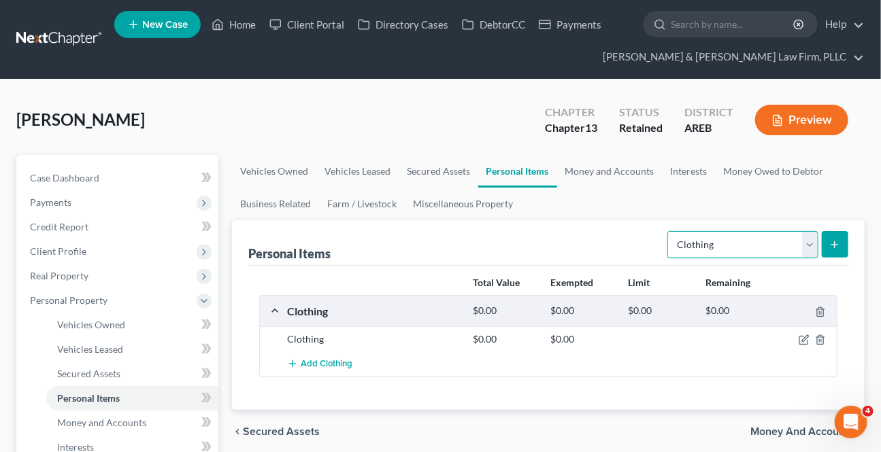
drag, startPoint x: 806, startPoint y: 242, endPoint x: 786, endPoint y: 255, distance: 24.0
click at [806, 242] on select "Select Item Type Clothing Collectibles Of Value Electronics Firearms Household …" at bounding box center [742, 244] width 151 height 27
select select "electronics"
click at [670, 231] on select "Select Item Type Clothing Collectibles Of Value Electronics Firearms Household …" at bounding box center [742, 244] width 151 height 27
click at [838, 245] on icon "submit" at bounding box center [834, 245] width 11 height 11
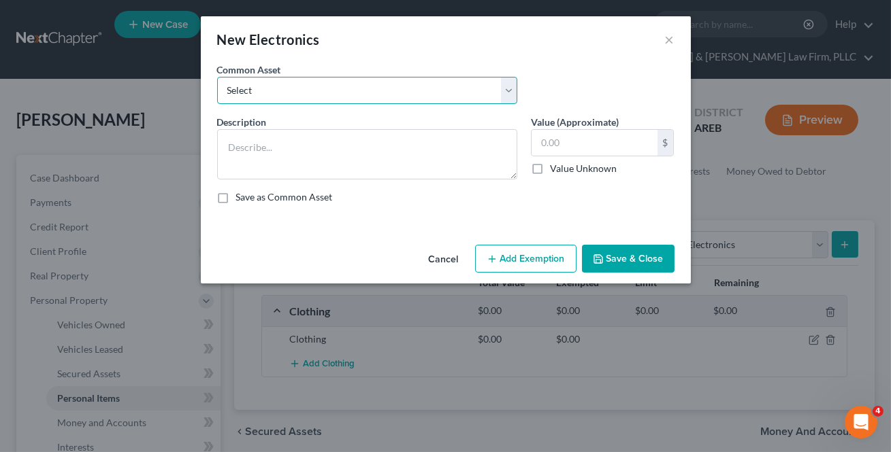
click at [338, 94] on select "Select Household electronics" at bounding box center [367, 90] width 300 height 27
select select "0"
click at [217, 77] on select "Select Household electronics" at bounding box center [367, 90] width 300 height 27
type textarea "Household electronics"
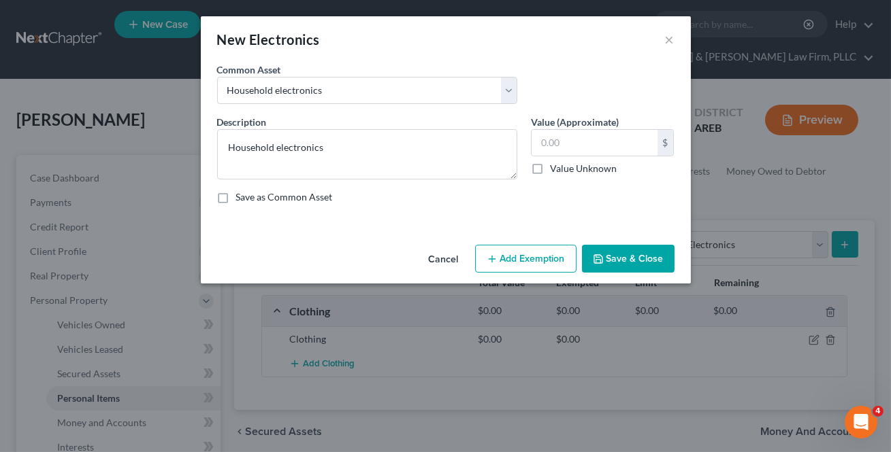
click at [633, 256] on button "Save & Close" at bounding box center [628, 259] width 93 height 29
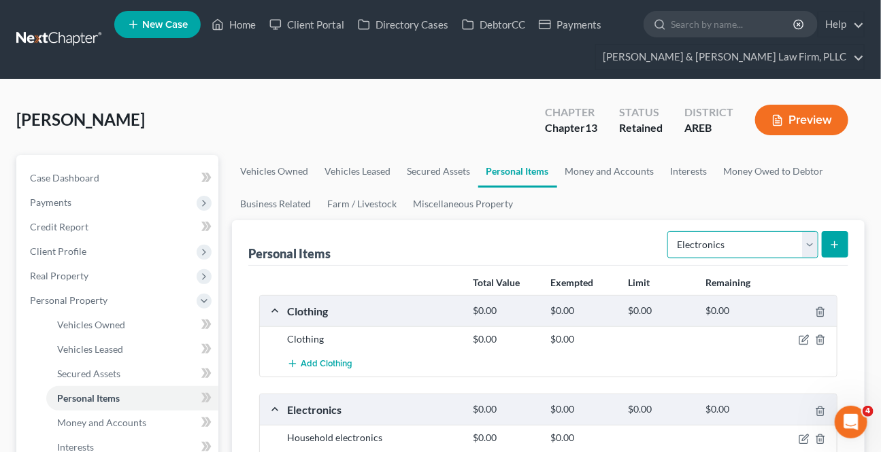
drag, startPoint x: 815, startPoint y: 240, endPoint x: 797, endPoint y: 256, distance: 23.6
click at [814, 240] on select "Select Item Type Clothing Collectibles Of Value Electronics Firearms Household …" at bounding box center [742, 244] width 151 height 27
select select "firearms"
click at [670, 231] on select "Select Item Type Clothing Collectibles Of Value Electronics Firearms Household …" at bounding box center [742, 244] width 151 height 27
click at [833, 252] on button "submit" at bounding box center [835, 244] width 27 height 27
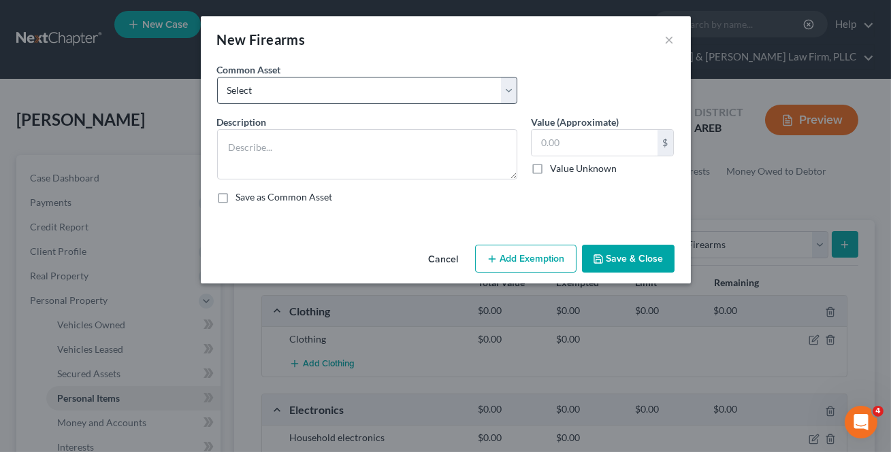
drag, startPoint x: 395, startPoint y: 71, endPoint x: 381, endPoint y: 89, distance: 22.3
click at [395, 74] on div "Common Asset Select Firearms, ammunition, & related equipment" at bounding box center [367, 84] width 314 height 42
drag, startPoint x: 381, startPoint y: 89, endPoint x: 382, endPoint y: 103, distance: 13.7
click at [381, 89] on select "Select Firearms, ammunition, & related equipment" at bounding box center [367, 90] width 300 height 27
select select "0"
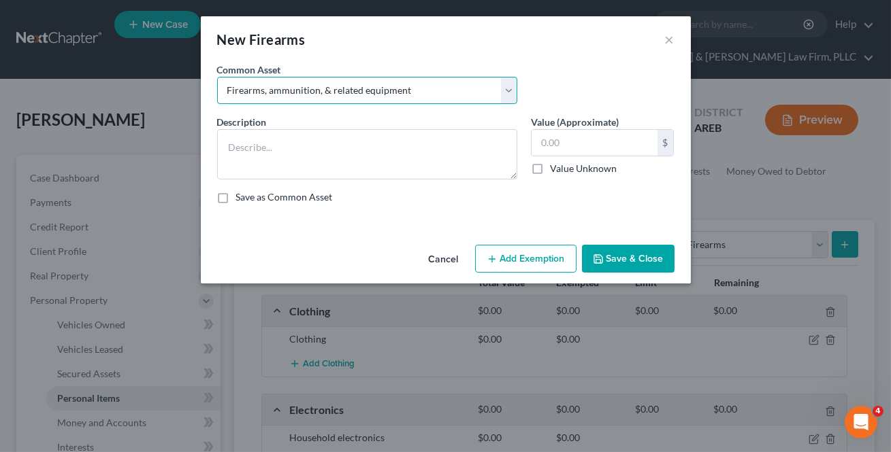
click at [217, 77] on select "Select Firearms, ammunition, & related equipment" at bounding box center [367, 90] width 300 height 27
type textarea "Firearms, ammunition, & related equipment"
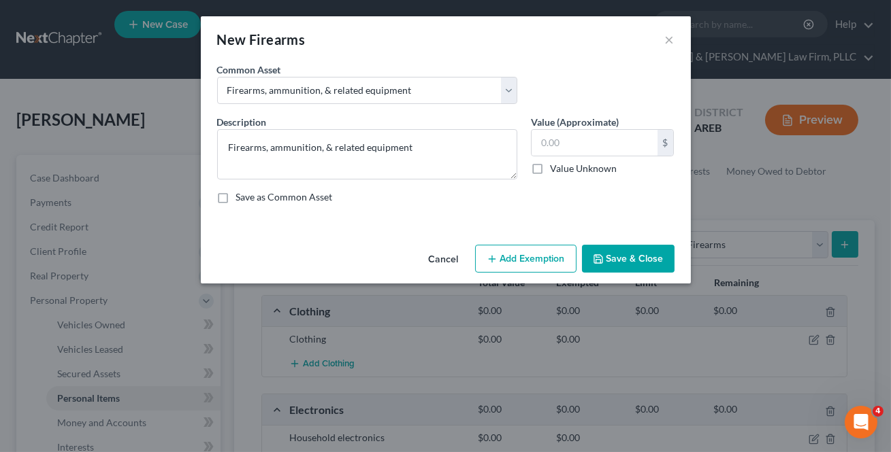
drag, startPoint x: 633, startPoint y: 247, endPoint x: 789, endPoint y: 257, distance: 156.8
click at [633, 246] on button "Save & Close" at bounding box center [628, 259] width 93 height 29
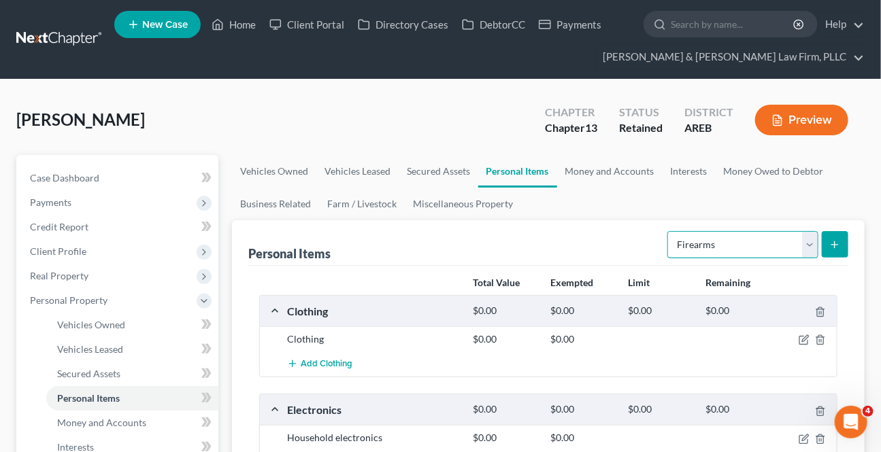
drag, startPoint x: 803, startPoint y: 245, endPoint x: 794, endPoint y: 255, distance: 13.5
click at [803, 245] on select "Select Item Type Clothing Collectibles Of Value Electronics Firearms Household …" at bounding box center [742, 244] width 151 height 27
select select "household_goods"
click at [670, 231] on select "Select Item Type Clothing Collectibles Of Value Electronics Firearms Household …" at bounding box center [742, 244] width 151 height 27
click at [830, 236] on button "submit" at bounding box center [835, 244] width 27 height 27
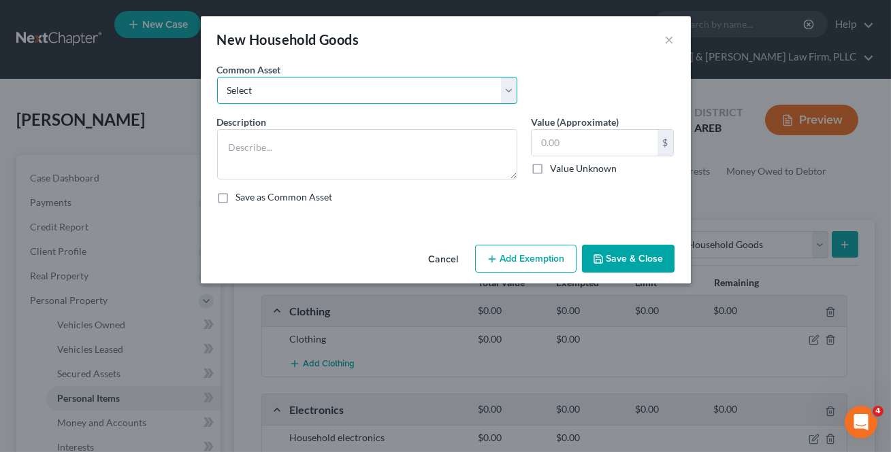
drag, startPoint x: 312, startPoint y: 76, endPoint x: 315, endPoint y: 100, distance: 24.0
click at [312, 76] on div "Common Asset Select Household goods and furnishings" at bounding box center [367, 84] width 314 height 42
select select "0"
click at [217, 77] on select "Select Household goods and furnishings" at bounding box center [367, 90] width 300 height 27
type textarea "Household goods and furnishings"
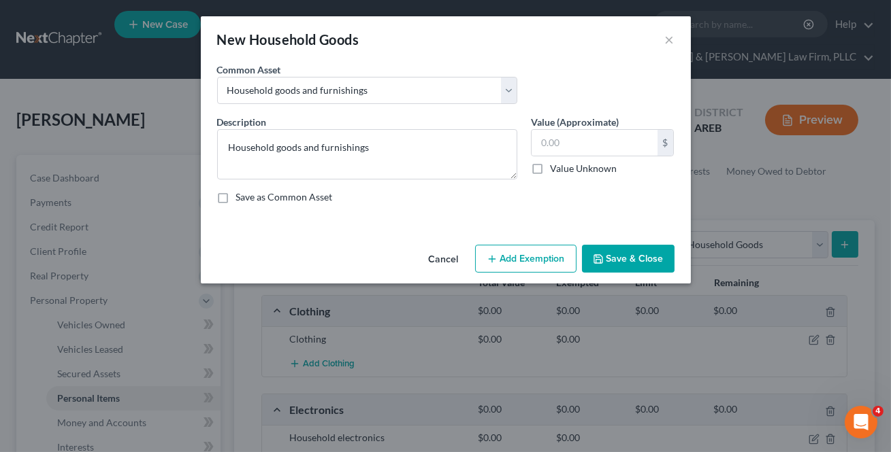
drag, startPoint x: 648, startPoint y: 252, endPoint x: 778, endPoint y: 232, distance: 131.5
click at [647, 252] on button "Save & Close" at bounding box center [628, 259] width 93 height 29
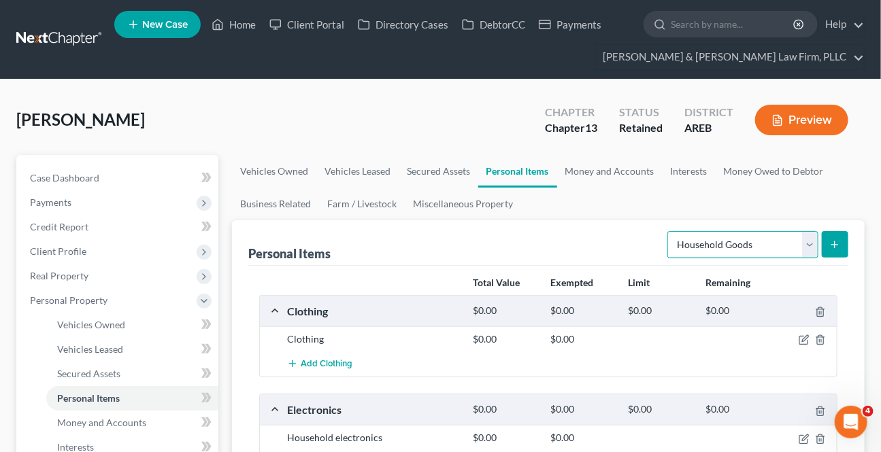
click at [804, 246] on select "Select Item Type Clothing Collectibles Of Value Electronics Firearms Household …" at bounding box center [742, 244] width 151 height 27
select select "jewelry"
click at [670, 231] on select "Select Item Type Clothing Collectibles Of Value Electronics Firearms Household …" at bounding box center [742, 244] width 151 height 27
click at [834, 236] on button "submit" at bounding box center [835, 244] width 27 height 27
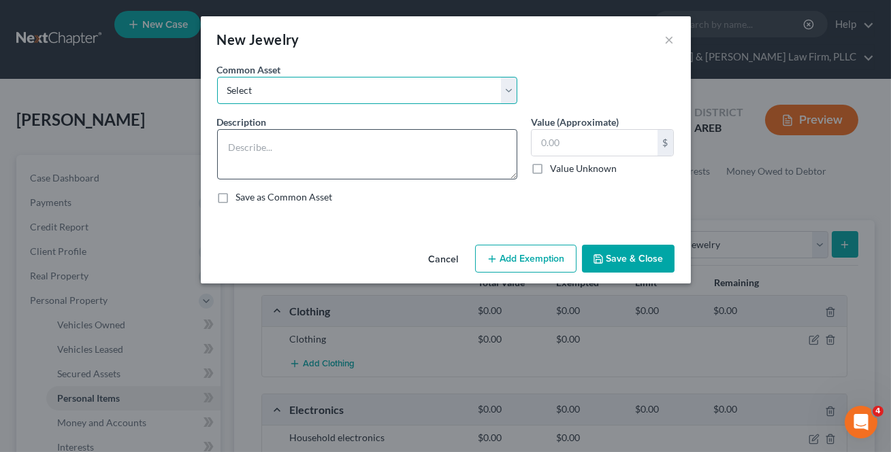
drag, startPoint x: 369, startPoint y: 94, endPoint x: 386, endPoint y: 142, distance: 51.2
click at [369, 94] on select "Select Jewelry" at bounding box center [367, 90] width 300 height 27
select select "0"
click at [217, 77] on select "Select Jewelry" at bounding box center [367, 90] width 300 height 27
type textarea "Jewelry"
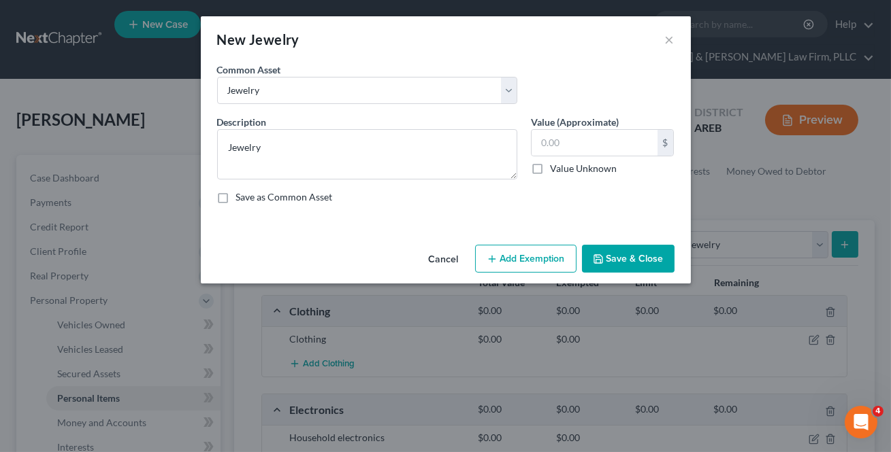
drag, startPoint x: 623, startPoint y: 256, endPoint x: 803, endPoint y: 272, distance: 181.1
click at [623, 256] on button "Save & Close" at bounding box center [628, 259] width 93 height 29
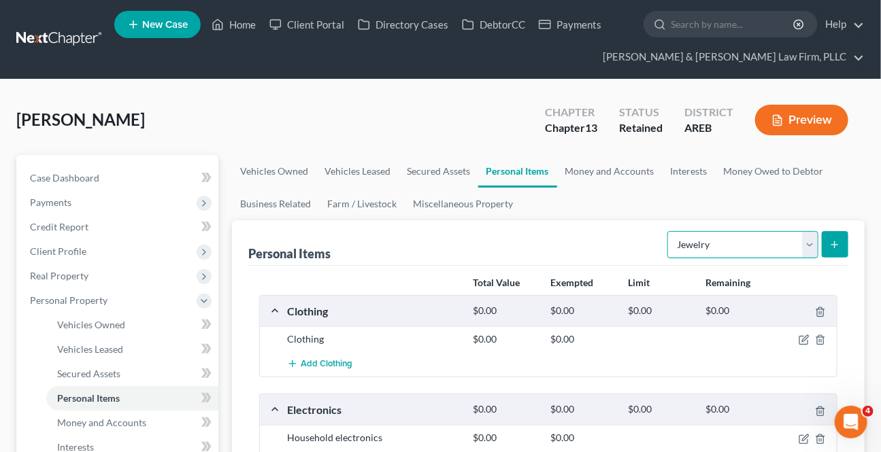
drag, startPoint x: 804, startPoint y: 244, endPoint x: 797, endPoint y: 253, distance: 11.7
click at [804, 244] on select "Select Item Type Clothing Collectibles Of Value Electronics Firearms Household …" at bounding box center [742, 244] width 151 height 27
select select "pets"
click at [670, 231] on select "Select Item Type Clothing Collectibles Of Value Electronics Firearms Household …" at bounding box center [742, 244] width 151 height 27
click at [841, 233] on button "submit" at bounding box center [835, 244] width 27 height 27
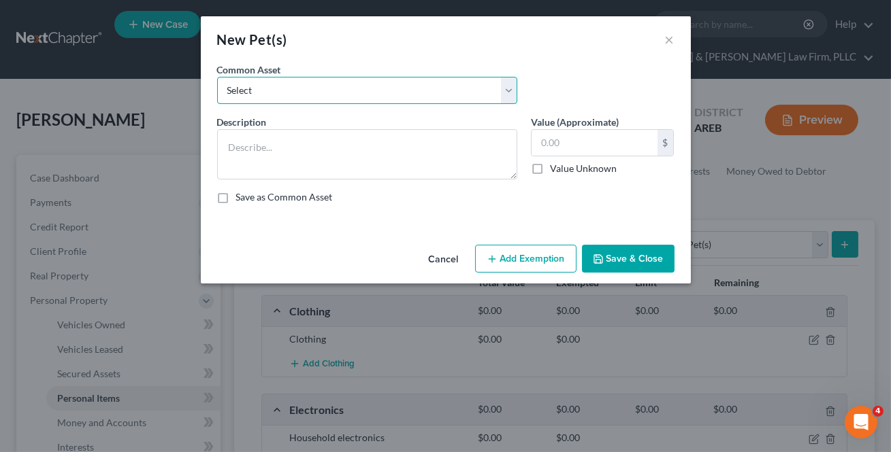
drag, startPoint x: 315, startPoint y: 78, endPoint x: 326, endPoint y: 101, distance: 25.0
click at [315, 78] on select "Select Pet(s)" at bounding box center [367, 90] width 300 height 27
select select "0"
click at [217, 77] on select "Select Pet(s)" at bounding box center [367, 90] width 300 height 27
type textarea "Pet(s)"
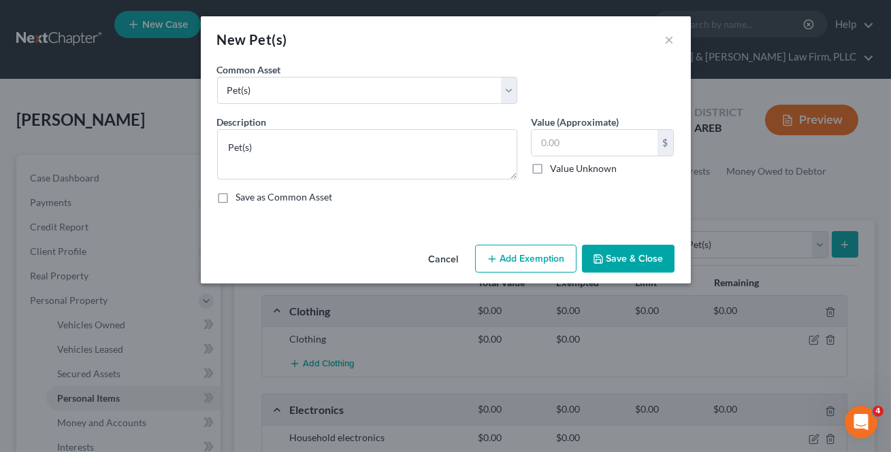
drag, startPoint x: 591, startPoint y: 274, endPoint x: 592, endPoint y: 257, distance: 17.7
click at [589, 267] on div "Cancel Add Exemption Save & Close" at bounding box center [446, 262] width 490 height 45
drag, startPoint x: 592, startPoint y: 257, endPoint x: 583, endPoint y: 268, distance: 14.6
click at [592, 256] on button "Save & Close" at bounding box center [628, 259] width 93 height 29
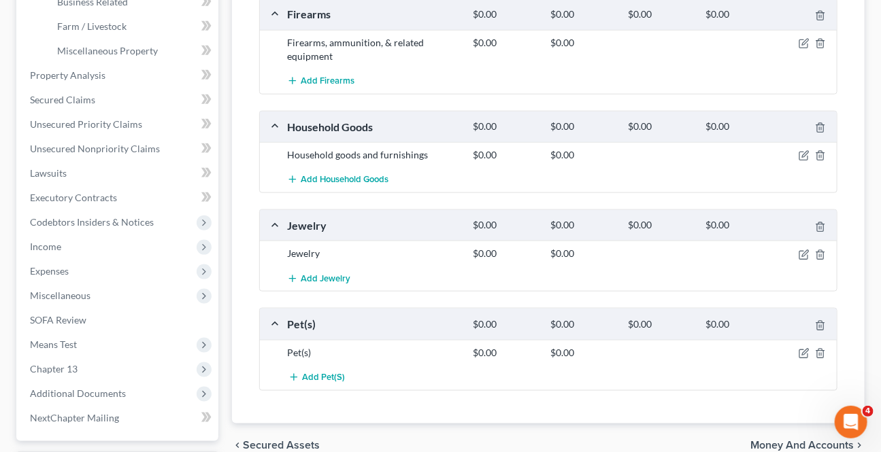
scroll to position [557, 0]
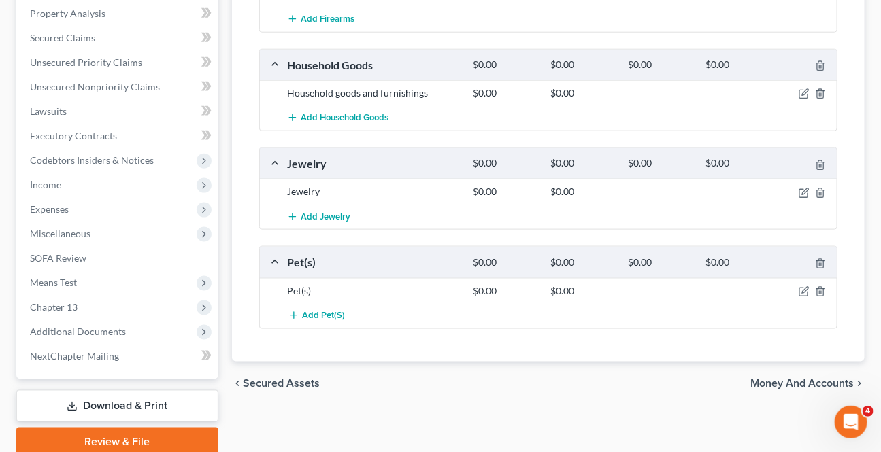
click at [780, 380] on span "Money and Accounts" at bounding box center [802, 383] width 103 height 11
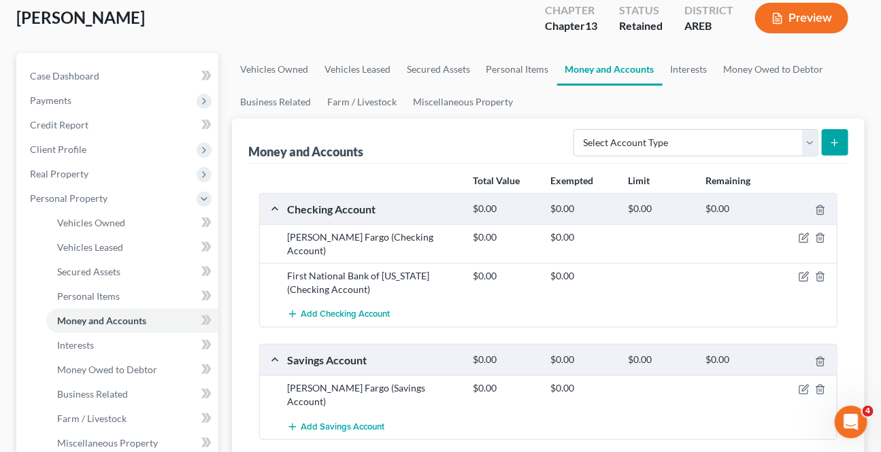
scroll to position [185, 0]
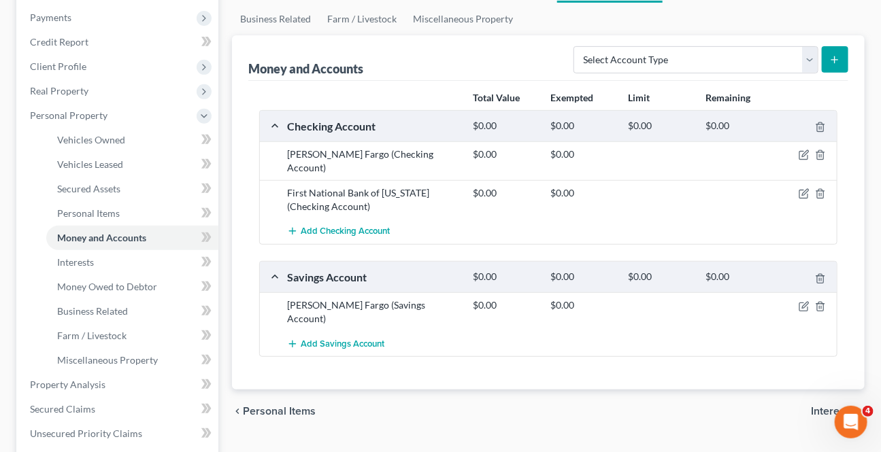
click at [823, 406] on span "Interests" at bounding box center [832, 411] width 43 height 11
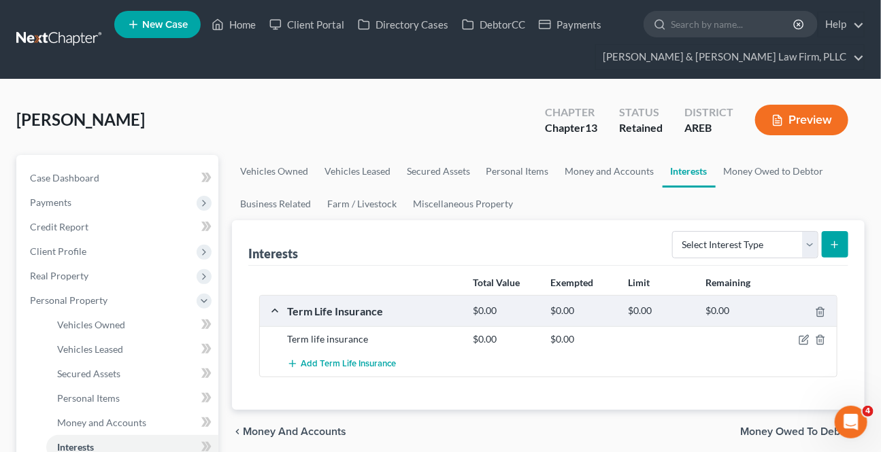
click at [805, 427] on span "Money Owed to Debtor" at bounding box center [797, 432] width 114 height 11
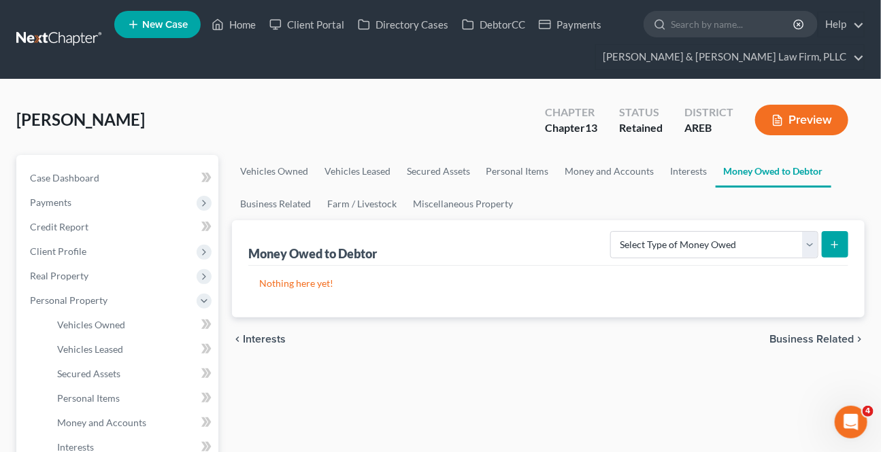
click at [804, 338] on span "Business Related" at bounding box center [812, 339] width 84 height 11
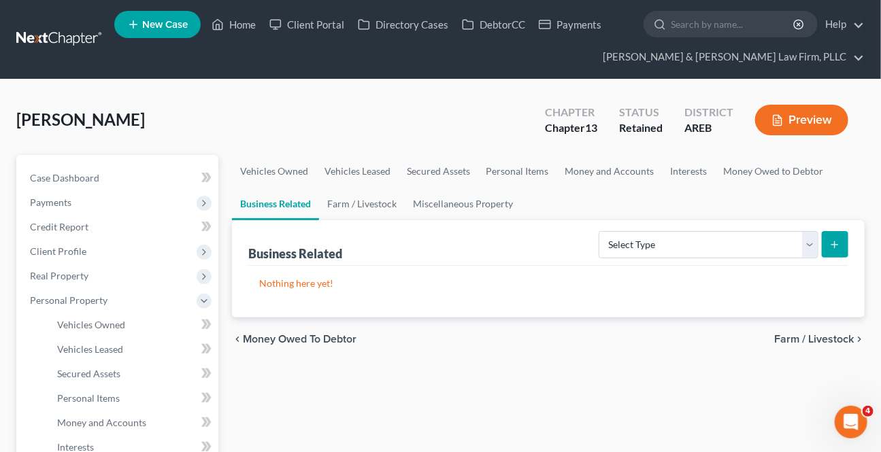
click at [804, 338] on span "Farm / Livestock" at bounding box center [814, 339] width 80 height 11
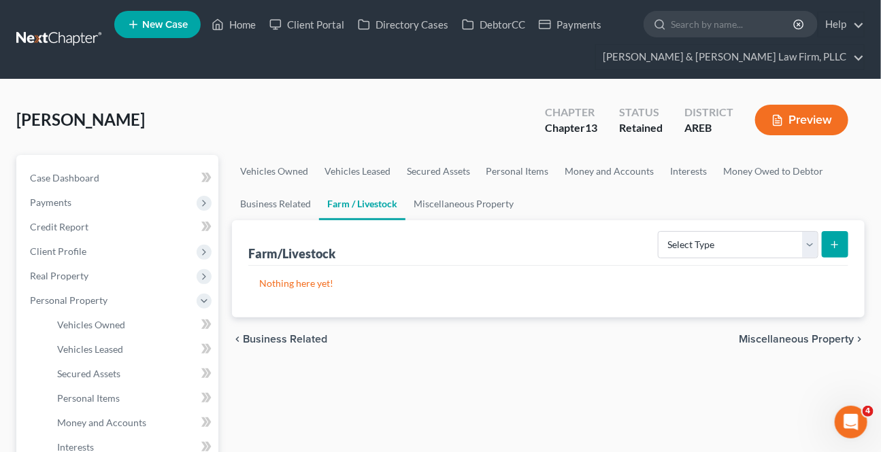
click at [803, 340] on span "Miscellaneous Property" at bounding box center [796, 339] width 115 height 11
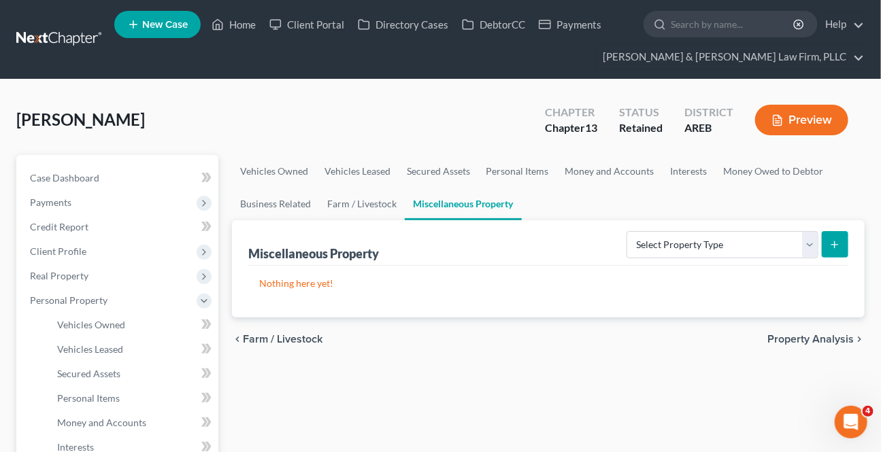
click at [803, 340] on span "Property Analysis" at bounding box center [811, 339] width 86 height 11
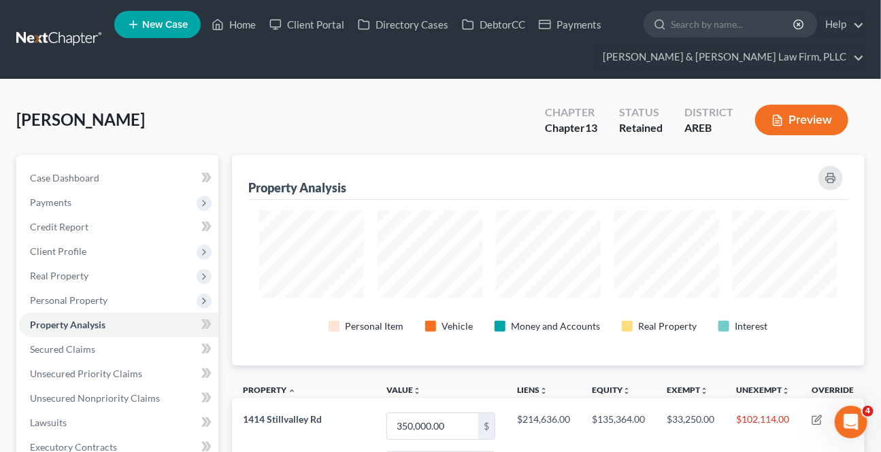
scroll to position [211, 633]
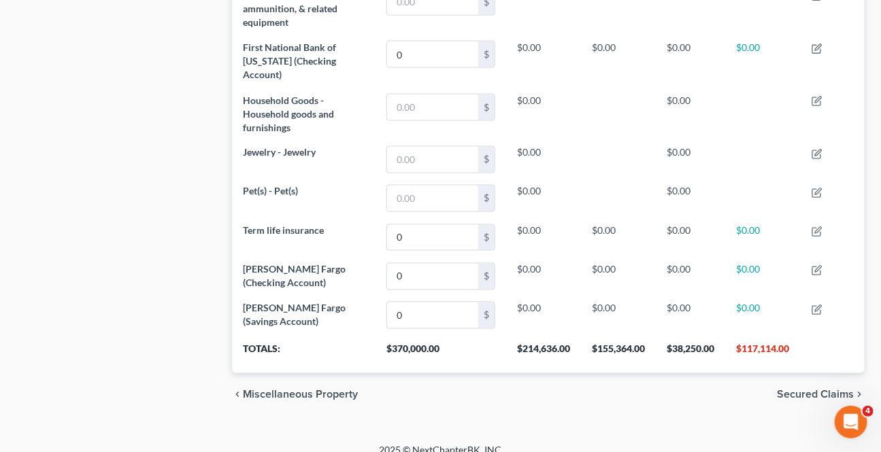
click at [809, 390] on span "Secured Claims" at bounding box center [815, 395] width 77 height 11
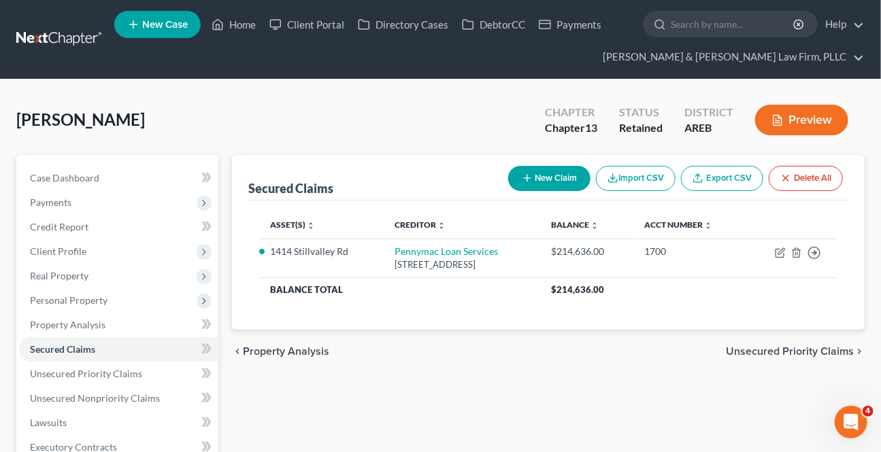
click at [778, 348] on span "Unsecured Priority Claims" at bounding box center [790, 351] width 128 height 11
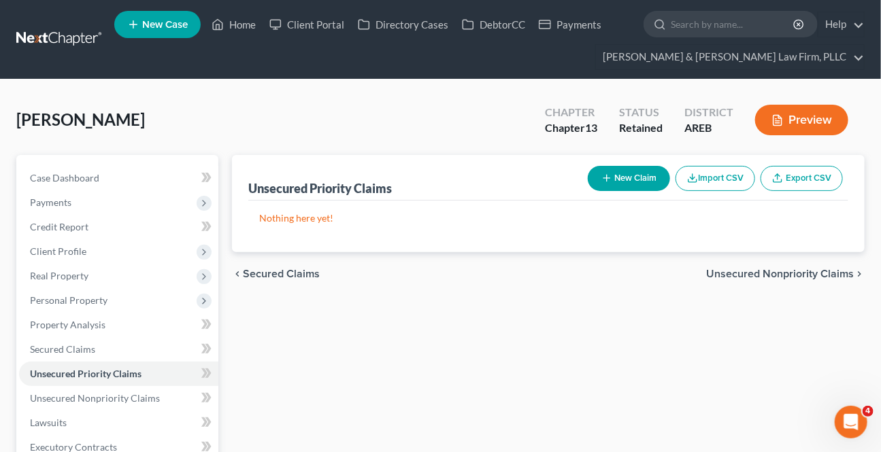
click at [781, 271] on span "Unsecured Nonpriority Claims" at bounding box center [780, 274] width 148 height 11
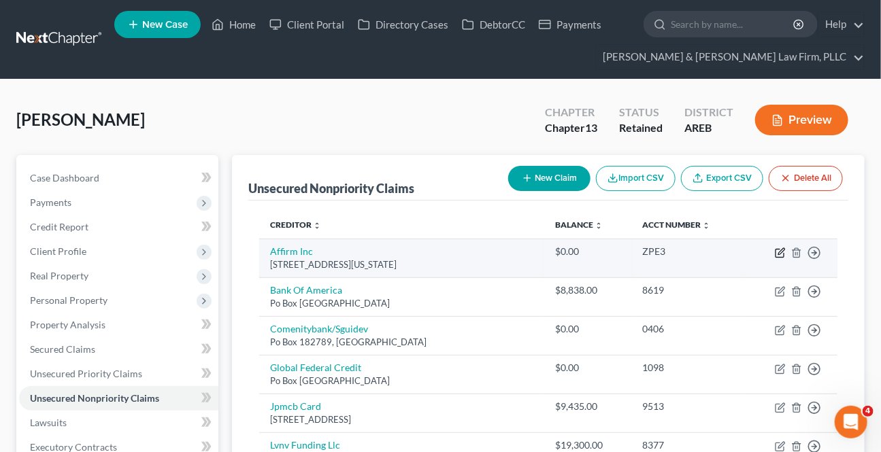
click at [776, 249] on icon "button" at bounding box center [780, 253] width 11 height 11
select select "4"
select select "0"
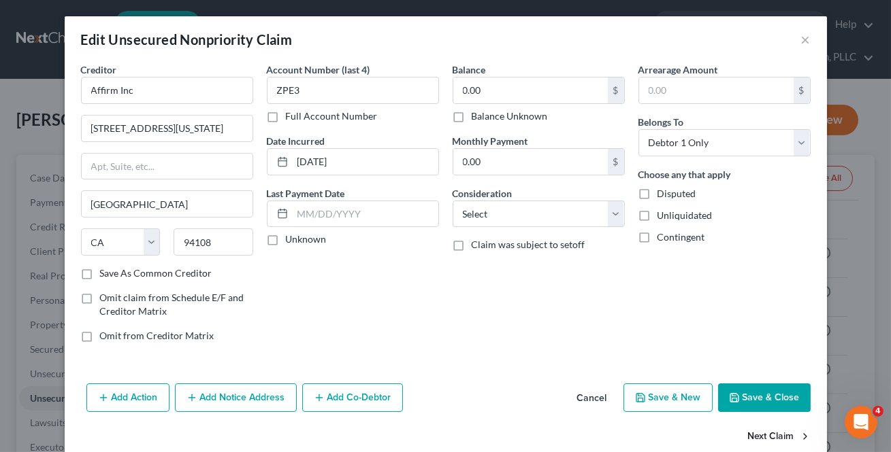
click at [783, 427] on button "Next Claim" at bounding box center [779, 437] width 63 height 29
select select "45"
select select "2"
select select "0"
click at [767, 444] on button "Next Claim" at bounding box center [779, 437] width 63 height 29
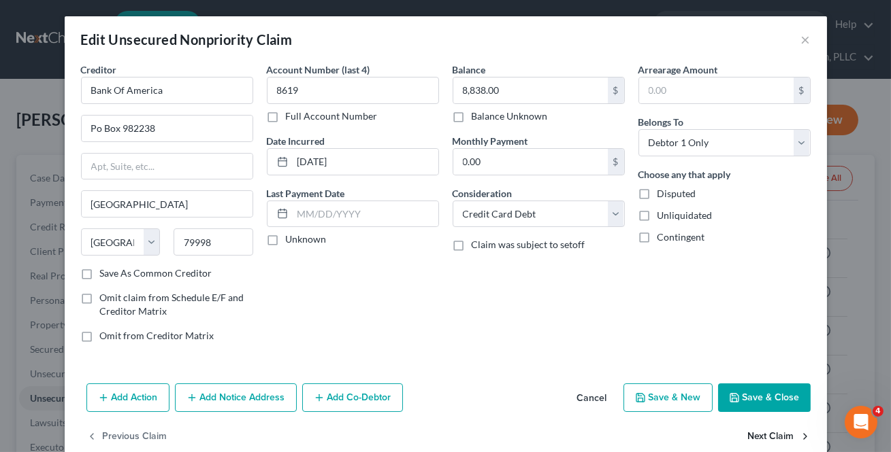
select select "36"
select select "1"
select select "0"
click at [767, 436] on button "Next Claim" at bounding box center [779, 437] width 63 height 29
select select "33"
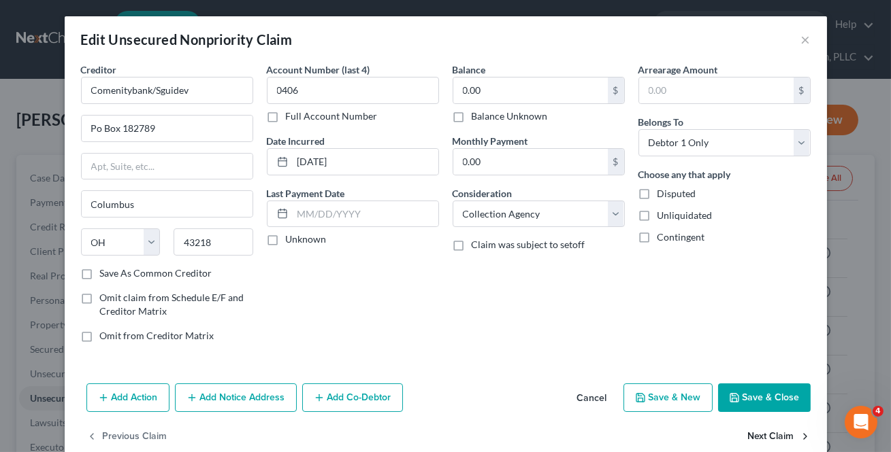
select select "0"
click at [767, 436] on button "Next Claim" at bounding box center [779, 437] width 63 height 29
select select "7"
select select "0"
click at [767, 436] on button "Next Claim" at bounding box center [779, 437] width 63 height 29
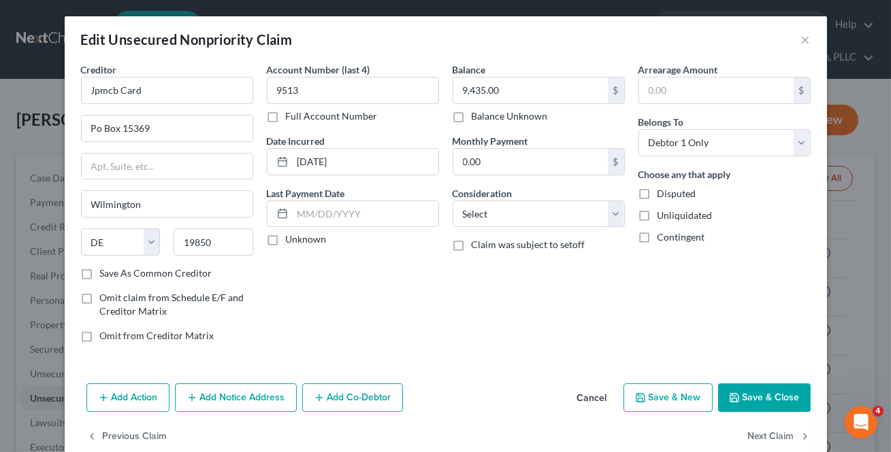
select select "42"
select select "0"
click at [767, 436] on button "Next Claim" at bounding box center [779, 437] width 63 height 29
select select "23"
select select "0"
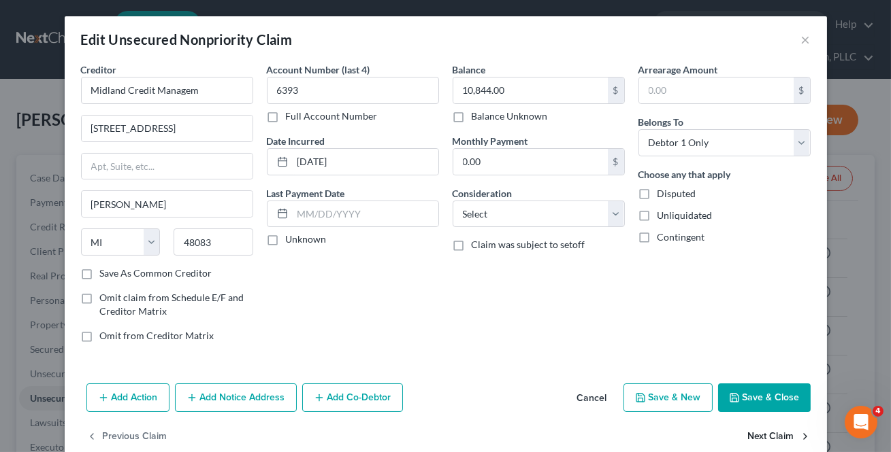
click at [767, 436] on button "Next Claim" at bounding box center [779, 437] width 63 height 29
select select "23"
select select "0"
click at [767, 436] on button "Next Claim" at bounding box center [779, 437] width 63 height 29
select select "45"
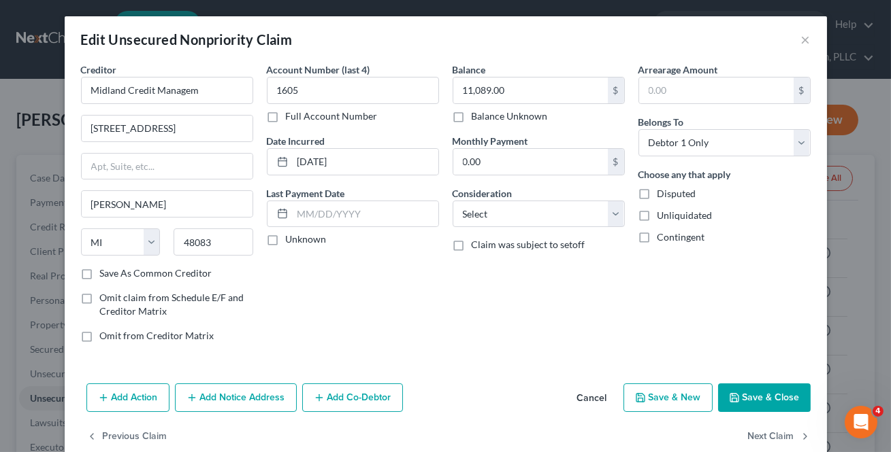
select select "2"
select select "0"
click at [767, 436] on button "Next Claim" at bounding box center [779, 437] width 63 height 29
select select "4"
select select "0"
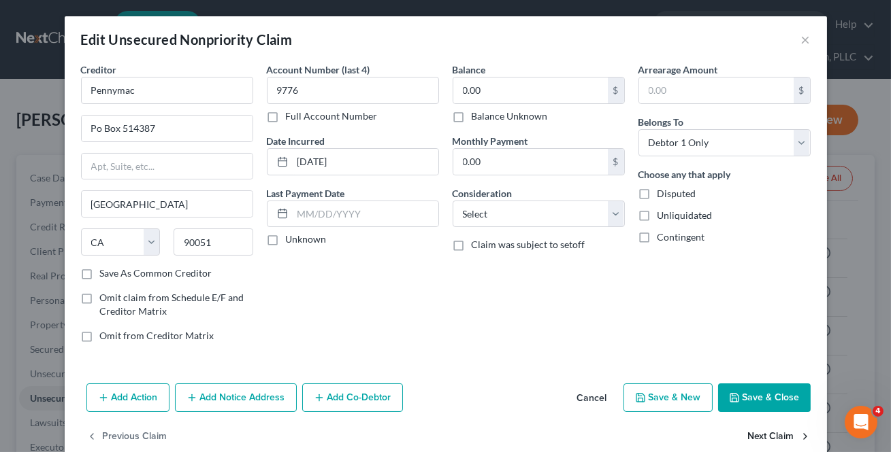
click at [767, 436] on button "Next Claim" at bounding box center [779, 437] width 63 height 29
select select "33"
select select "0"
click at [768, 434] on button "Next Claim" at bounding box center [779, 437] width 63 height 29
select select "39"
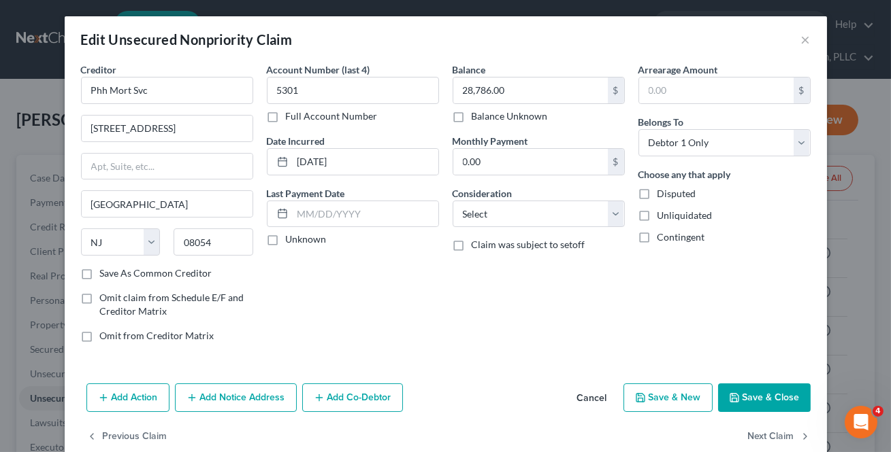
select select "2"
select select "0"
click at [768, 434] on button "Next Claim" at bounding box center [779, 437] width 63 height 29
select select "39"
select select "2"
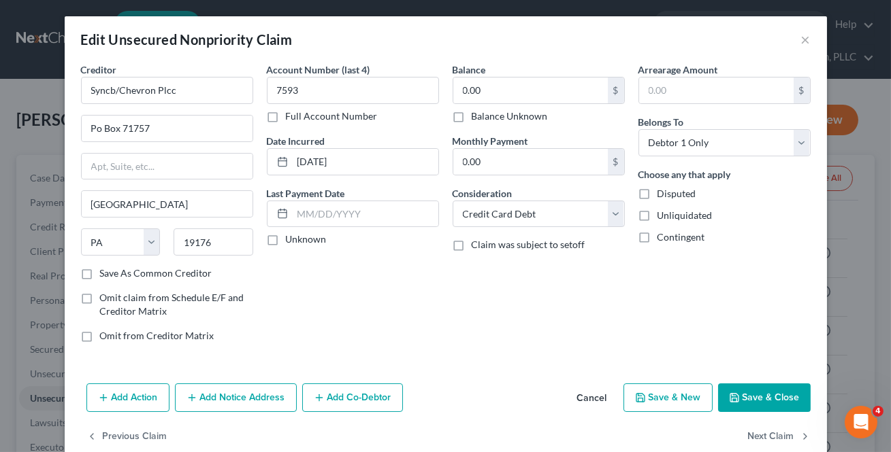
select select "0"
click at [768, 434] on button "Next Claim" at bounding box center [779, 437] width 63 height 29
select select "39"
select select "2"
select select "0"
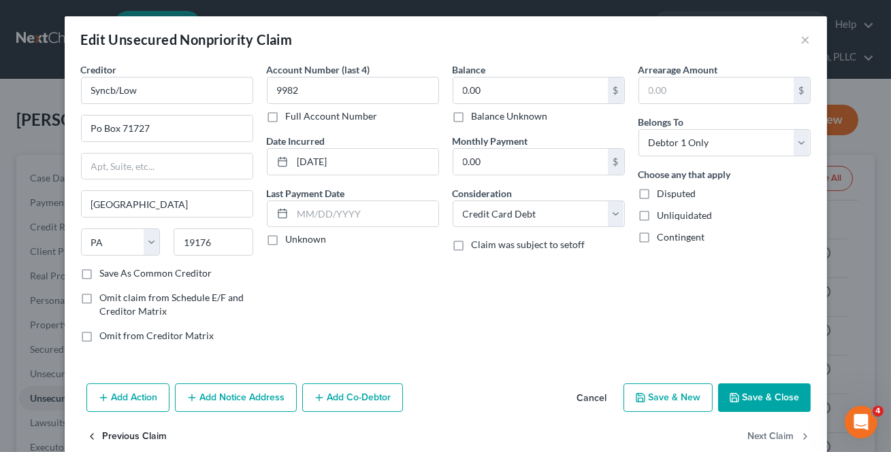
click at [144, 440] on button "Previous Claim" at bounding box center [126, 437] width 81 height 29
select select "39"
select select "2"
select select "0"
drag, startPoint x: 531, startPoint y: 163, endPoint x: 701, endPoint y: 401, distance: 293.2
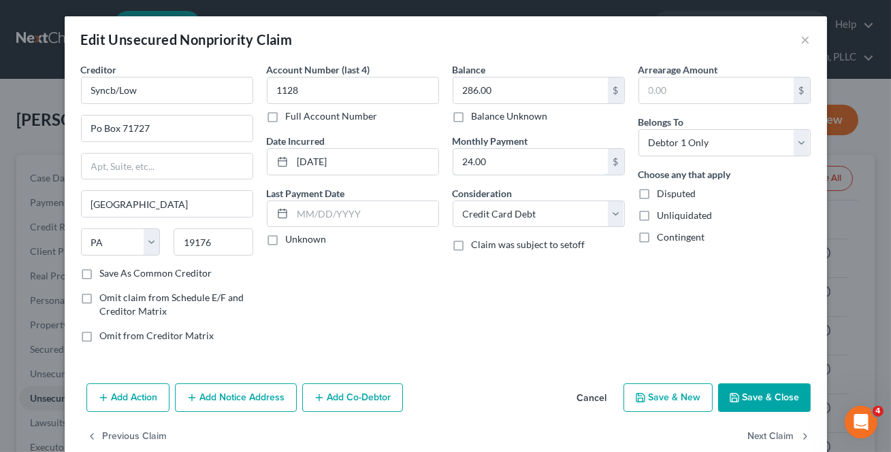
click at [531, 162] on input "24.00" at bounding box center [530, 162] width 154 height 26
click at [748, 431] on button "Next Claim" at bounding box center [779, 437] width 63 height 29
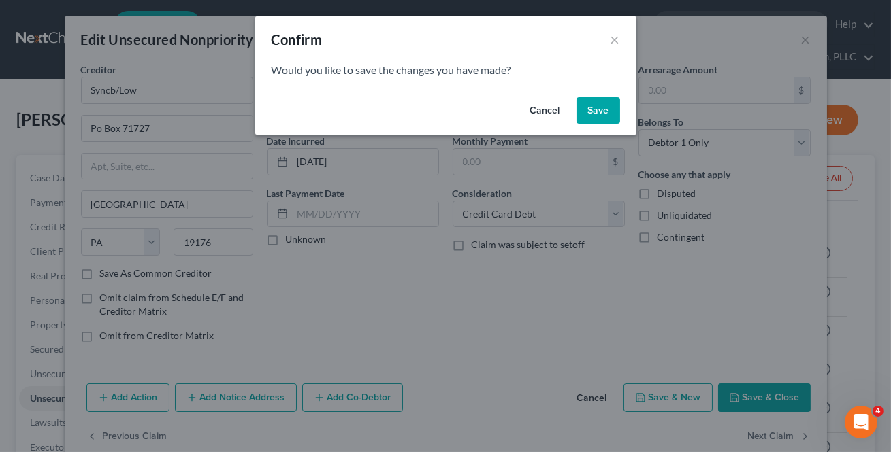
click at [585, 114] on button "Save" at bounding box center [598, 110] width 44 height 27
select select "39"
select select "2"
select select "0"
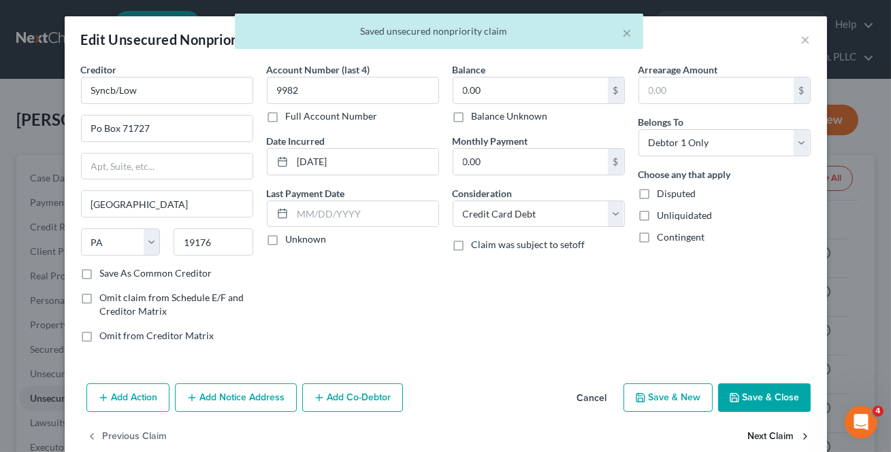
click at [776, 434] on button "Next Claim" at bounding box center [779, 437] width 63 height 29
select select "39"
select select "2"
select select "0"
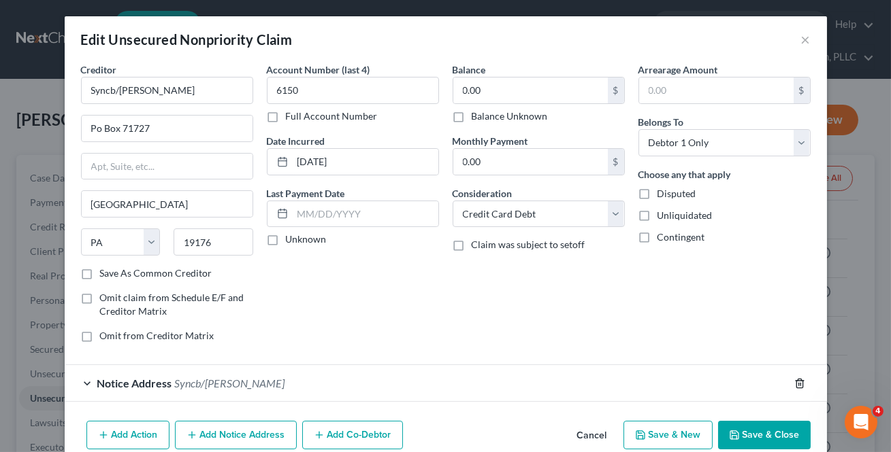
click at [799, 381] on icon "button" at bounding box center [799, 383] width 11 height 11
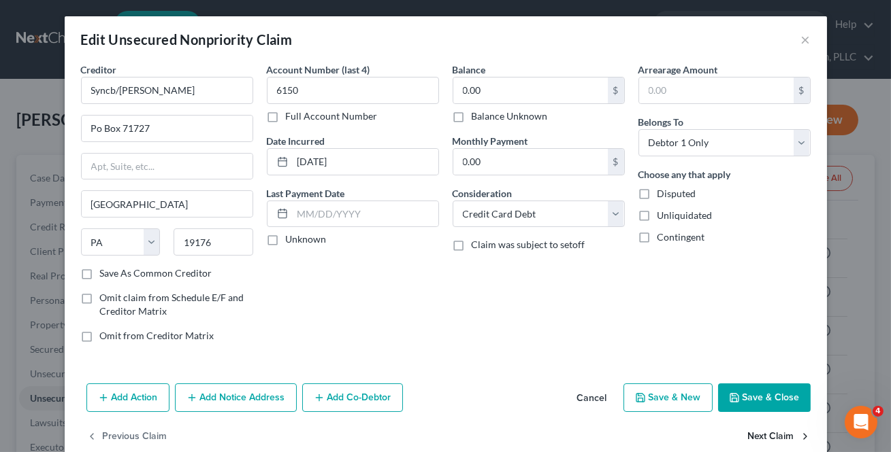
click at [764, 434] on button "Next Claim" at bounding box center [779, 437] width 63 height 29
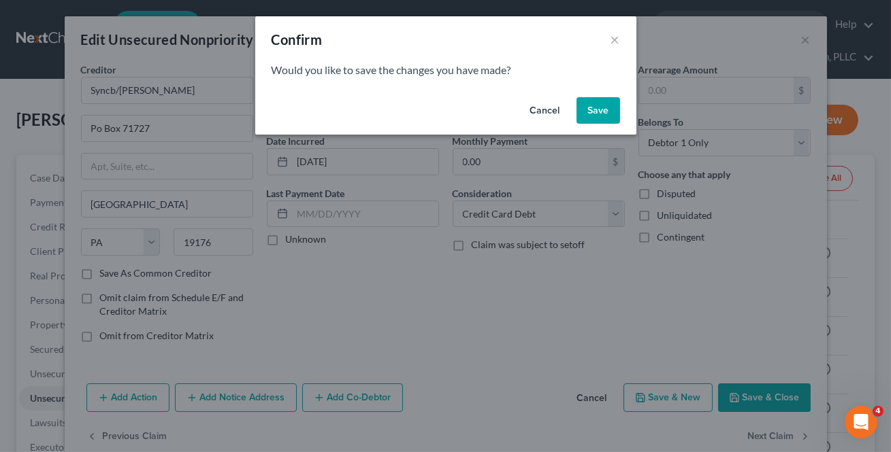
click at [584, 114] on button "Save" at bounding box center [598, 110] width 44 height 27
select select "42"
select select "2"
select select "0"
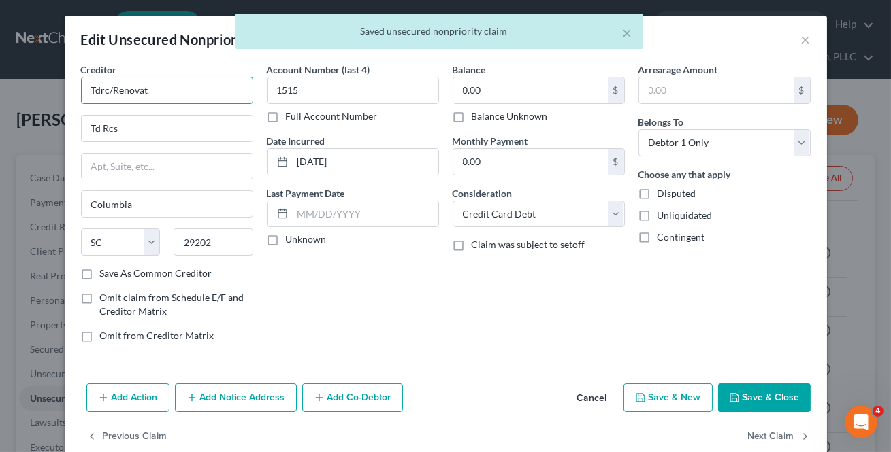
click at [207, 94] on input "Tdrc/Renovat" at bounding box center [167, 90] width 172 height 27
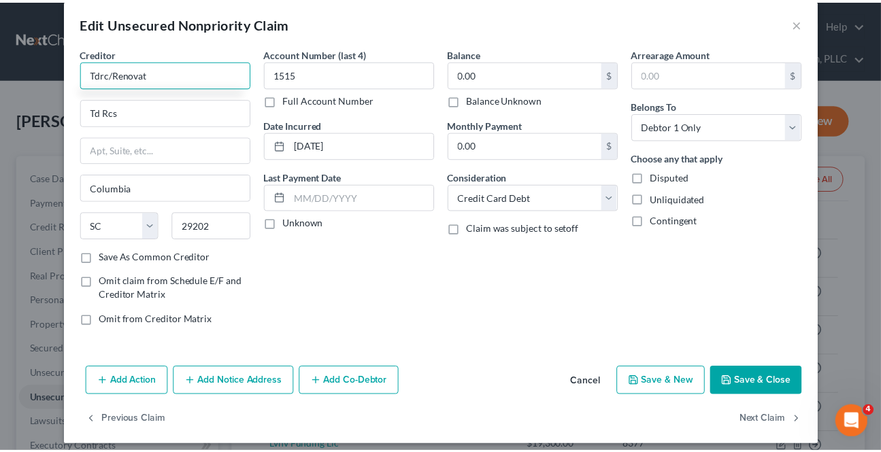
scroll to position [25, 0]
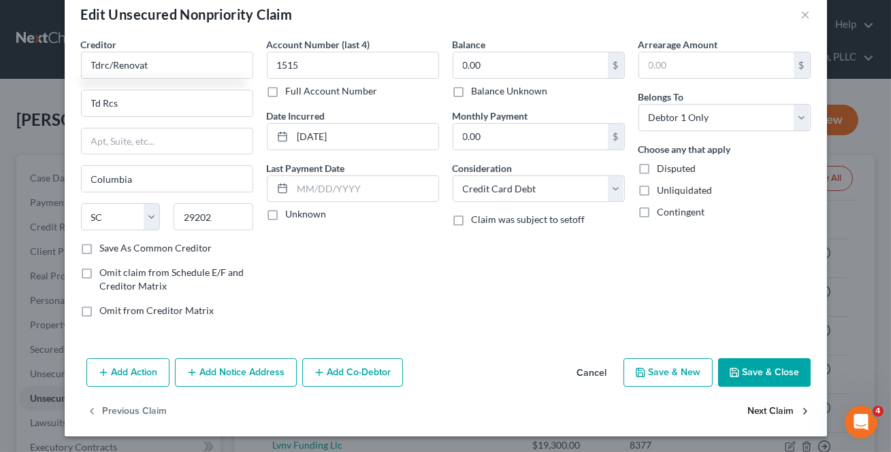
click at [765, 408] on button "Next Claim" at bounding box center [779, 412] width 63 height 29
select select "43"
select select "2"
select select "0"
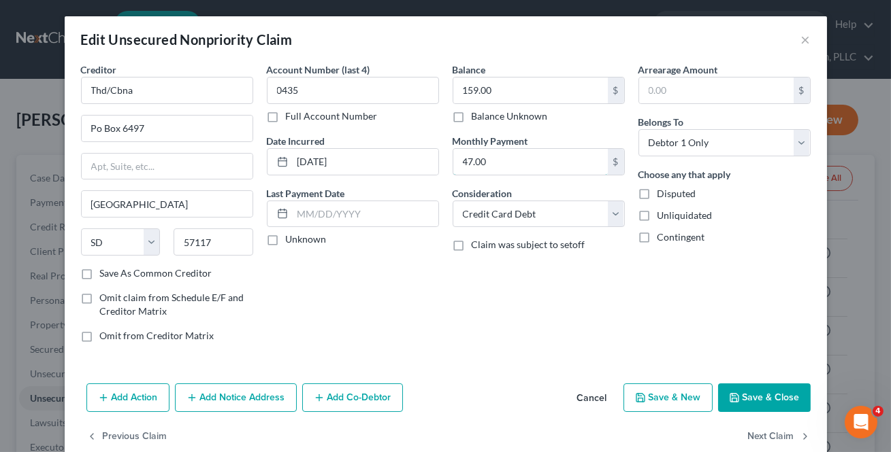
drag, startPoint x: 501, startPoint y: 174, endPoint x: 636, endPoint y: 445, distance: 303.4
click at [500, 174] on input "47.00" at bounding box center [530, 162] width 154 height 26
click at [769, 442] on button "Next Claim" at bounding box center [779, 437] width 63 height 29
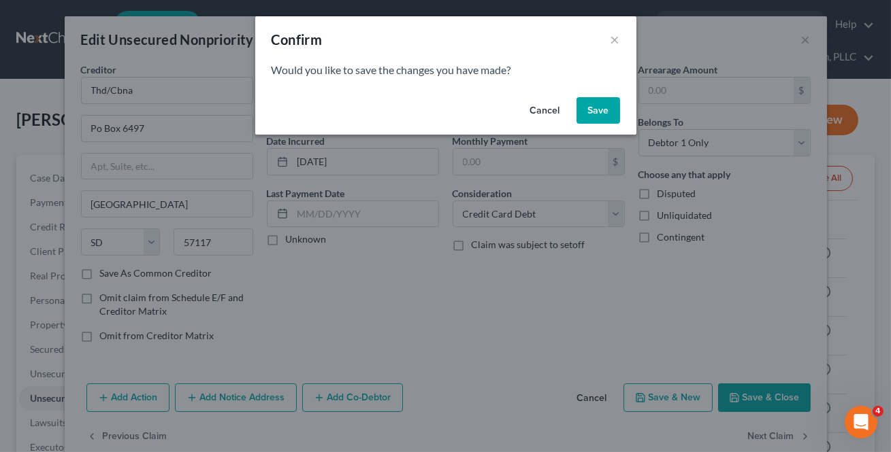
click at [591, 103] on button "Save" at bounding box center [598, 110] width 44 height 27
select select "26"
select select "0"
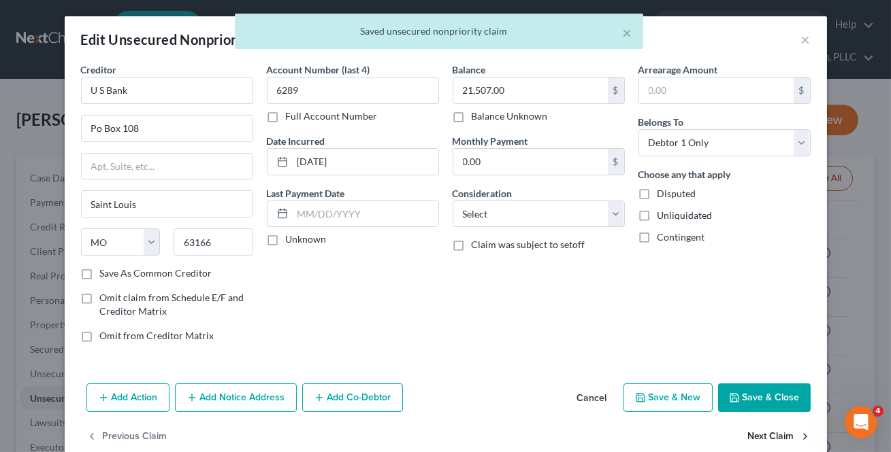
click at [787, 443] on button "Next Claim" at bounding box center [779, 437] width 63 height 29
select select "26"
select select "2"
select select "0"
click at [787, 443] on button "Next Claim" at bounding box center [779, 437] width 63 height 29
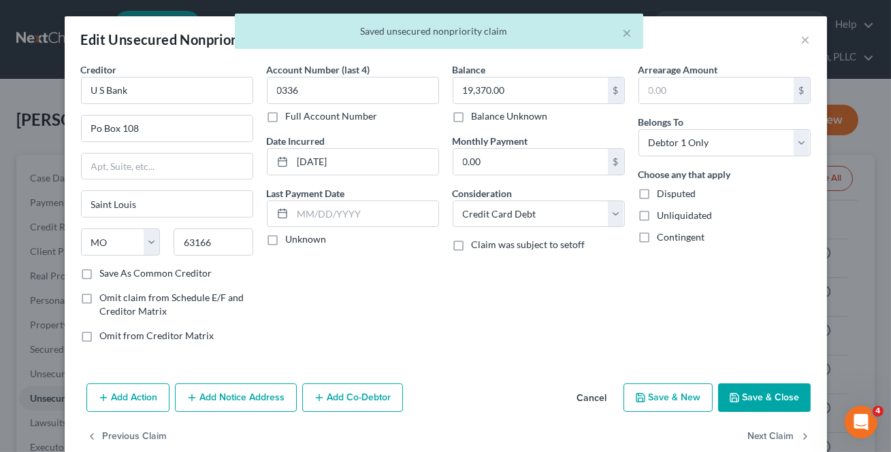
select select "24"
select select "0"
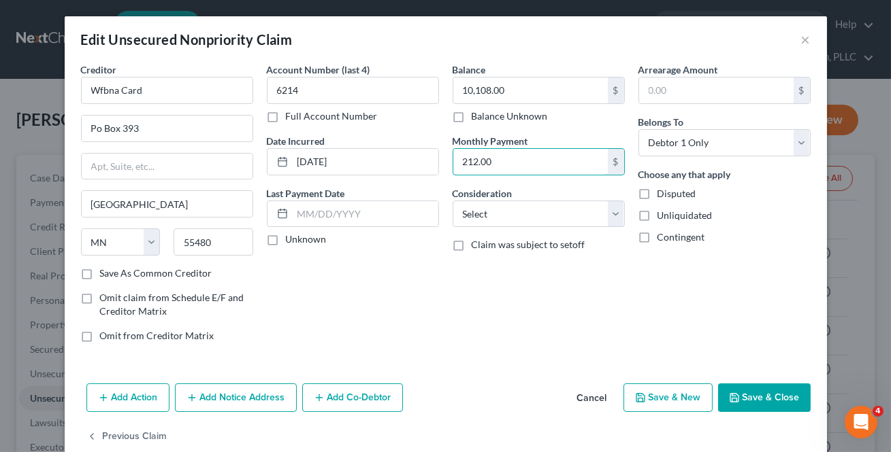
drag, startPoint x: 564, startPoint y: 165, endPoint x: 631, endPoint y: 252, distance: 110.1
click at [564, 166] on input "212.00" at bounding box center [530, 162] width 154 height 26
drag, startPoint x: 740, startPoint y: 397, endPoint x: 720, endPoint y: 399, distance: 19.8
click at [740, 396] on button "Save & Close" at bounding box center [764, 398] width 93 height 29
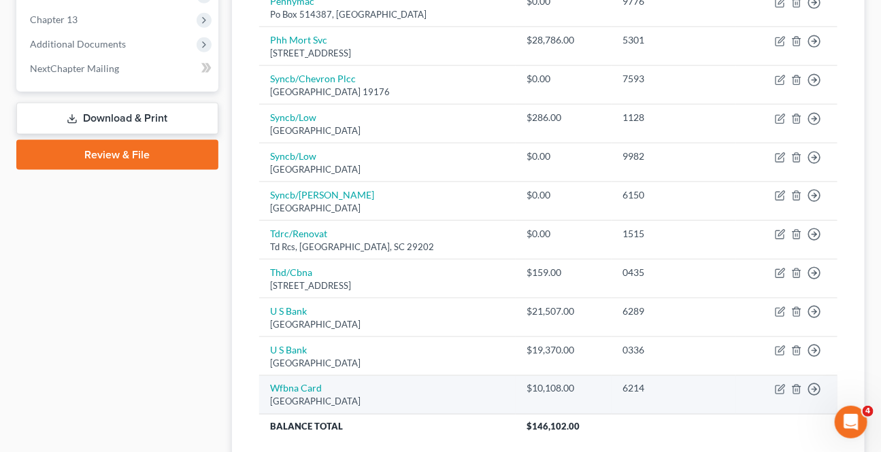
scroll to position [707, 0]
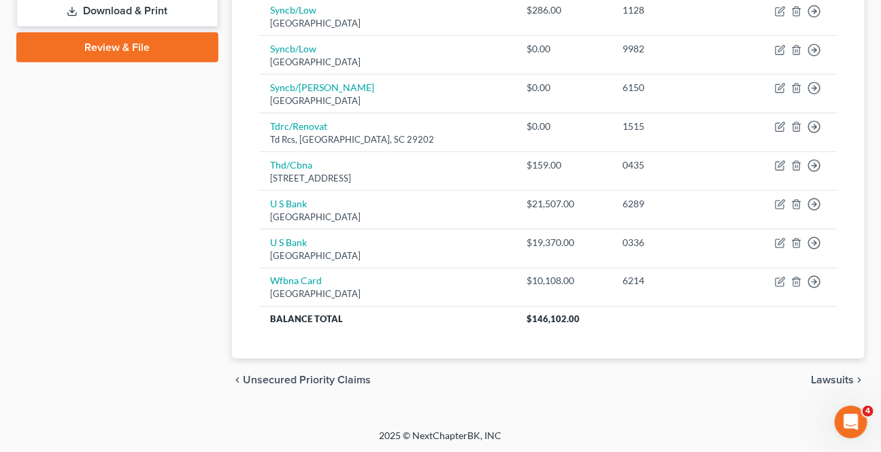
drag, startPoint x: 824, startPoint y: 379, endPoint x: 806, endPoint y: 361, distance: 25.0
click at [824, 378] on span "Lawsuits" at bounding box center [832, 381] width 43 height 11
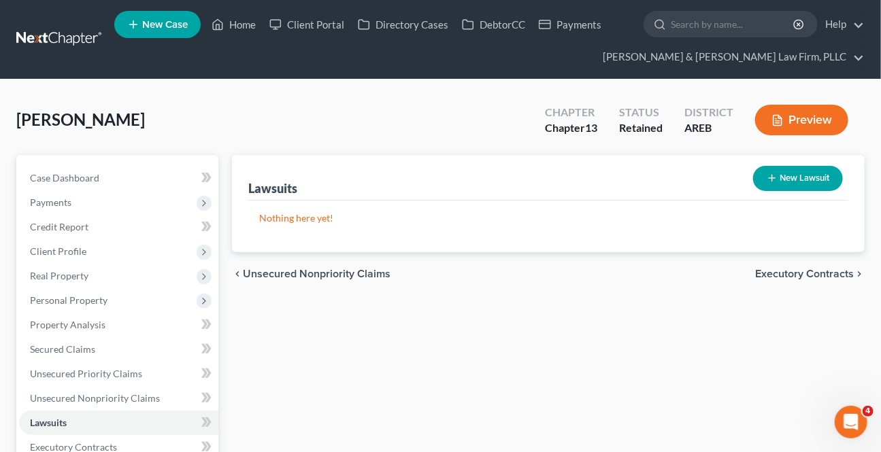
click at [767, 182] on icon "button" at bounding box center [772, 178] width 11 height 11
select select "0"
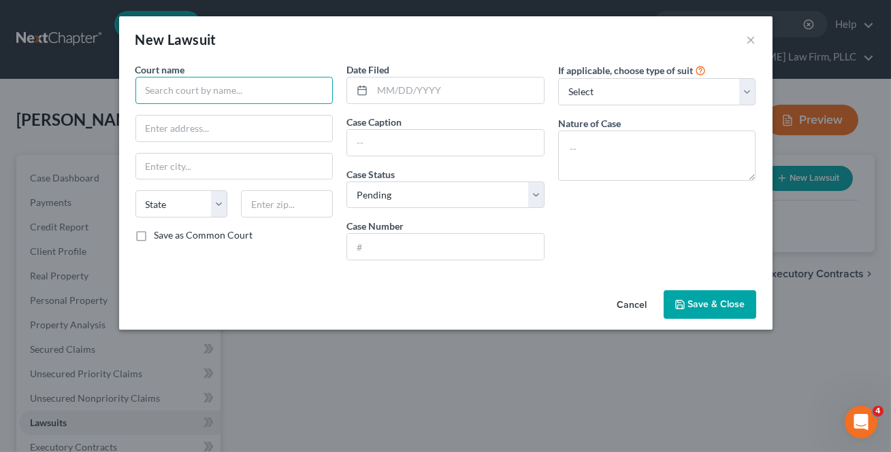
click at [225, 86] on input "text" at bounding box center [234, 90] width 198 height 27
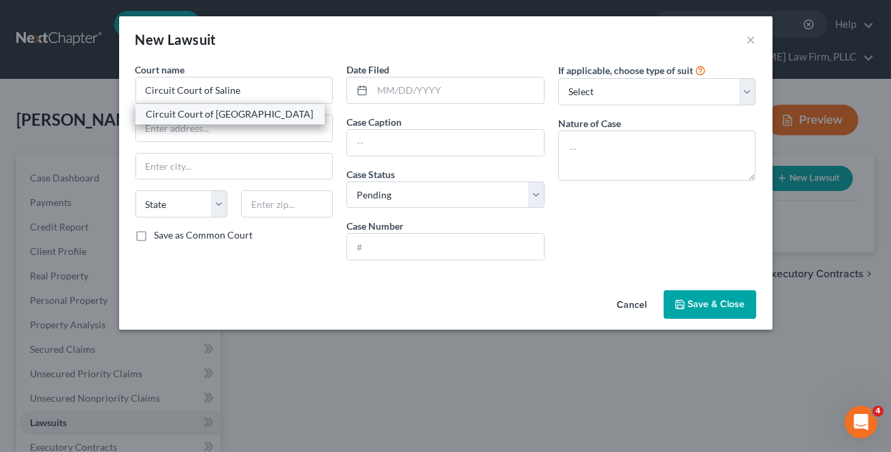
click at [259, 108] on div "Circuit Court of [GEOGRAPHIC_DATA]" at bounding box center [229, 115] width 167 height 14
type input "Circuit Court of [GEOGRAPHIC_DATA]"
type input "[STREET_ADDRESS]"
type input "[PERSON_NAME]"
select select "2"
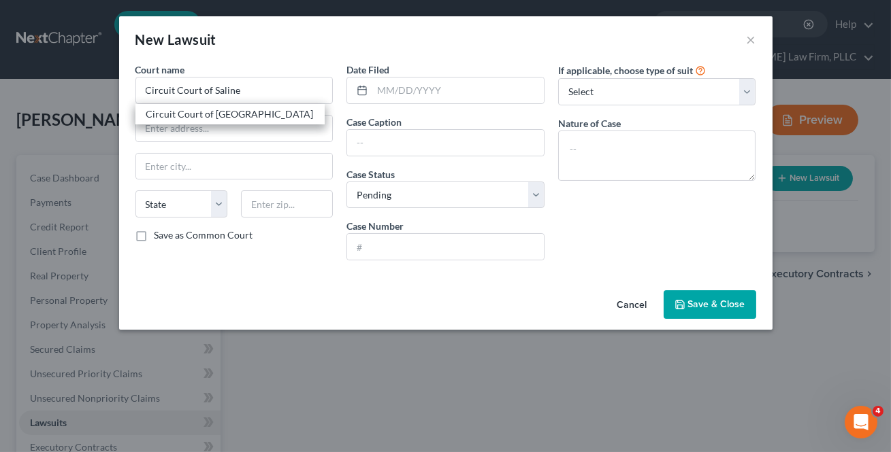
type input "72015"
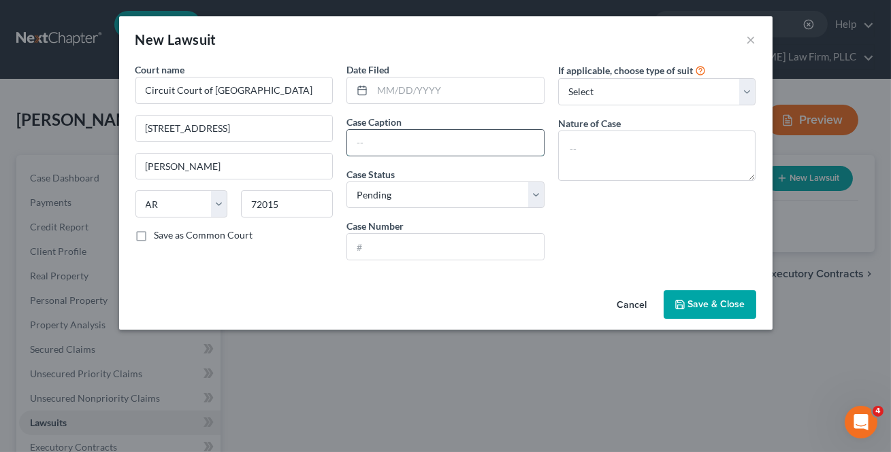
drag, startPoint x: 376, startPoint y: 143, endPoint x: 402, endPoint y: 143, distance: 25.9
click at [376, 143] on input "text" at bounding box center [445, 143] width 197 height 26
type input "Bank of America vs [PERSON_NAME]"
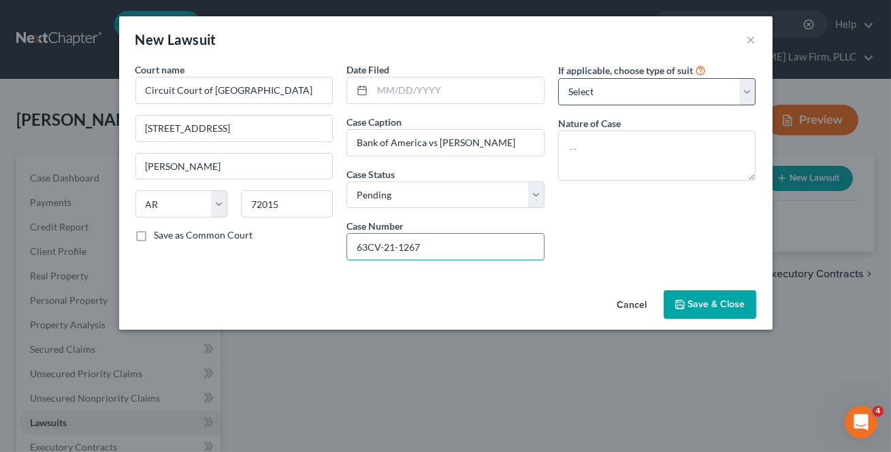
type input "63CV-21-1267"
click at [612, 95] on select "Select Repossession Garnishment Foreclosure Attached, Seized, Or Levied Other" at bounding box center [657, 91] width 198 height 27
select select "1"
click at [558, 78] on select "Select Repossession Garnishment Foreclosure Attached, Seized, Or Levied Other" at bounding box center [657, 91] width 198 height 27
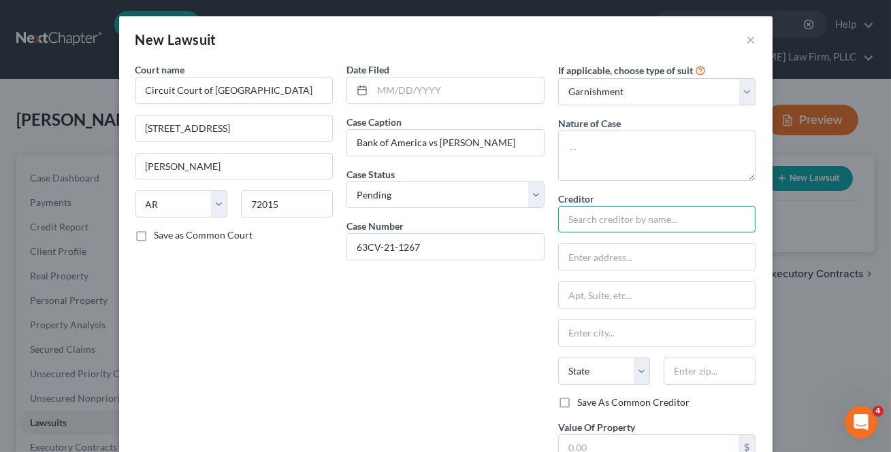
drag, startPoint x: 612, startPoint y: 225, endPoint x: 618, endPoint y: 218, distance: 8.7
click at [612, 223] on input "text" at bounding box center [657, 219] width 198 height 27
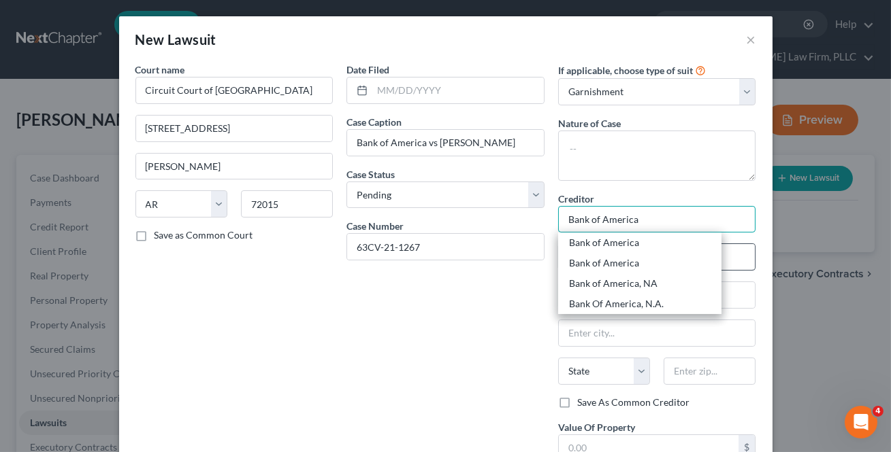
type input "Bank of America"
click at [587, 247] on div "Bank of America" at bounding box center [640, 243] width 142 height 14
type input "c/o Couch [PERSON_NAME], LLC"
type input "[STREET_ADDRESS]"
type input "[GEOGRAPHIC_DATA]"
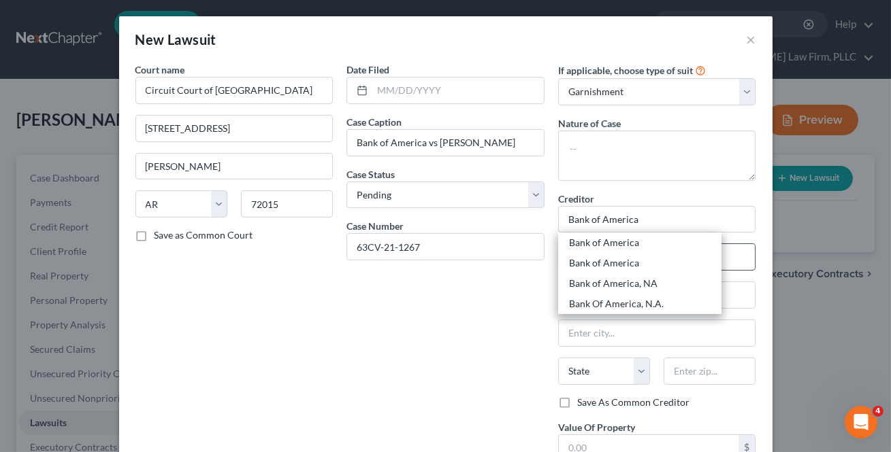
select select "2"
type input "72712"
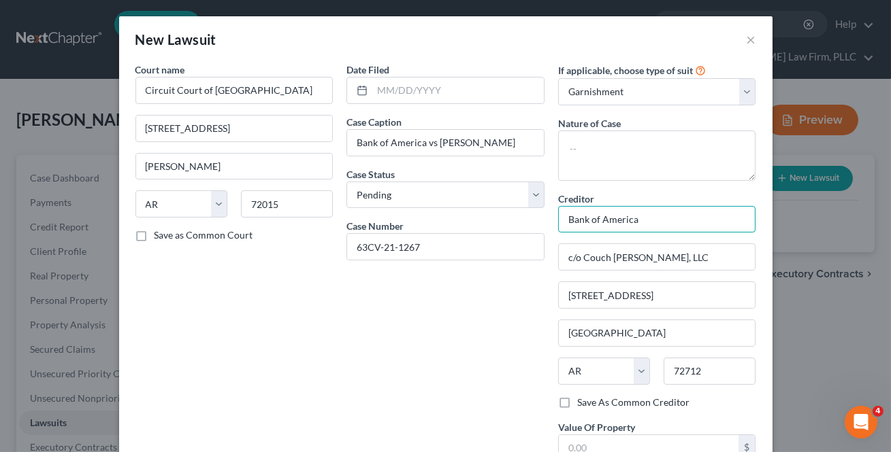
click at [685, 218] on input "Bank of America" at bounding box center [657, 219] width 198 height 27
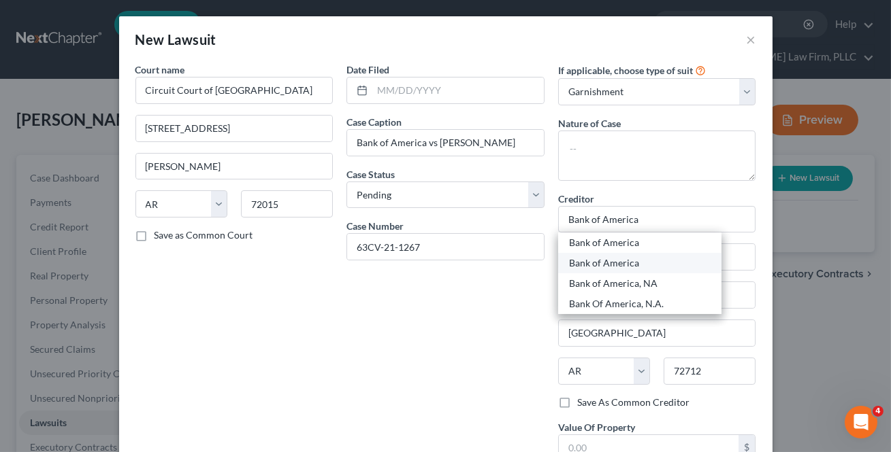
click at [640, 260] on div "Bank of America" at bounding box center [640, 264] width 142 height 14
type input "PO Box 25118"
type input "[GEOGRAPHIC_DATA]"
select select "9"
type input "33622"
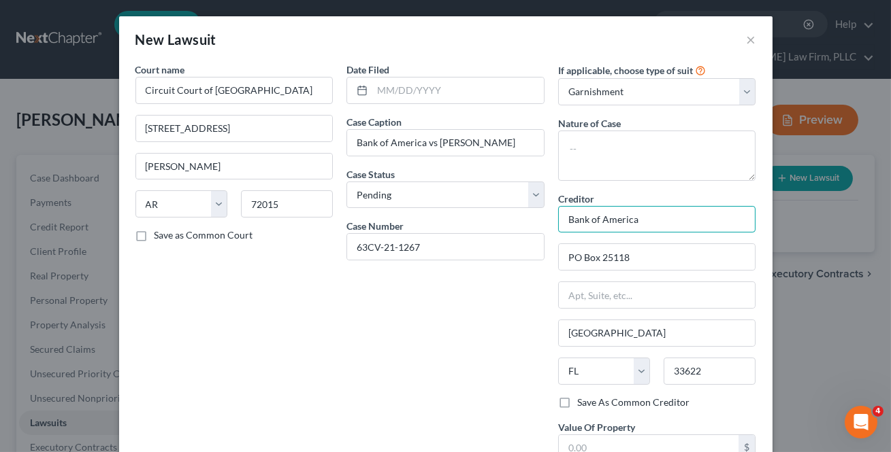
click at [674, 222] on input "Bank of America" at bounding box center [657, 219] width 198 height 27
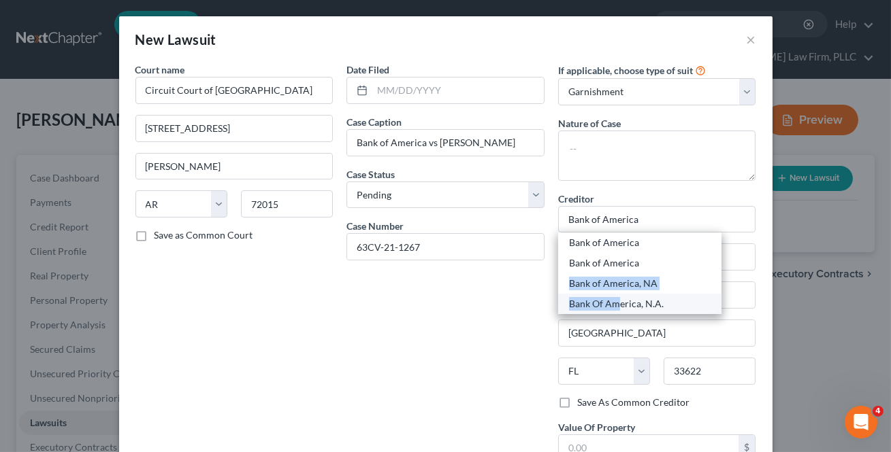
drag, startPoint x: 619, startPoint y: 286, endPoint x: 612, endPoint y: 294, distance: 10.1
click at [612, 294] on div "Bank of America Bank of America Bank of America, NA Bank Of America, N.A." at bounding box center [639, 274] width 163 height 82
click at [612, 294] on div "Bank Of America, N.A." at bounding box center [639, 304] width 163 height 20
type input "Bank Of America, N.A."
type input "[STREET_ADDRESS]"
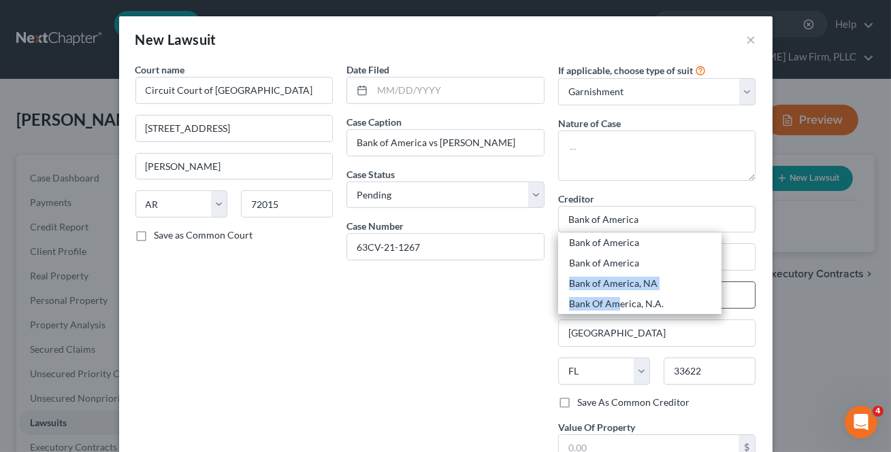
type input "[GEOGRAPHIC_DATA]"
type input "32256"
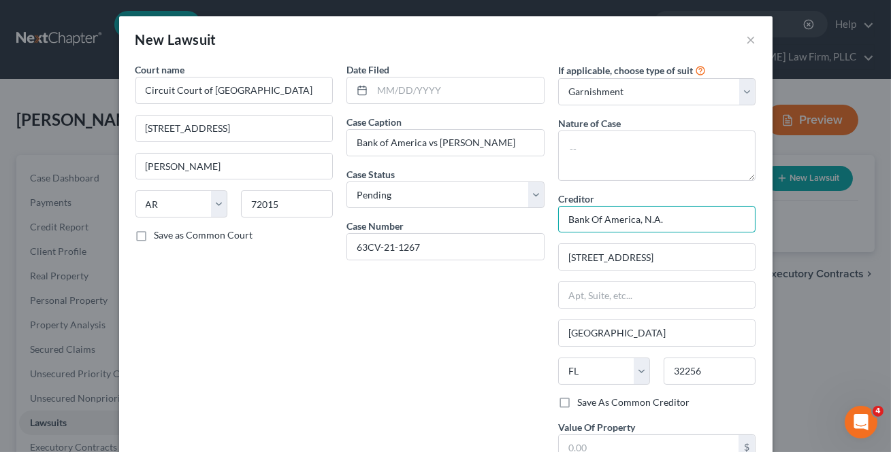
click at [666, 221] on input "Bank Of America, N.A." at bounding box center [657, 219] width 198 height 27
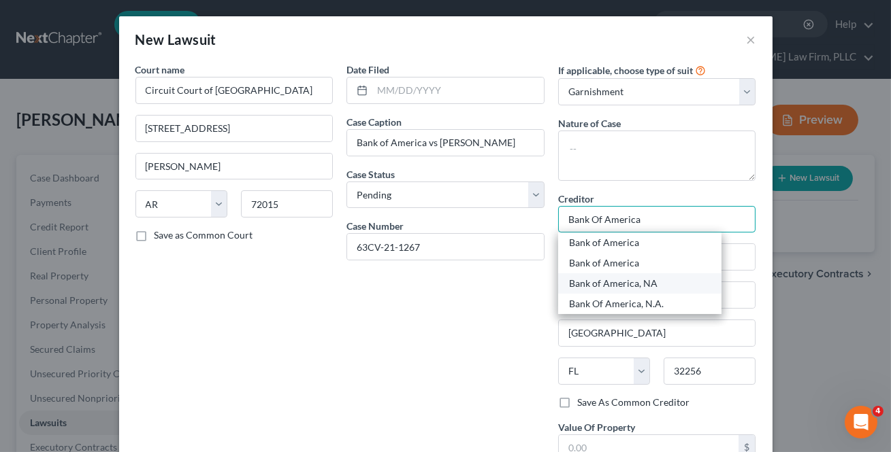
drag, startPoint x: 661, startPoint y: 233, endPoint x: 612, endPoint y: 292, distance: 76.4
click at [640, 233] on div "Bank Of America Bank of America Bank of America Bank of America, NA Bank Of Ame…" at bounding box center [657, 219] width 198 height 27
click at [612, 289] on div "Bank of America, NA" at bounding box center [640, 284] width 142 height 14
type input "Bank of America, NA"
type input "PO Box 17237"
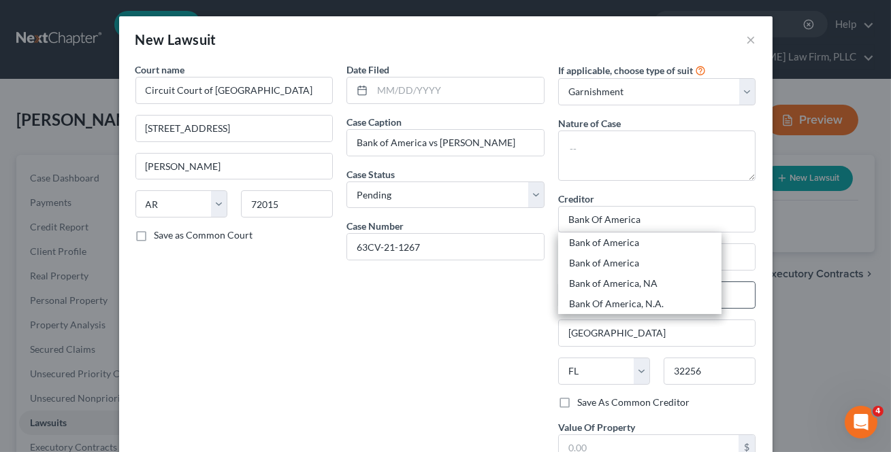
type input "Wilmington"
select select "7"
type input "19886"
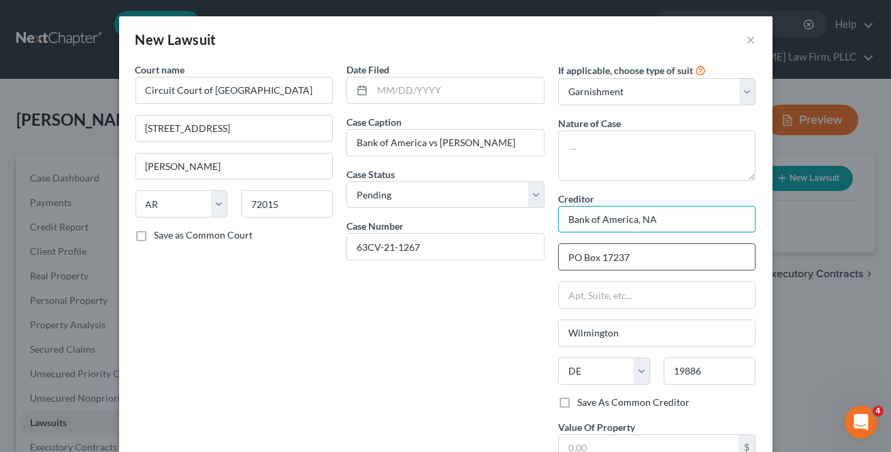
drag, startPoint x: 683, startPoint y: 219, endPoint x: 653, endPoint y: 262, distance: 52.3
click at [667, 225] on input "Bank of America, NA" at bounding box center [657, 219] width 198 height 27
drag, startPoint x: 653, startPoint y: 262, endPoint x: 641, endPoint y: 233, distance: 31.1
click at [516, 280] on div "Court name * Circuit Court of [GEOGRAPHIC_DATA] [STREET_ADDRESS][GEOGRAPHIC_DAT…" at bounding box center [446, 303] width 634 height 481
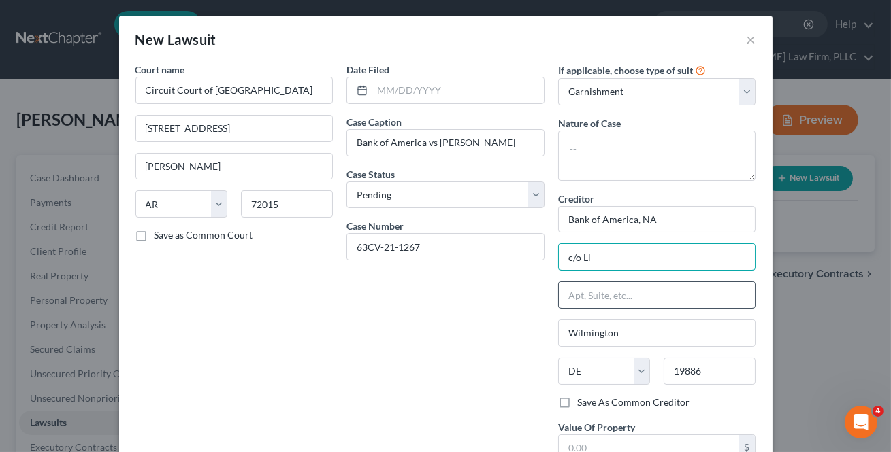
type input "c/o Lloyd & [PERSON_NAME], PLC"
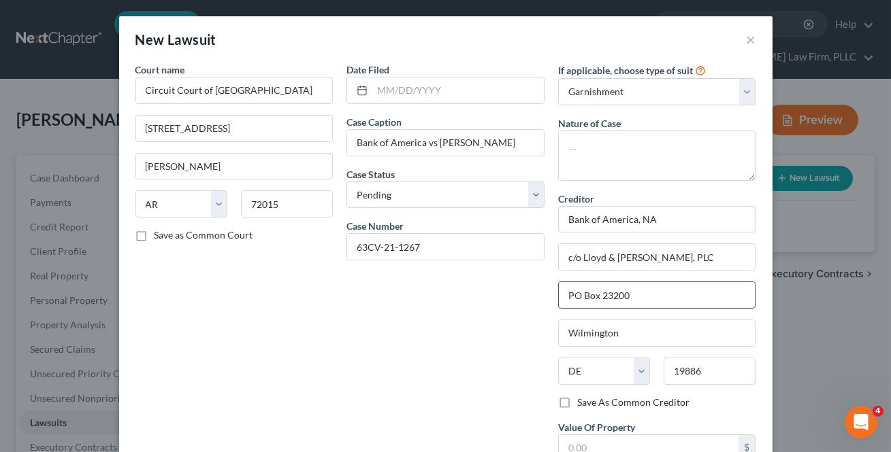
type input "PO Box 23200"
type input "[GEOGRAPHIC_DATA]"
select select "18"
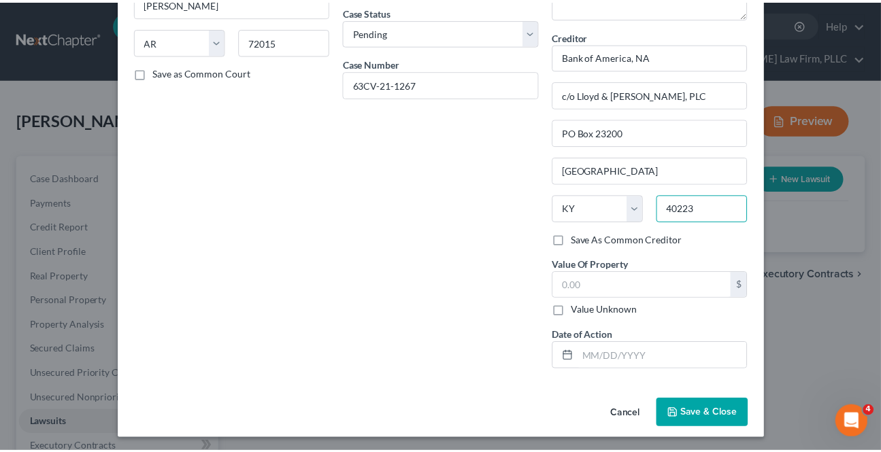
scroll to position [165, 0]
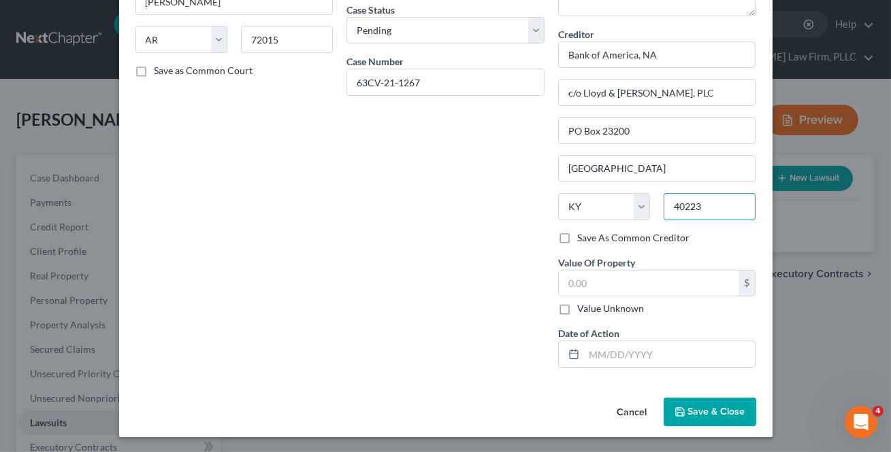
type input "40223"
click at [670, 415] on button "Save & Close" at bounding box center [709, 412] width 93 height 29
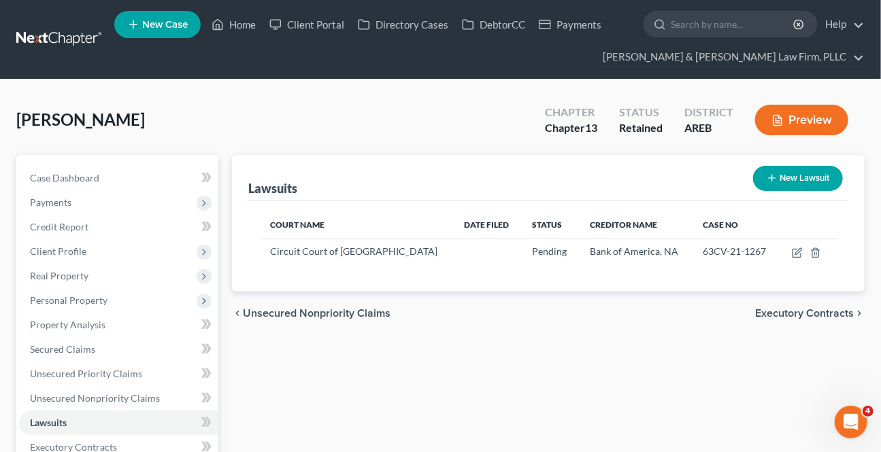
click at [366, 320] on div "chevron_left Unsecured Nonpriority Claims Executory Contracts chevron_right" at bounding box center [548, 314] width 633 height 44
click at [370, 318] on span "Unsecured Nonpriority Claims" at bounding box center [317, 313] width 148 height 11
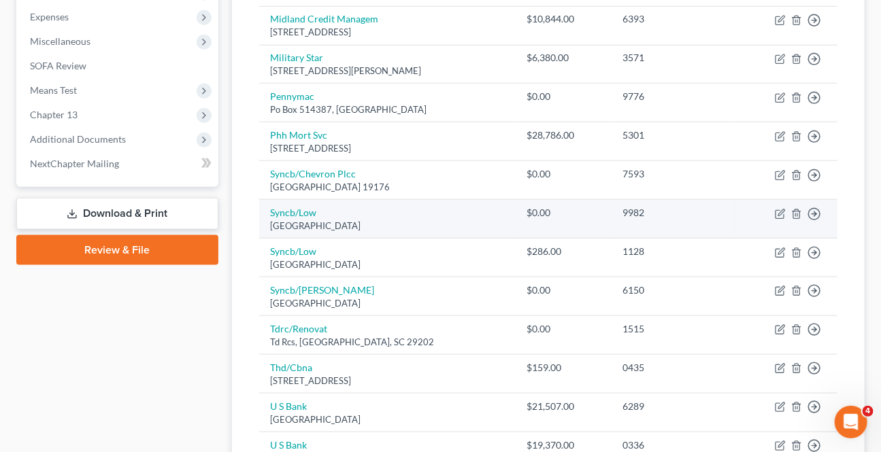
scroll to position [459, 0]
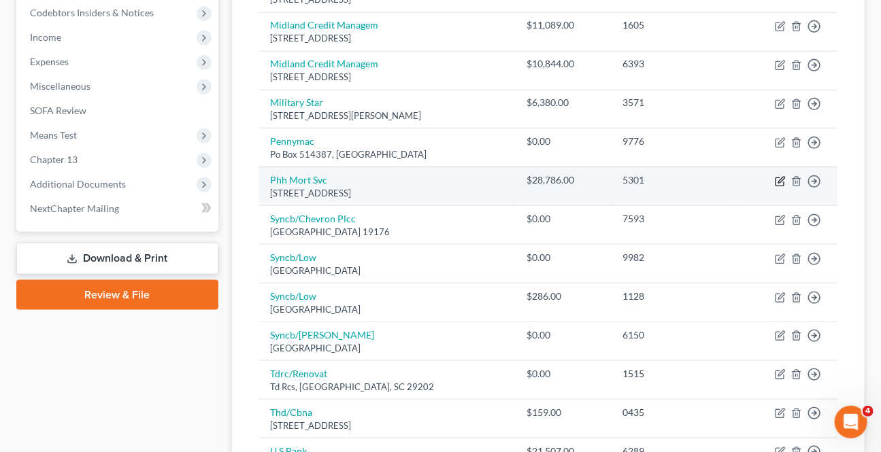
click at [778, 176] on icon "button" at bounding box center [780, 181] width 11 height 11
select select "33"
select select "0"
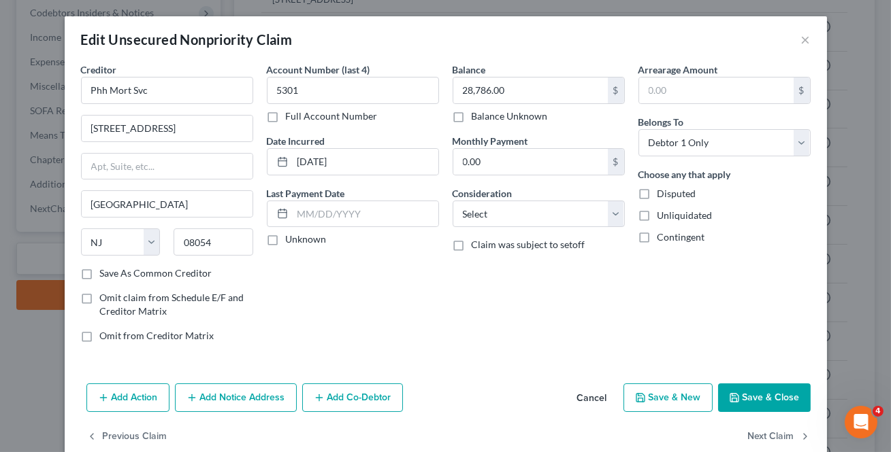
click at [592, 403] on button "Cancel" at bounding box center [592, 398] width 52 height 27
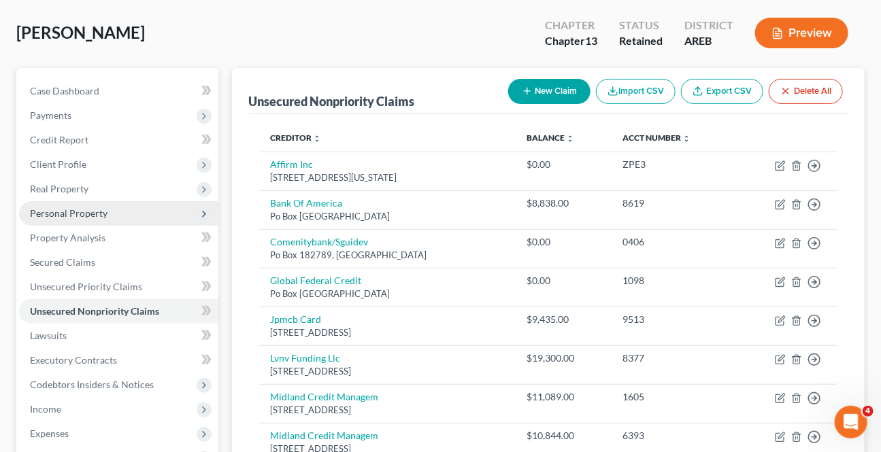
scroll to position [27, 0]
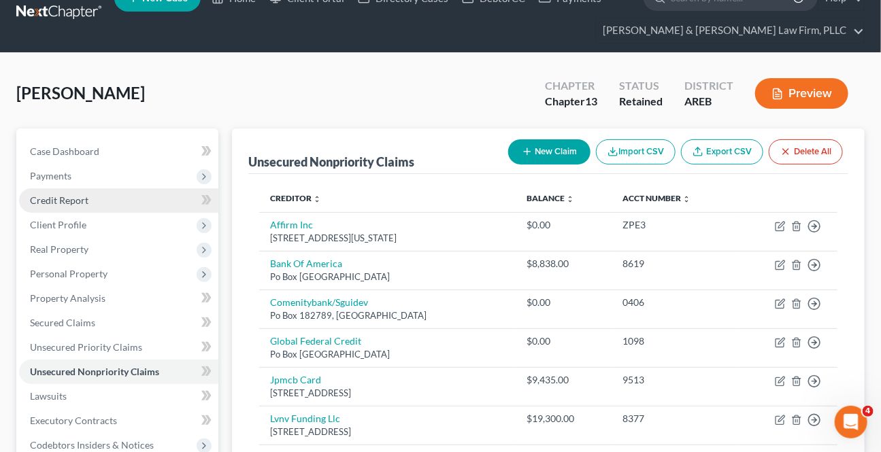
click at [61, 203] on span "Credit Report" at bounding box center [59, 201] width 59 height 12
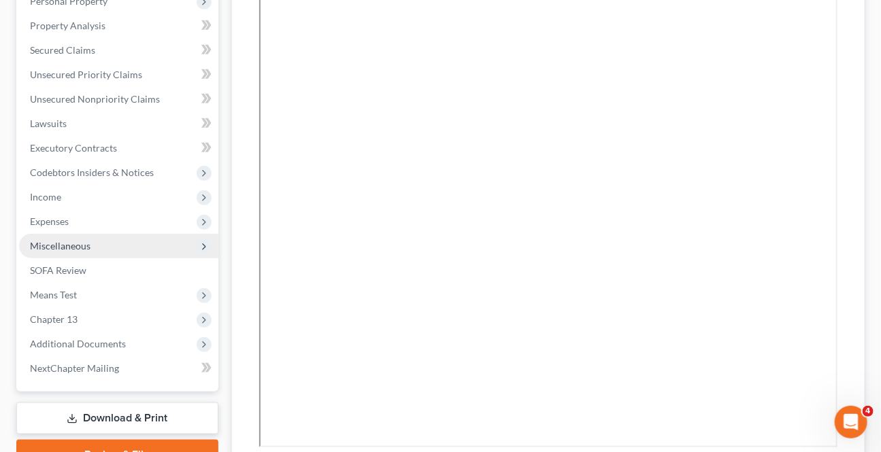
scroll to position [309, 0]
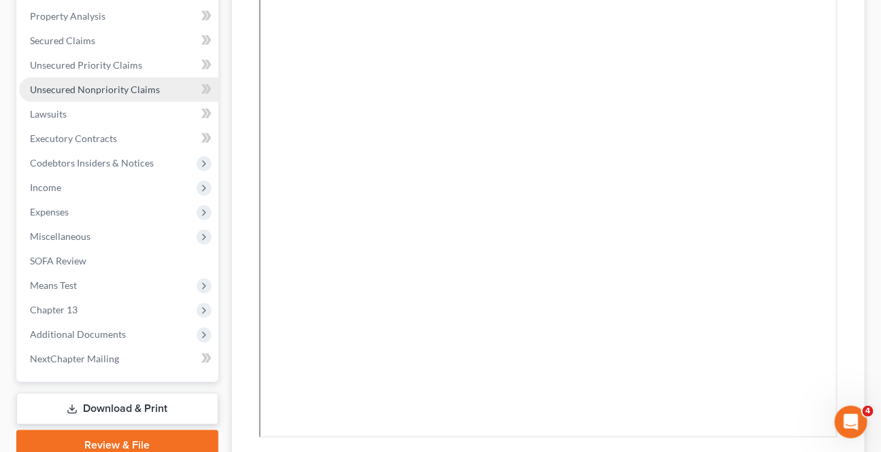
click at [63, 81] on link "Unsecured Nonpriority Claims" at bounding box center [118, 90] width 199 height 24
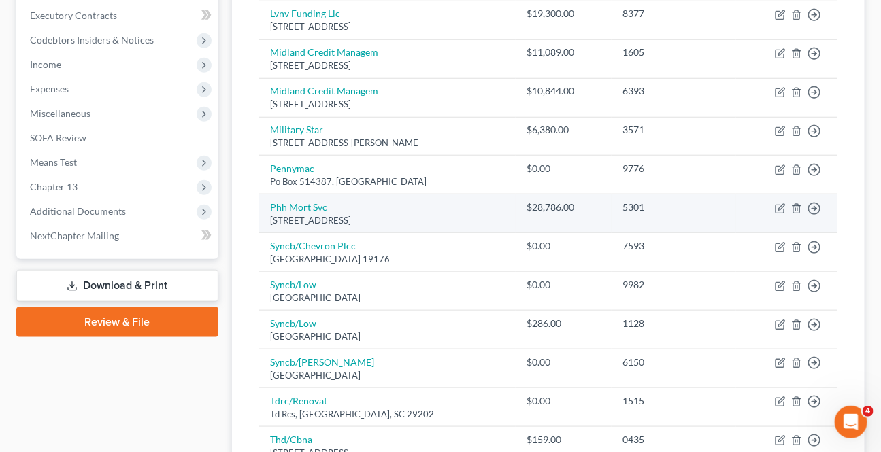
scroll to position [433, 0]
click at [778, 210] on icon "button" at bounding box center [780, 208] width 8 height 8
select select "33"
select select "0"
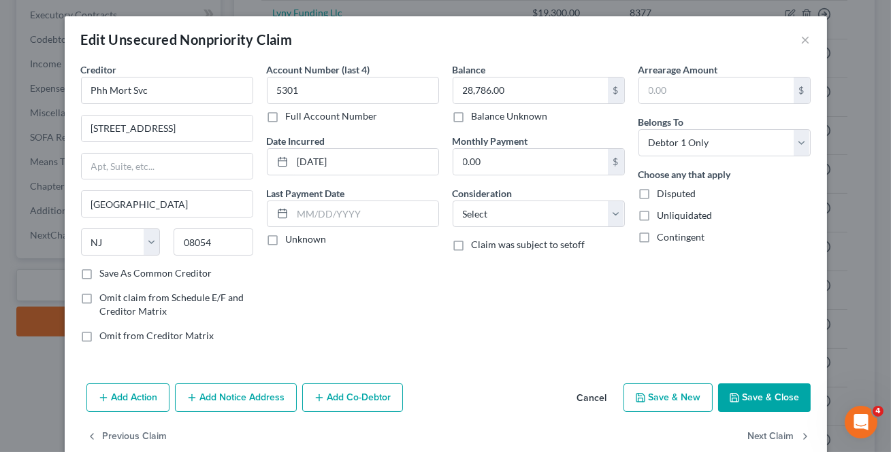
drag, startPoint x: 592, startPoint y: 399, endPoint x: 765, endPoint y: 265, distance: 218.7
click at [593, 399] on button "Cancel" at bounding box center [592, 398] width 52 height 27
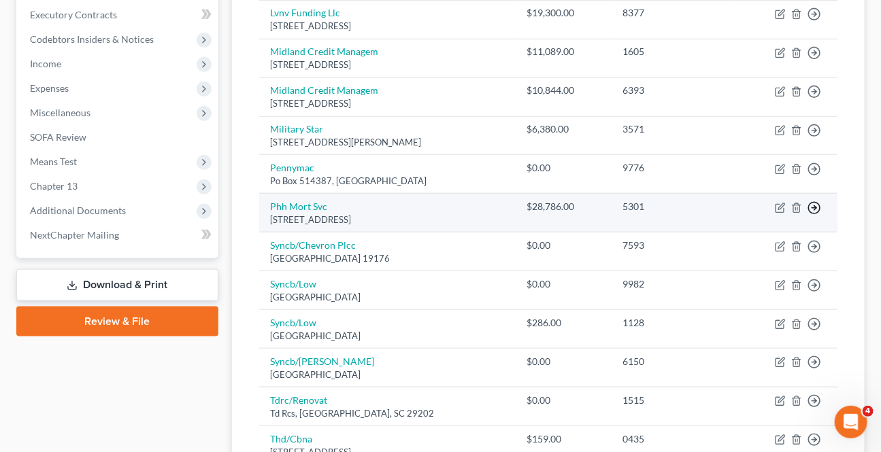
click at [814, 210] on icon "button" at bounding box center [815, 208] width 14 height 14
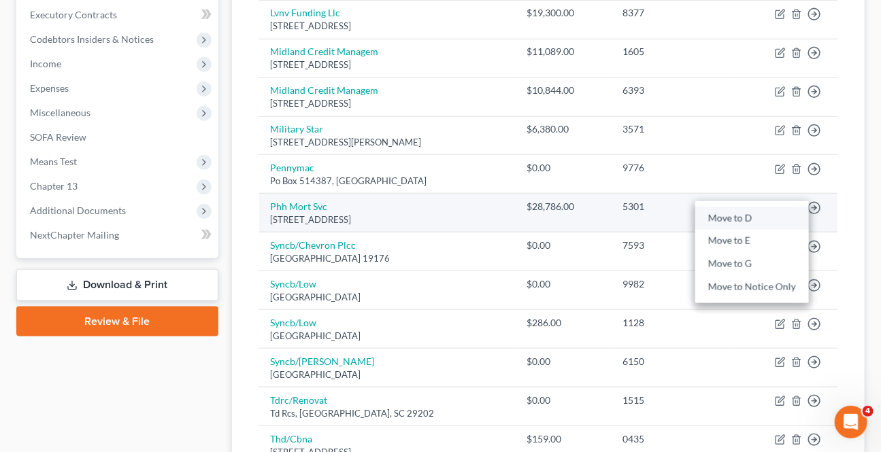
click at [746, 215] on link "Move to D" at bounding box center [752, 218] width 114 height 23
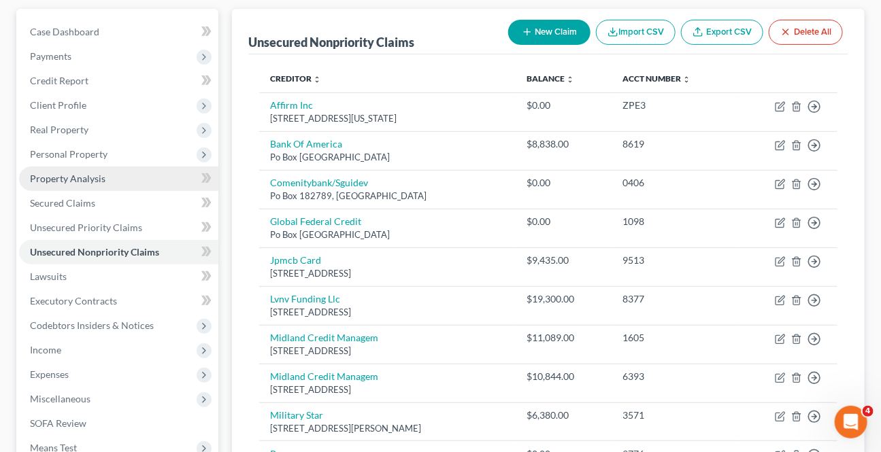
scroll to position [123, 0]
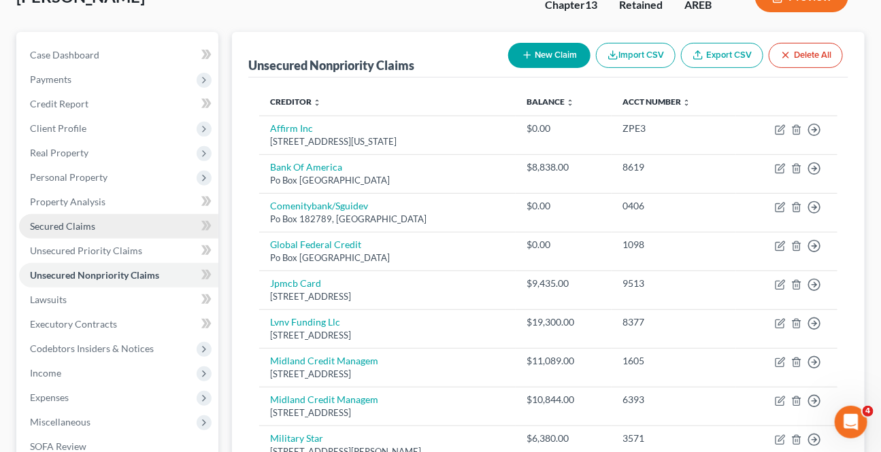
click at [48, 220] on span "Secured Claims" at bounding box center [62, 226] width 65 height 12
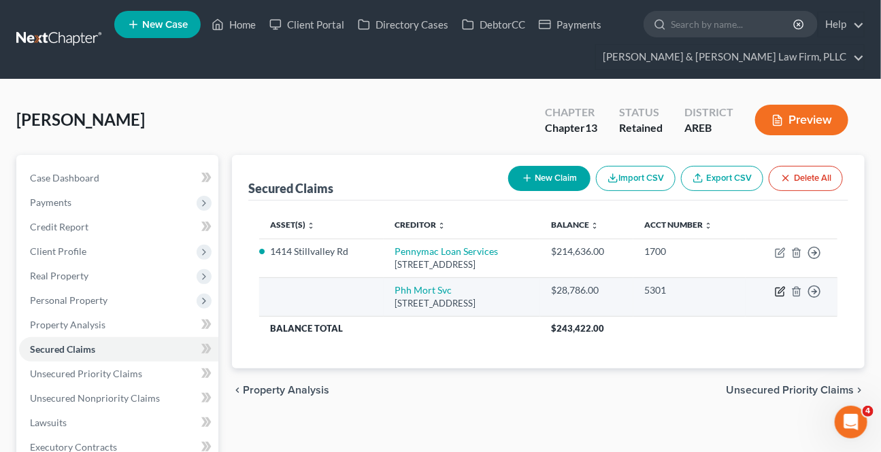
click at [776, 289] on icon "button" at bounding box center [780, 291] width 11 height 11
select select "33"
select select "0"
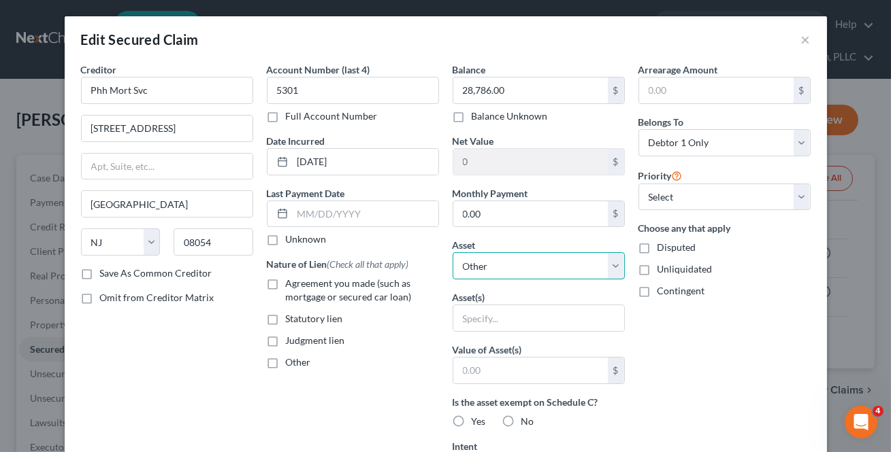
click at [513, 264] on select "Select Other Multiple Assets Clothing - Clothing - $0.0 Firearms - Firearms, am…" at bounding box center [538, 265] width 172 height 27
select select "15"
click at [452, 252] on select "Select Other Multiple Assets Clothing - Clothing - $0.0 Firearms - Firearms, am…" at bounding box center [538, 265] width 172 height 27
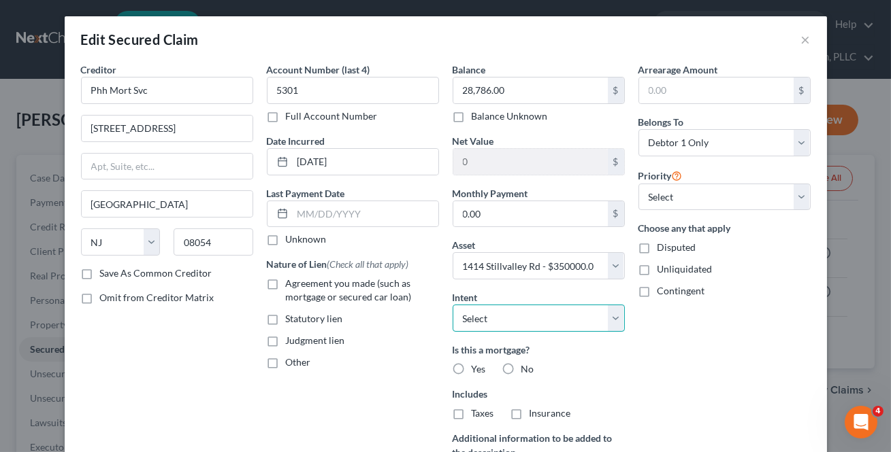
click at [553, 325] on select "Select Surrender Redeem Reaffirm Avoid Other" at bounding box center [538, 318] width 172 height 27
select select "2"
click at [452, 305] on select "Select Surrender Redeem Reaffirm Avoid Other" at bounding box center [538, 318] width 172 height 27
click at [472, 370] on label "Yes" at bounding box center [479, 370] width 14 height 14
click at [477, 370] on input "Yes" at bounding box center [481, 367] width 9 height 9
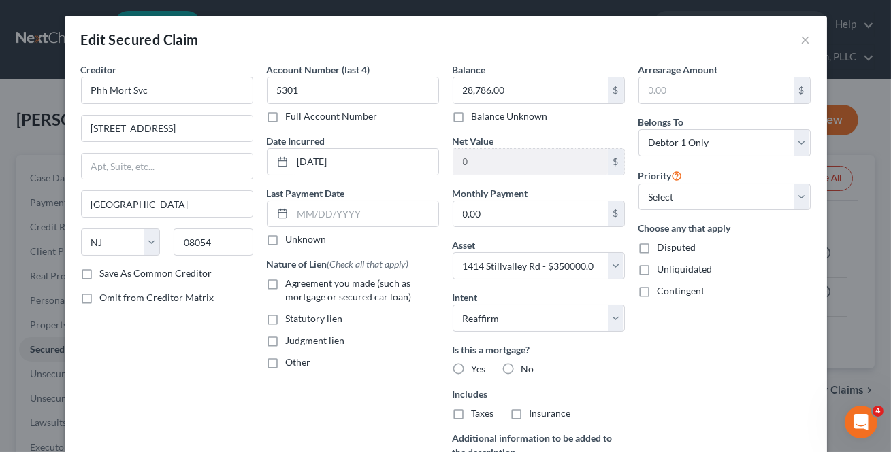
radio input "true"
click at [286, 280] on label "Agreement you made (such as mortgage or secured car loan)" at bounding box center [362, 290] width 153 height 27
click at [291, 280] on input "Agreement you made (such as mortgage or secured car loan)" at bounding box center [295, 281] width 9 height 9
checkbox input "true"
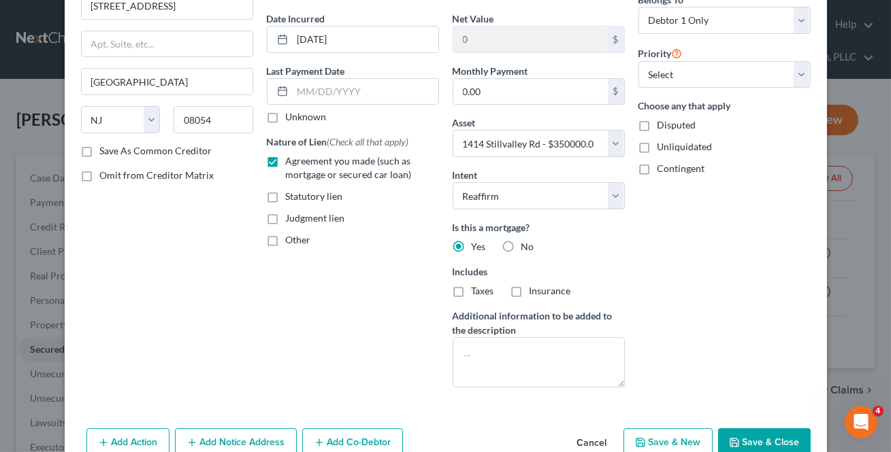
scroll to position [123, 0]
drag, startPoint x: 455, startPoint y: 293, endPoint x: 495, endPoint y: 288, distance: 41.1
click at [472, 293] on label "Taxes" at bounding box center [483, 291] width 22 height 14
click at [477, 293] on input "Taxes" at bounding box center [481, 288] width 9 height 9
checkbox input "true"
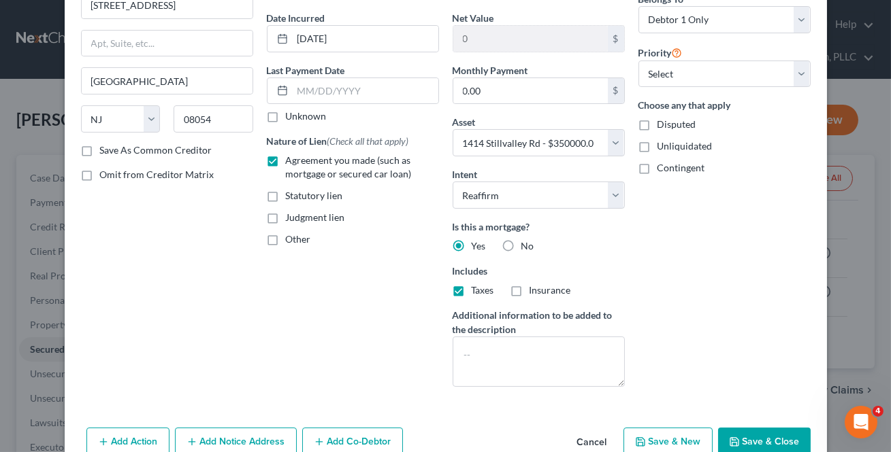
click at [529, 291] on label "Insurance" at bounding box center [550, 291] width 42 height 14
click at [535, 291] on input "Insurance" at bounding box center [539, 288] width 9 height 9
checkbox input "true"
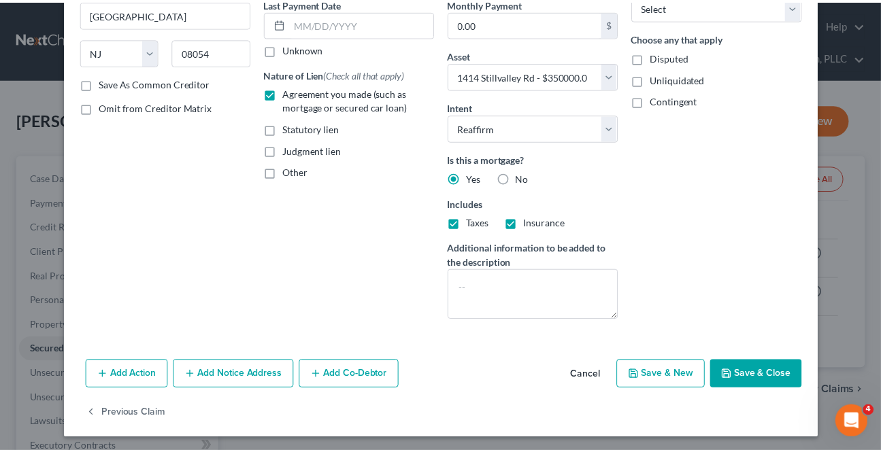
scroll to position [193, 0]
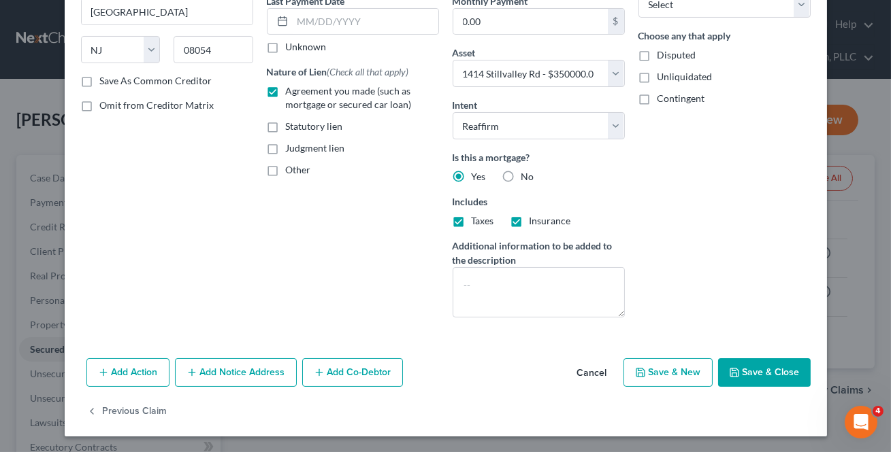
click at [748, 374] on button "Save & Close" at bounding box center [764, 373] width 93 height 29
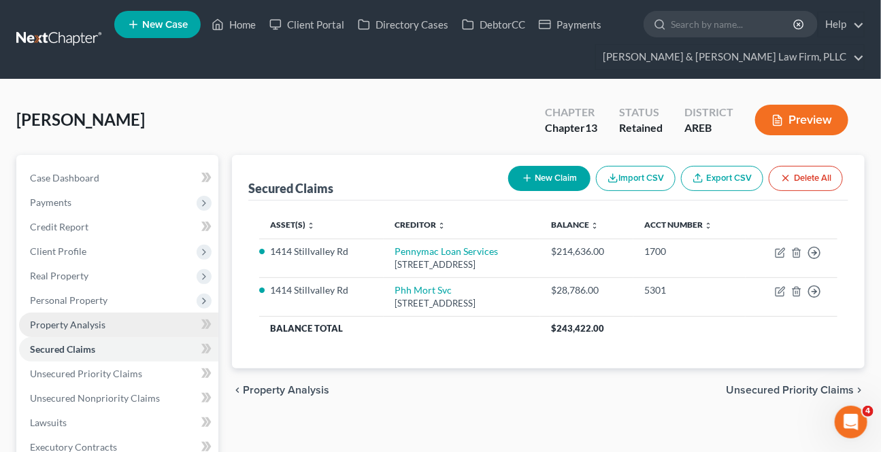
click at [76, 319] on span "Property Analysis" at bounding box center [68, 325] width 76 height 12
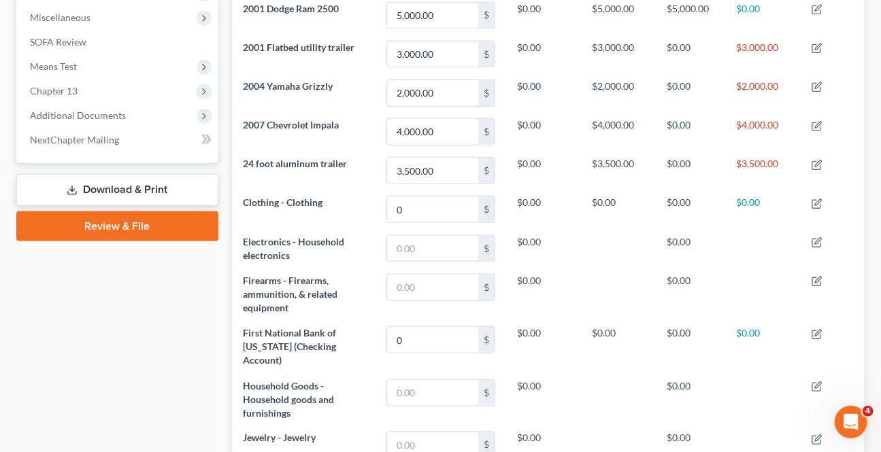
scroll to position [814, 0]
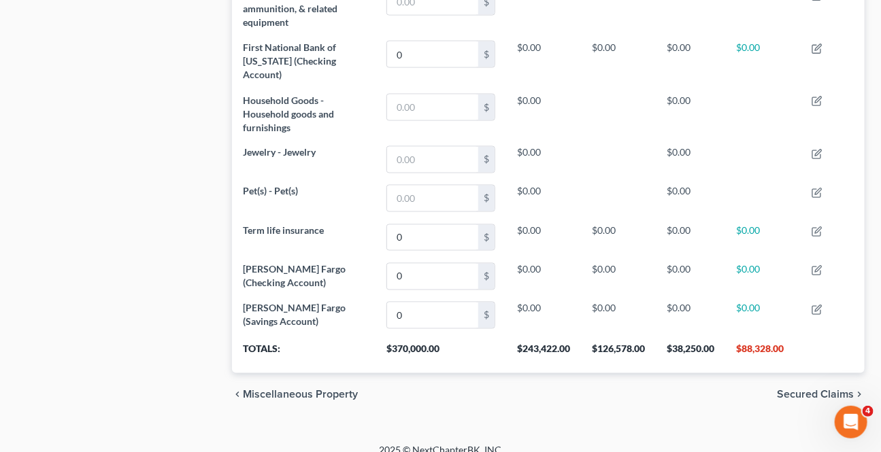
click at [814, 374] on div "chevron_left Miscellaneous Property Secured Claims chevron_right" at bounding box center [548, 396] width 633 height 44
click at [804, 390] on span "Secured Claims" at bounding box center [815, 395] width 77 height 11
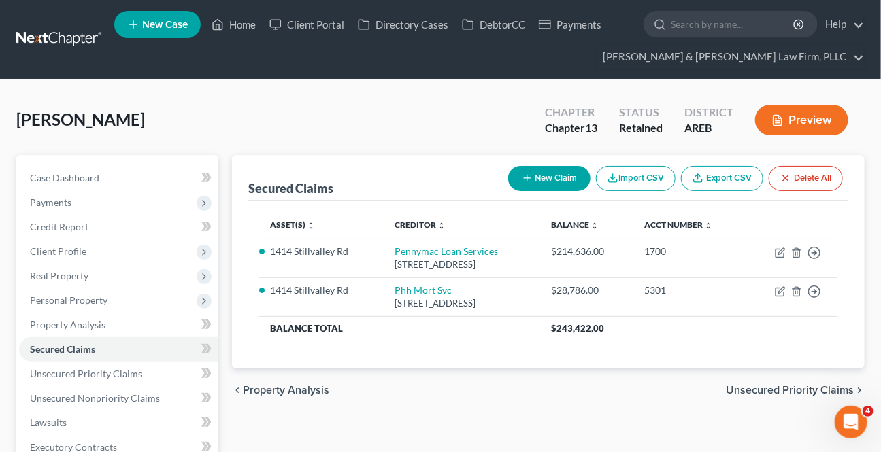
click at [796, 386] on span "Unsecured Priority Claims" at bounding box center [790, 390] width 128 height 11
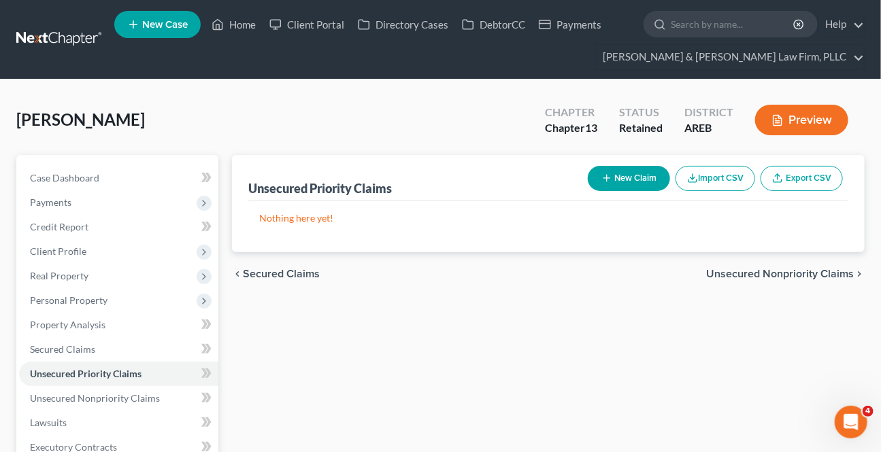
click at [742, 277] on span "Unsecured Nonpriority Claims" at bounding box center [780, 274] width 148 height 11
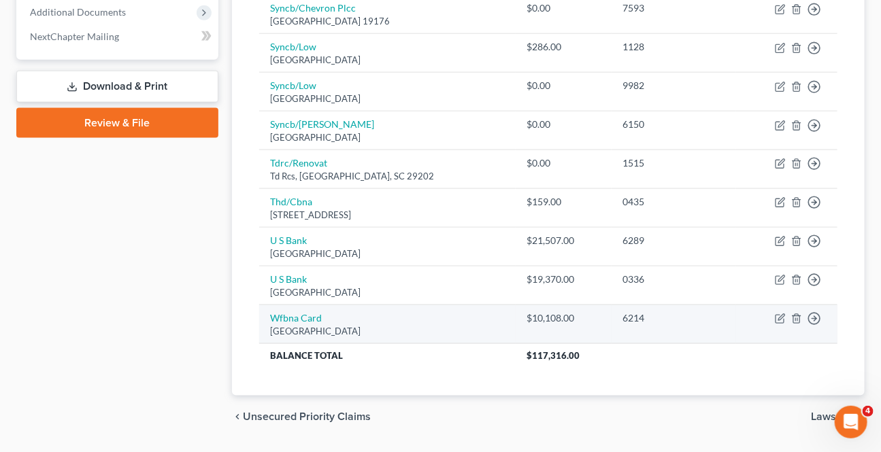
scroll to position [667, 0]
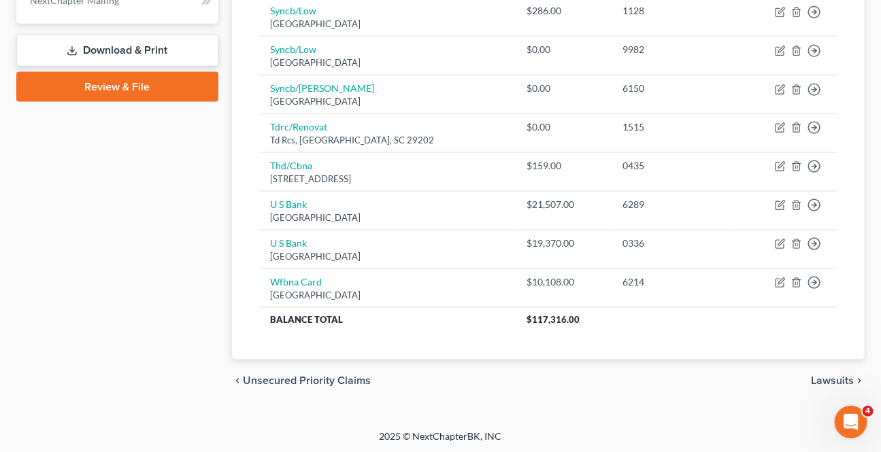
click at [829, 376] on span "Lawsuits" at bounding box center [832, 381] width 43 height 11
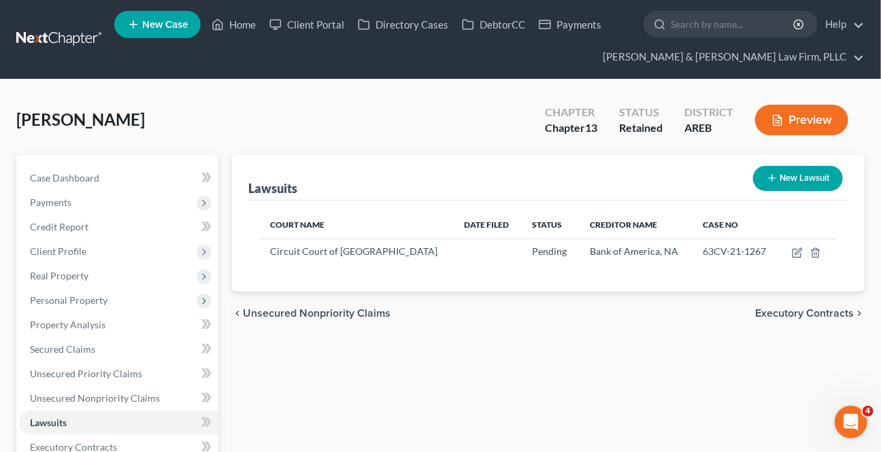
click at [829, 308] on span "Executory Contracts" at bounding box center [804, 313] width 99 height 11
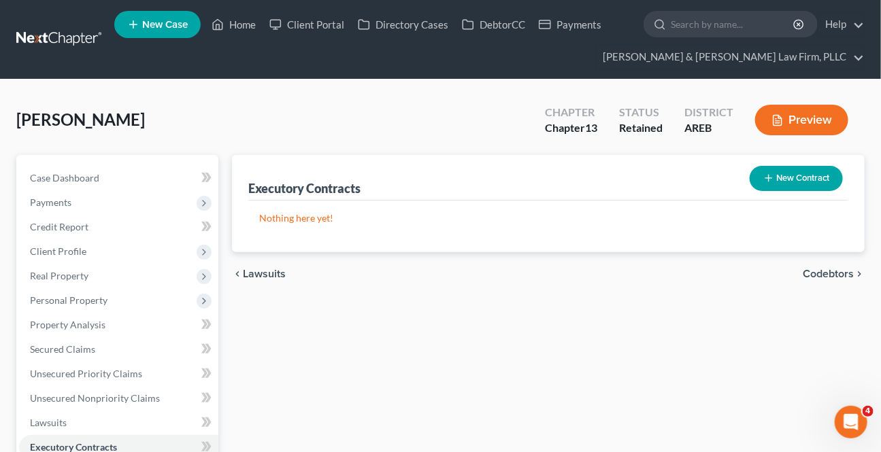
click at [816, 270] on span "Codebtors" at bounding box center [828, 274] width 51 height 11
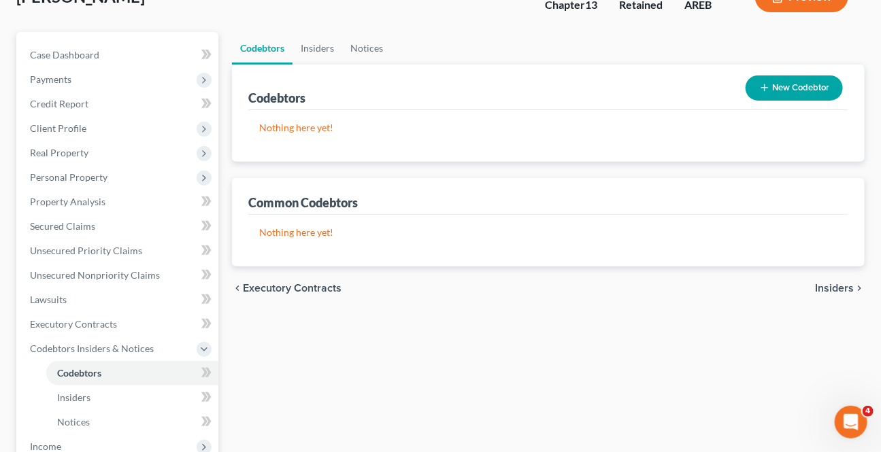
click at [827, 286] on span "Insiders" at bounding box center [834, 288] width 39 height 11
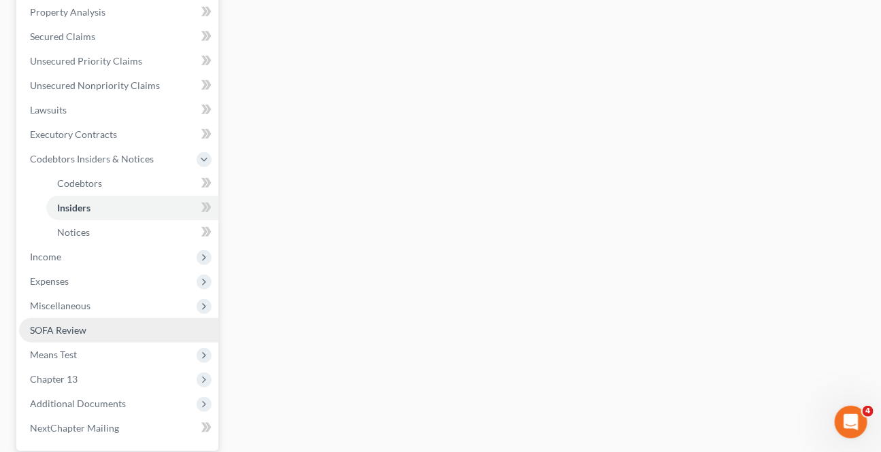
scroll to position [327, 0]
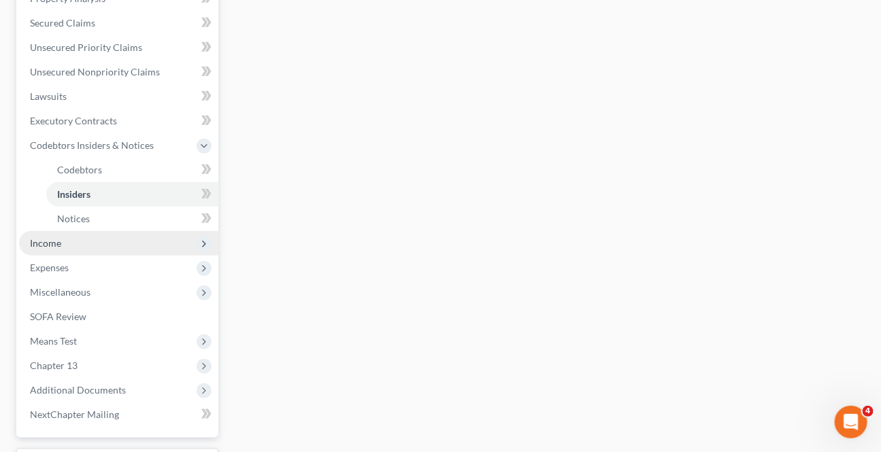
drag, startPoint x: 28, startPoint y: 242, endPoint x: 35, endPoint y: 242, distance: 7.5
click at [28, 242] on span "Income" at bounding box center [118, 243] width 199 height 24
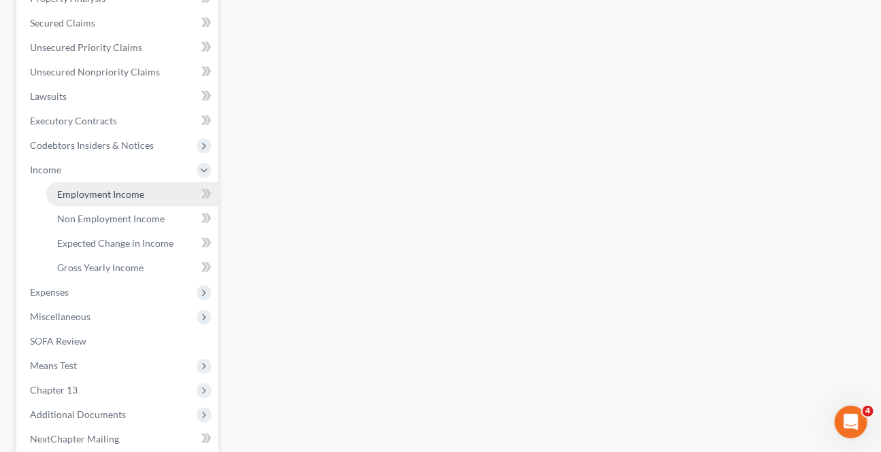
click at [87, 188] on span "Employment Income" at bounding box center [100, 194] width 87 height 12
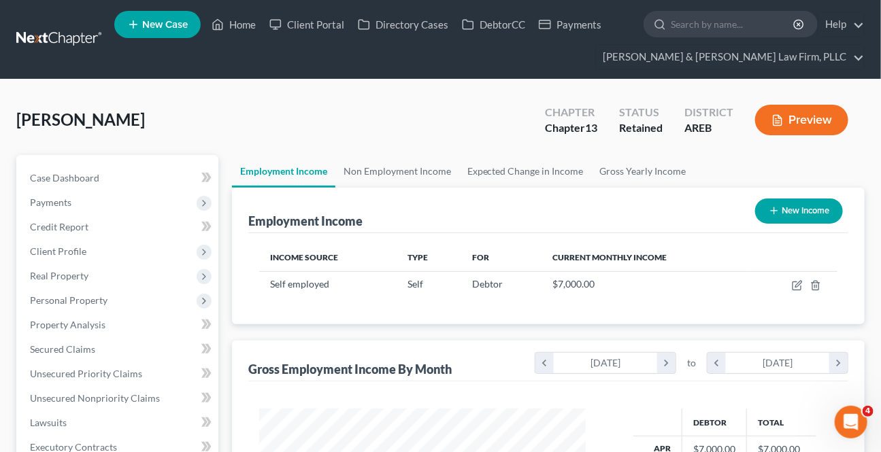
scroll to position [244, 354]
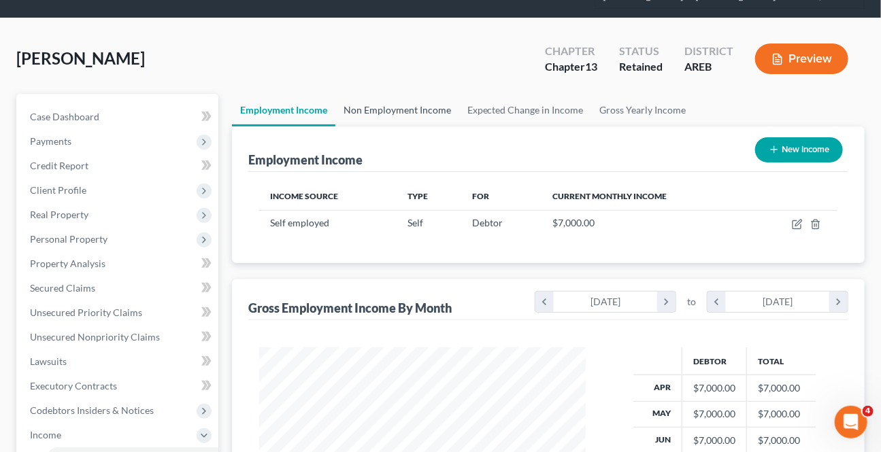
drag, startPoint x: 414, startPoint y: 96, endPoint x: 401, endPoint y: 108, distance: 17.8
click at [414, 96] on link "Non Employment Income" at bounding box center [397, 110] width 124 height 33
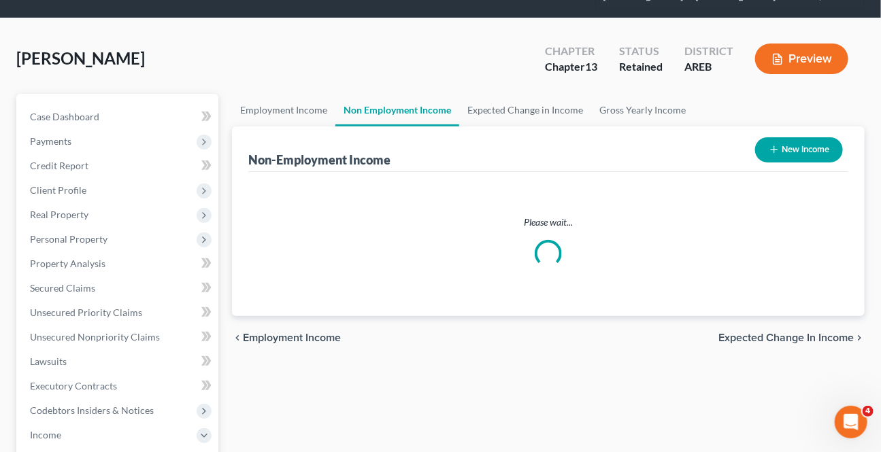
click at [401, 108] on link "Non Employment Income" at bounding box center [397, 110] width 124 height 33
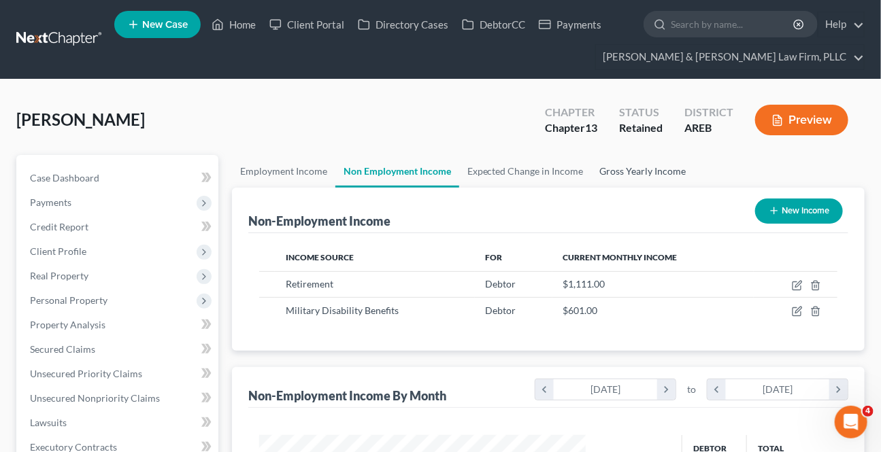
click at [611, 172] on link "Gross Yearly Income" at bounding box center [643, 171] width 103 height 33
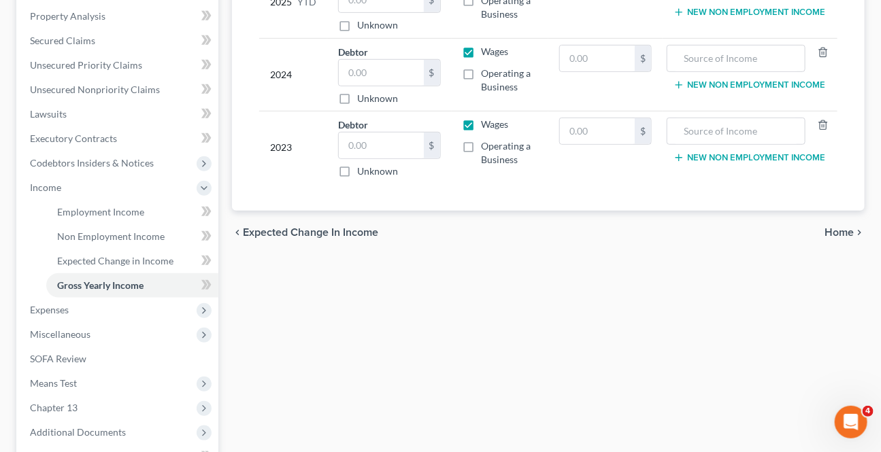
click at [836, 233] on span "Home" at bounding box center [839, 232] width 29 height 11
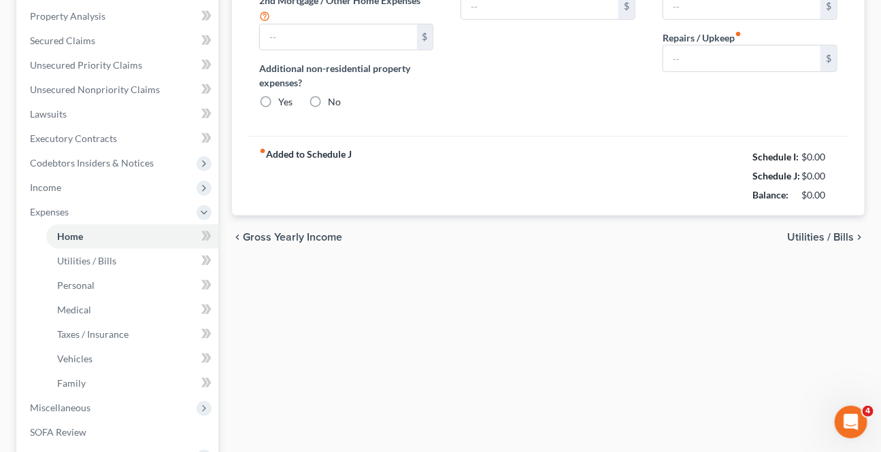
type input "0.00"
radio input "true"
type input "0.00"
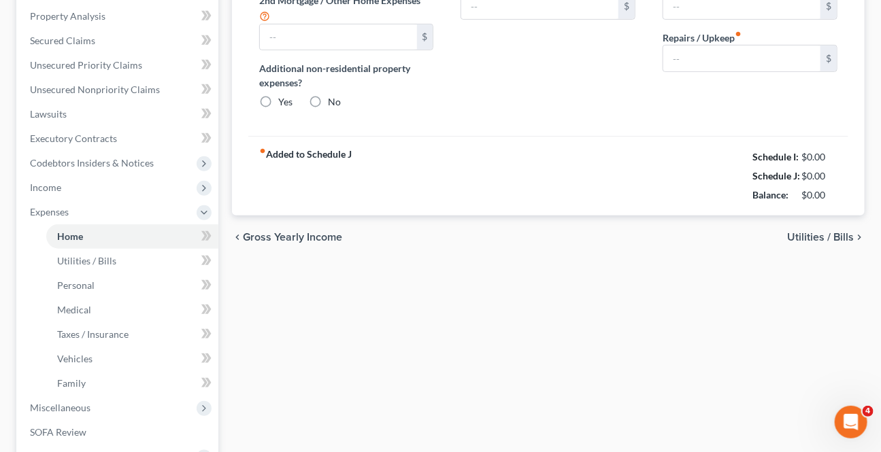
type input "0.00"
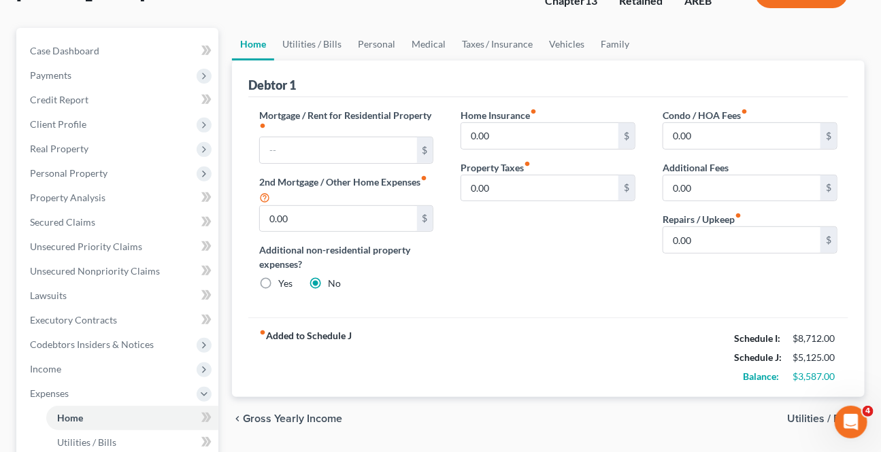
scroll to position [105, 0]
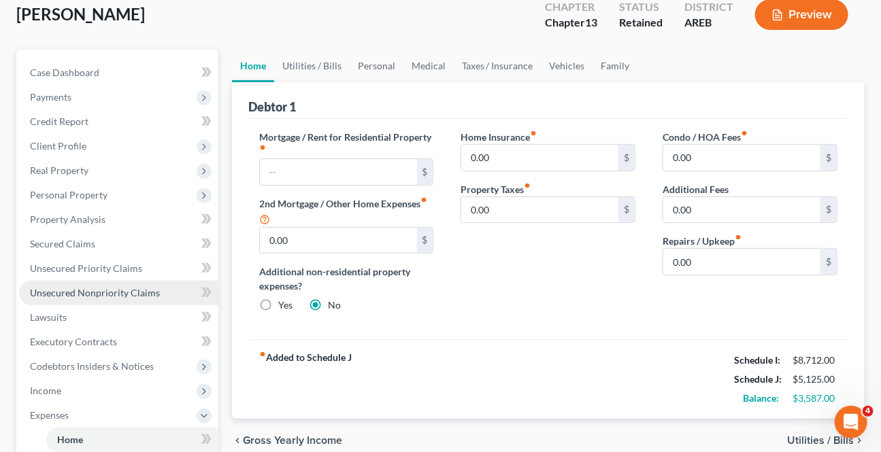
click at [108, 287] on span "Unsecured Nonpriority Claims" at bounding box center [95, 293] width 130 height 12
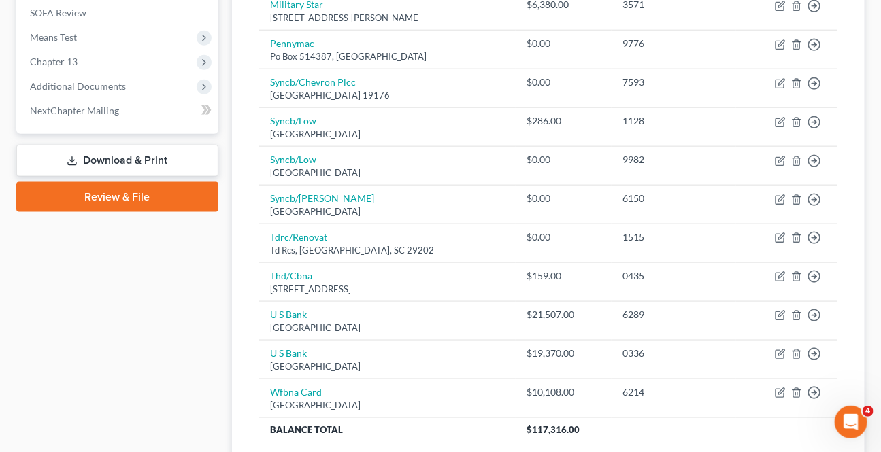
scroll to position [667, 0]
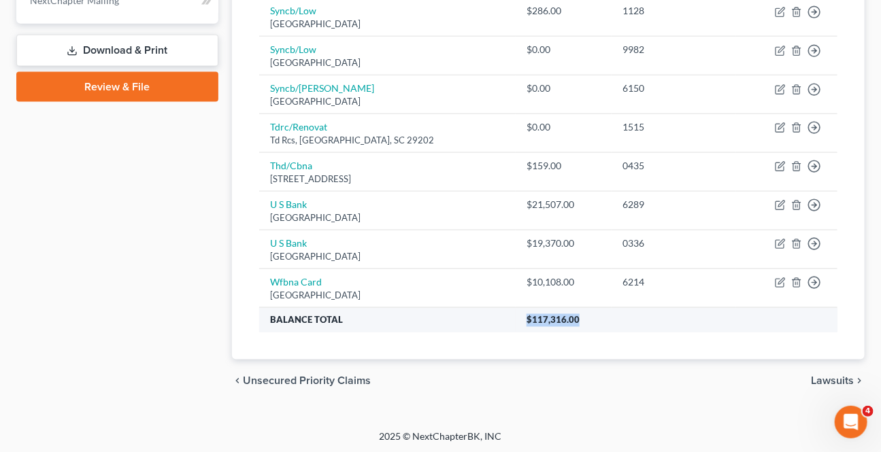
drag, startPoint x: 601, startPoint y: 319, endPoint x: 519, endPoint y: 306, distance: 82.8
copy tbody "$10,108.00 6214 Move to D Move to E Move to G Move to Notice Only Balance Total…"
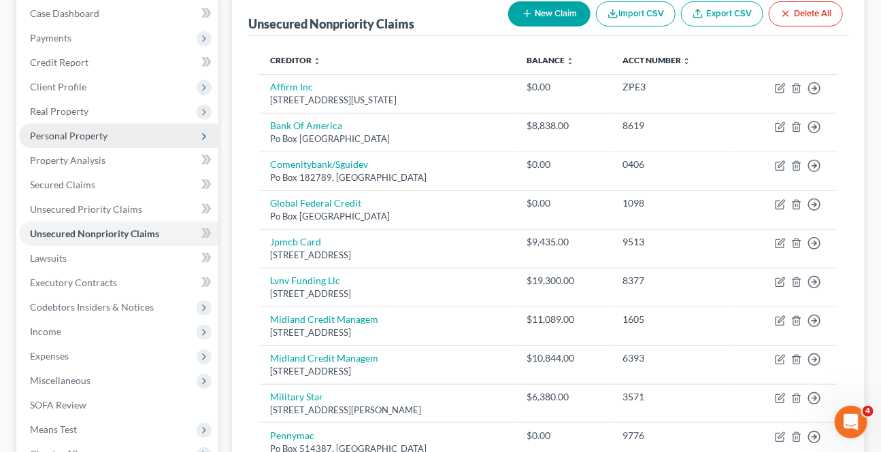
scroll to position [0, 0]
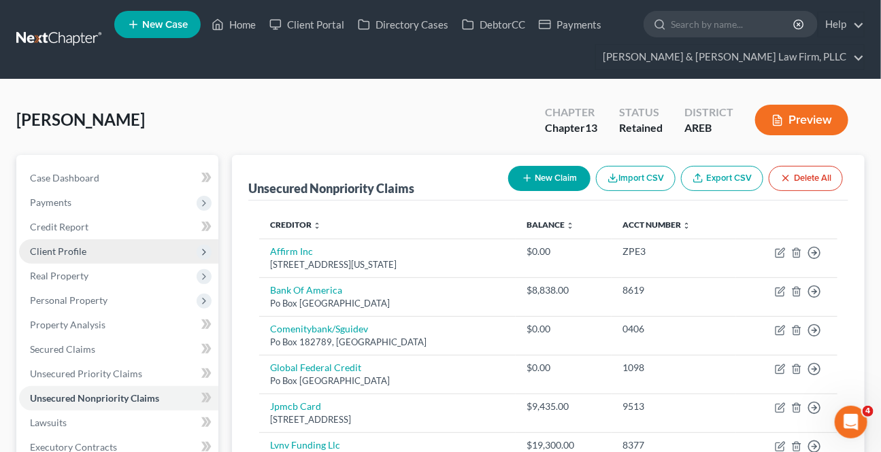
drag, startPoint x: 57, startPoint y: 248, endPoint x: 69, endPoint y: 240, distance: 13.8
click at [57, 248] on span "Client Profile" at bounding box center [58, 252] width 56 height 12
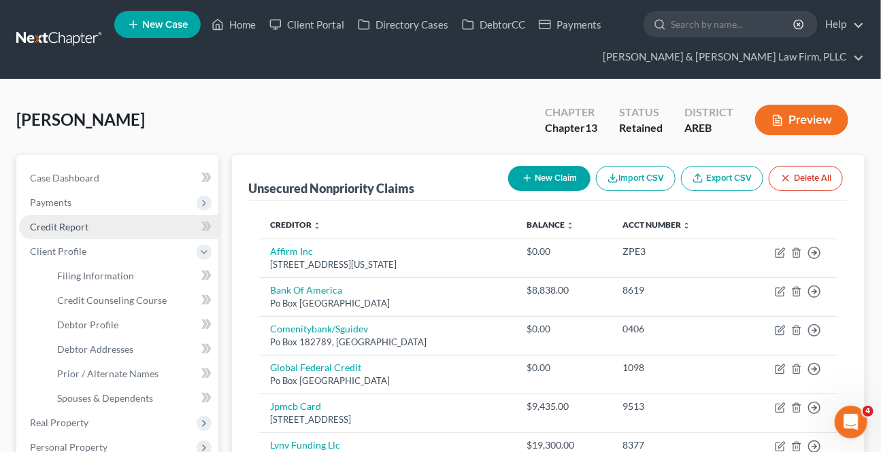
click at [74, 236] on link "Credit Report" at bounding box center [118, 227] width 199 height 24
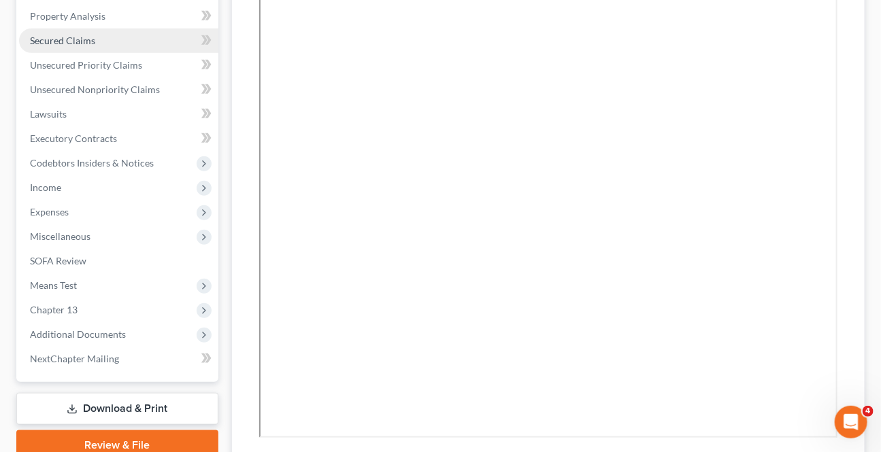
scroll to position [247, 0]
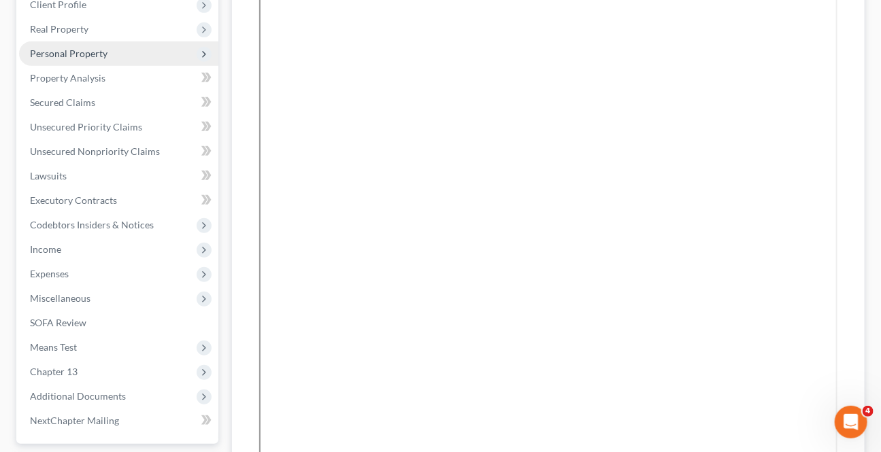
click at [82, 54] on span "Personal Property" at bounding box center [69, 54] width 78 height 12
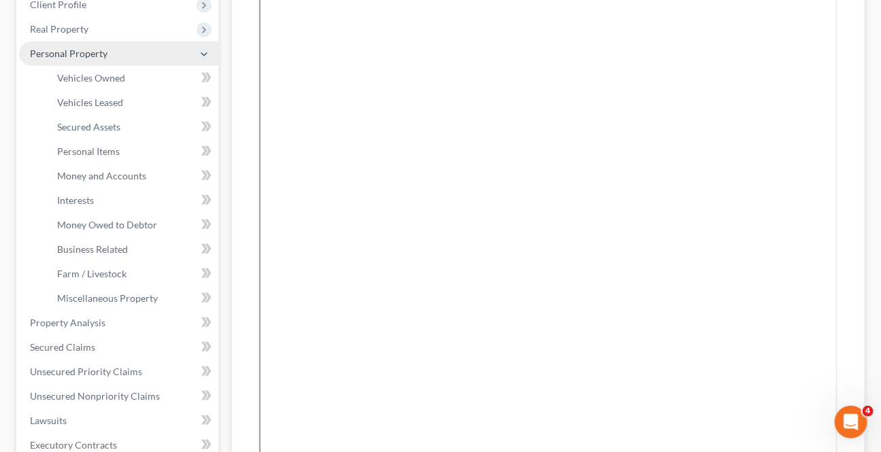
drag, startPoint x: 90, startPoint y: 25, endPoint x: 78, endPoint y: 45, distance: 22.9
click at [90, 24] on span "Real Property" at bounding box center [118, 29] width 199 height 24
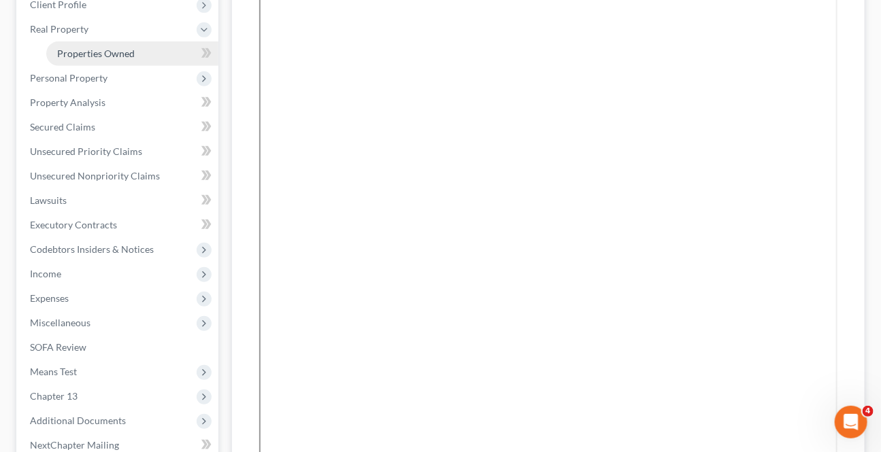
click at [77, 52] on span "Properties Owned" at bounding box center [96, 54] width 78 height 12
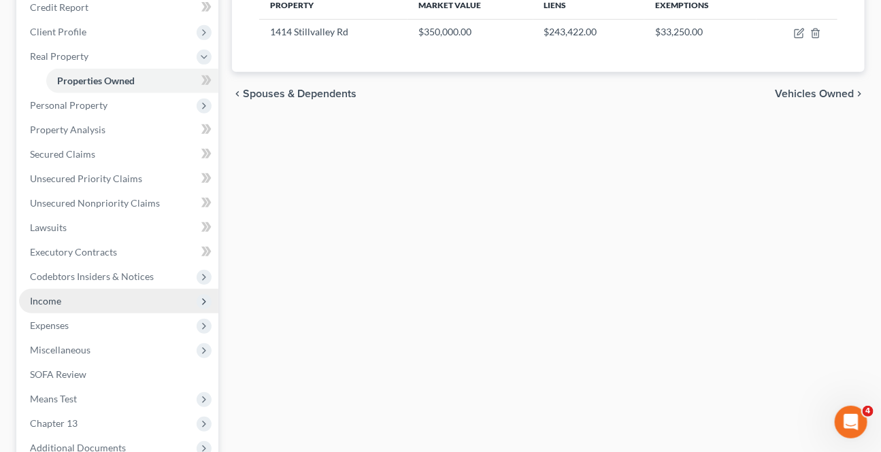
scroll to position [247, 0]
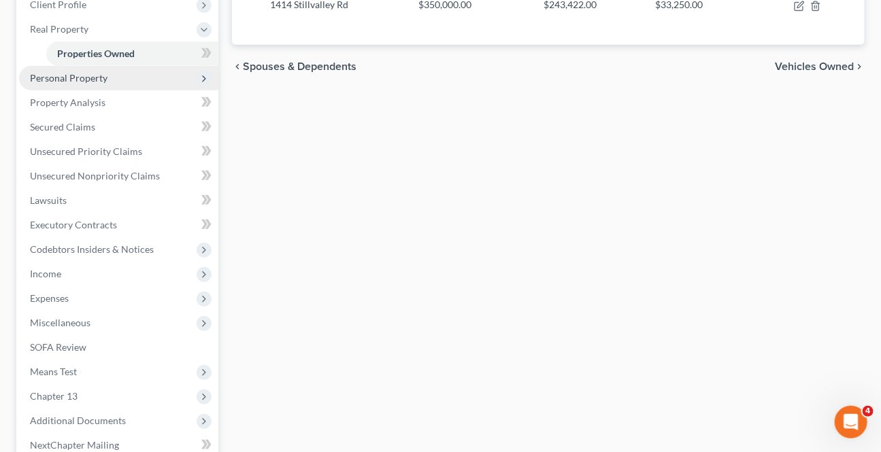
click at [88, 72] on span "Personal Property" at bounding box center [69, 78] width 78 height 12
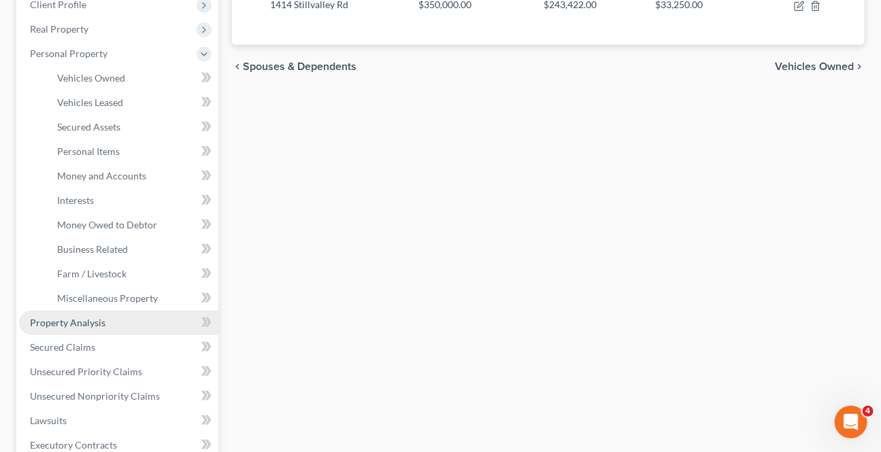
click at [88, 323] on span "Property Analysis" at bounding box center [68, 323] width 76 height 12
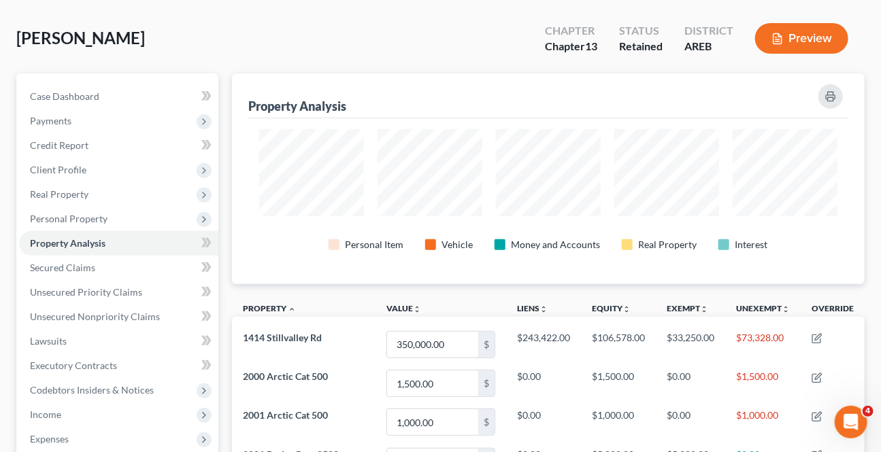
scroll to position [680214, 679791]
